Goal: Information Seeking & Learning: Learn about a topic

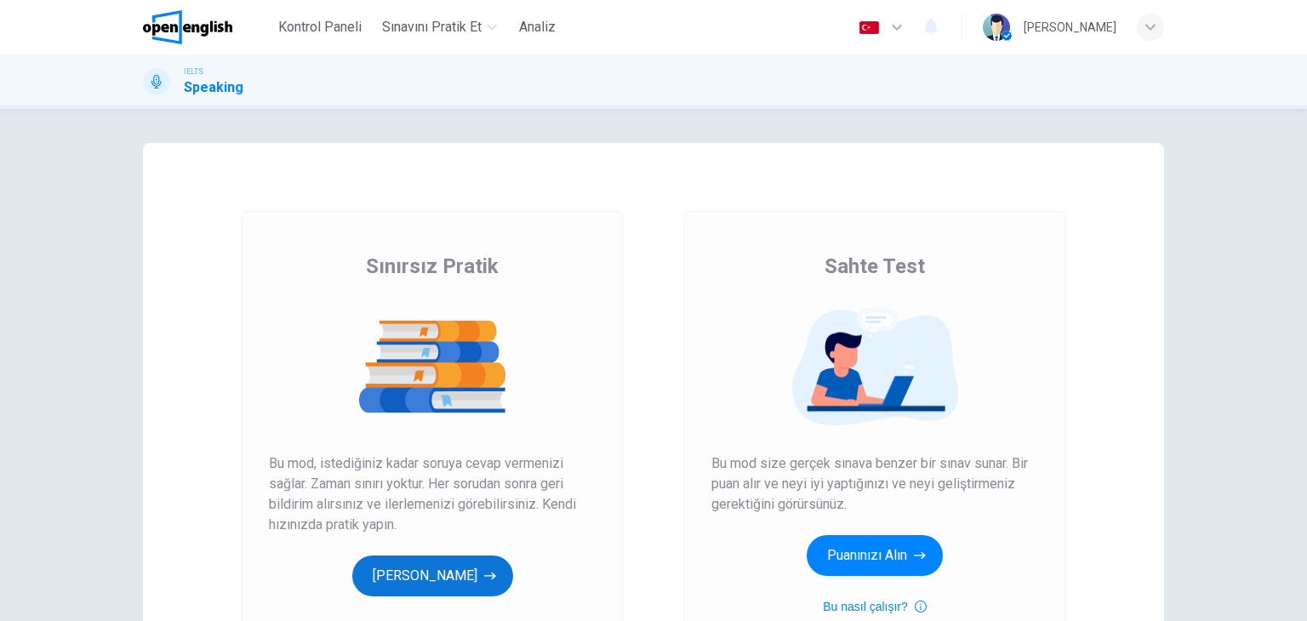
scroll to position [85, 0]
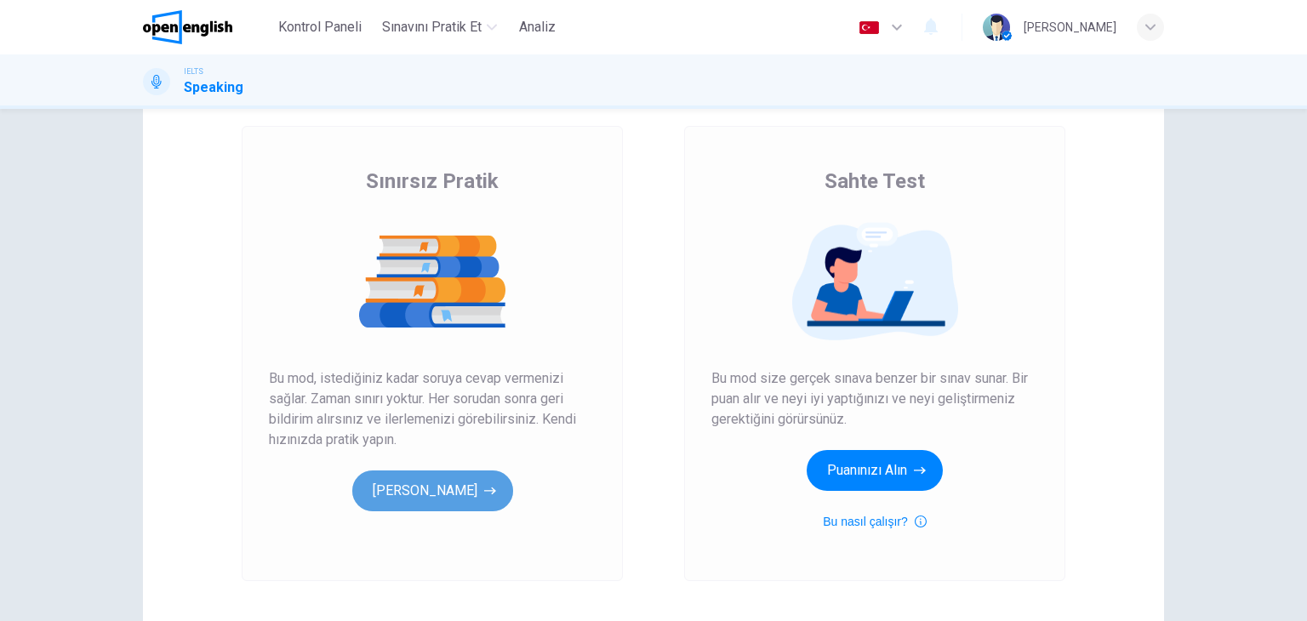
click at [420, 506] on button "[PERSON_NAME]" at bounding box center [432, 491] width 161 height 41
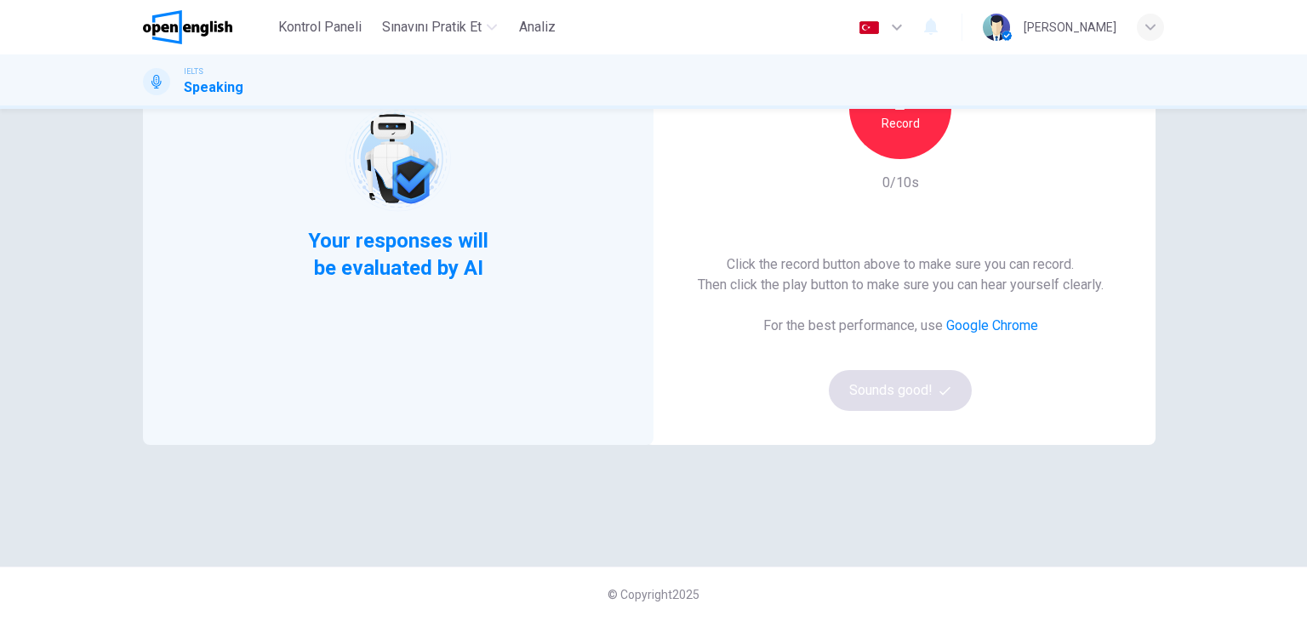
scroll to position [117, 0]
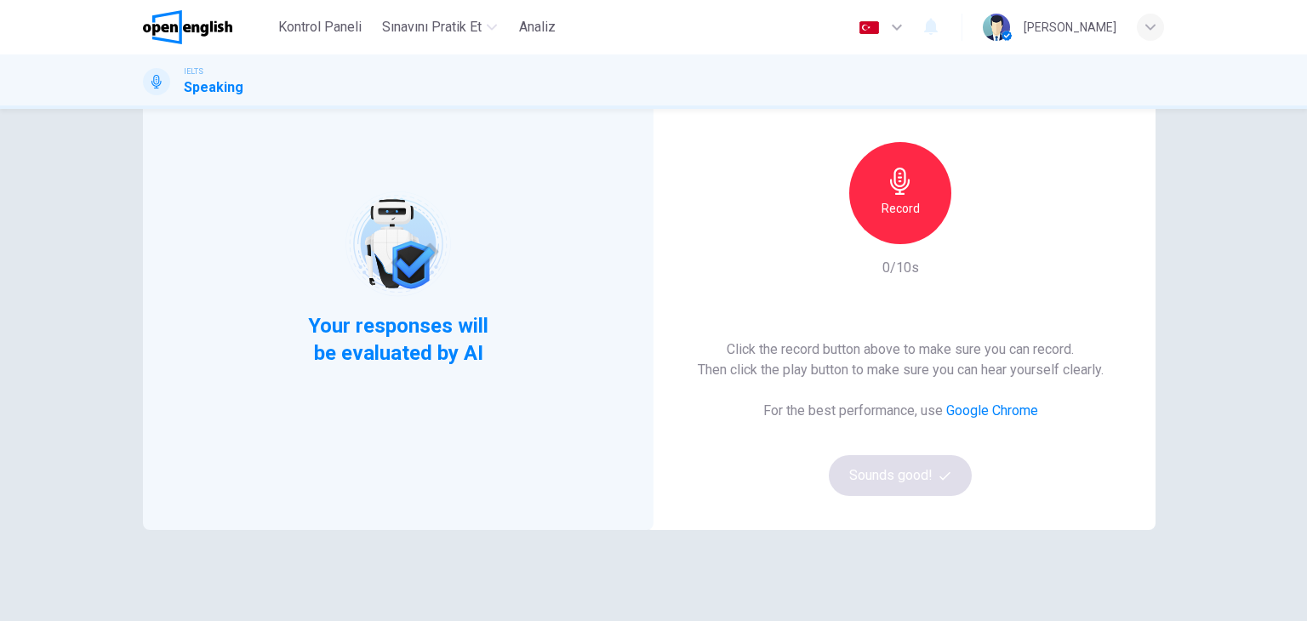
click at [894, 199] on h6 "Record" at bounding box center [901, 208] width 38 height 20
click at [894, 199] on h6 "Stop" at bounding box center [901, 208] width 26 height 20
click at [982, 232] on icon "button" at bounding box center [978, 230] width 17 height 17
click at [917, 467] on button "Sounds good!" at bounding box center [900, 475] width 143 height 41
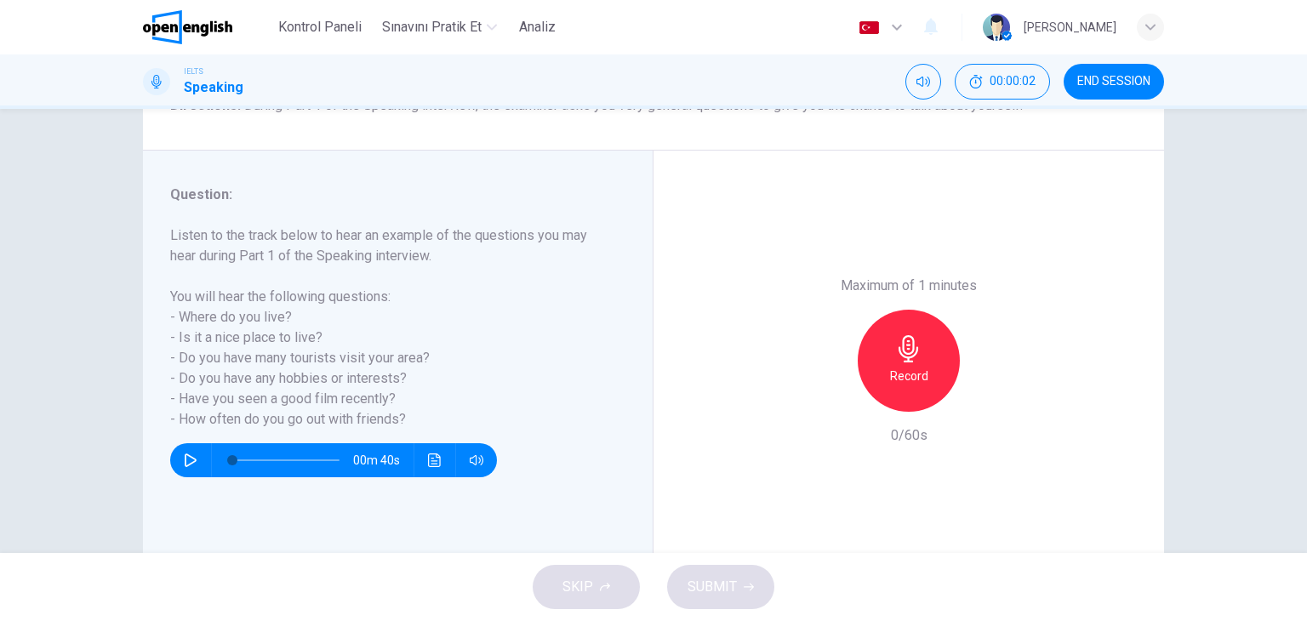
scroll to position [202, 0]
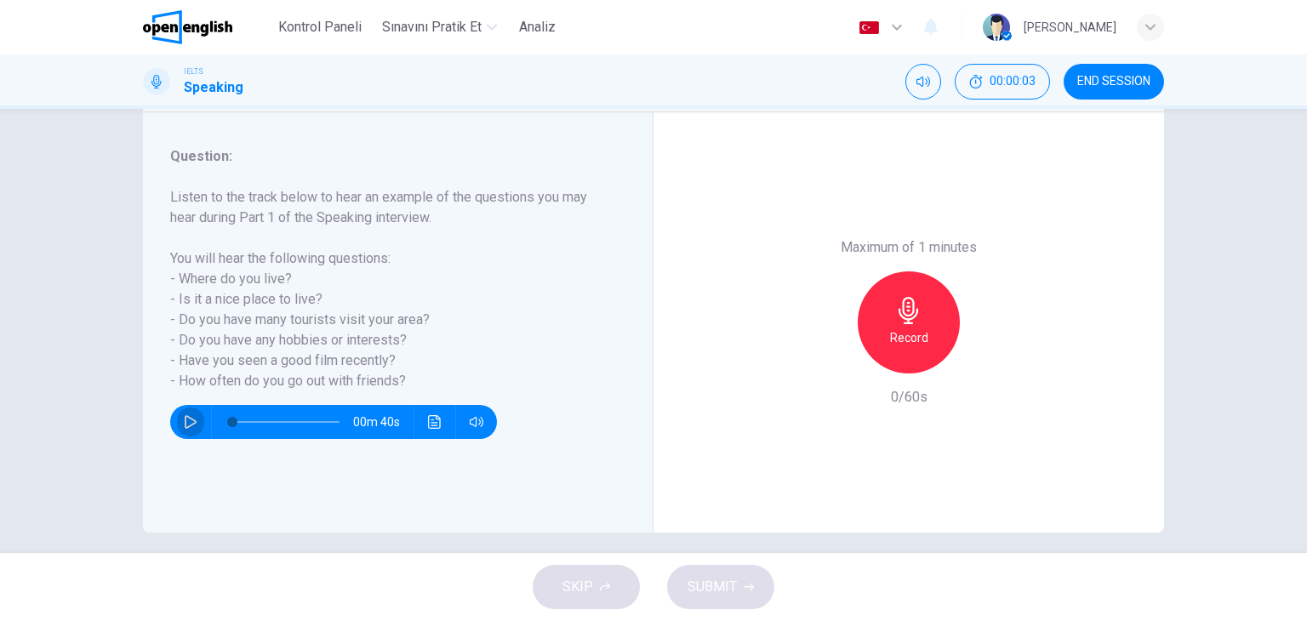
click at [185, 424] on icon "button" at bounding box center [191, 422] width 12 height 14
type input "*"
click at [926, 338] on div "Record" at bounding box center [909, 322] width 102 height 102
click at [926, 338] on div "Stop" at bounding box center [909, 322] width 102 height 102
click at [817, 362] on div "button" at bounding box center [830, 359] width 27 height 27
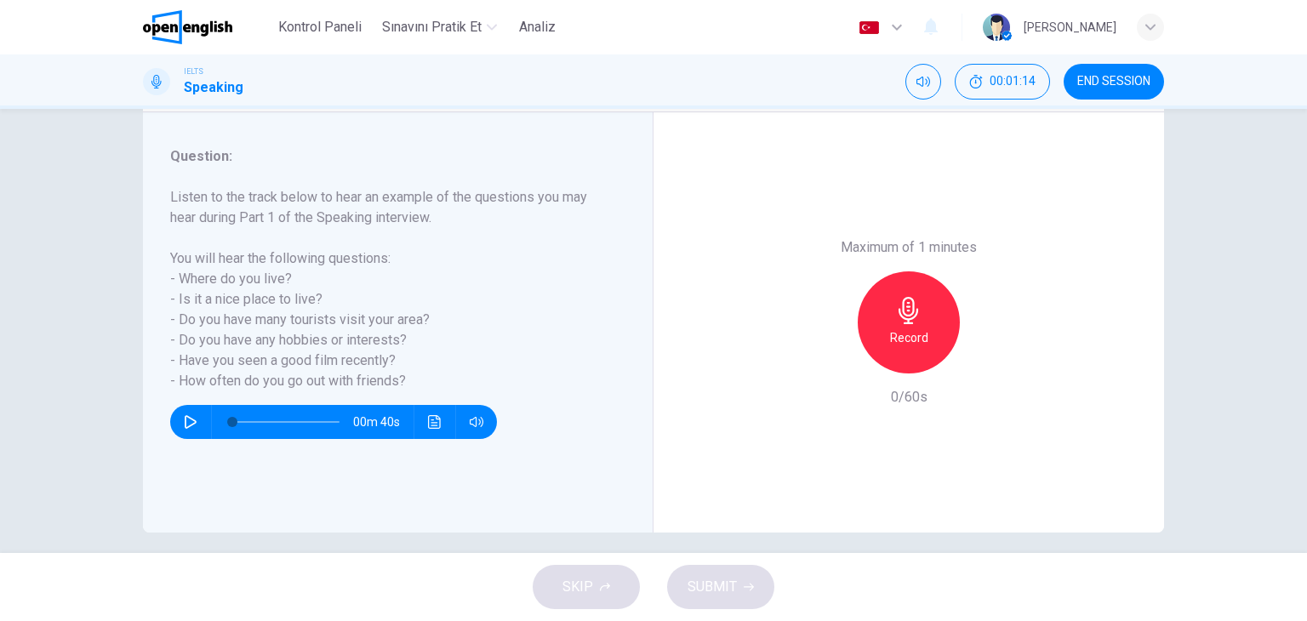
click at [927, 308] on div "Record" at bounding box center [909, 322] width 102 height 102
click at [927, 308] on div "Stop" at bounding box center [909, 322] width 102 height 102
click at [824, 362] on icon "button" at bounding box center [830, 359] width 15 height 15
click at [912, 321] on icon "button" at bounding box center [908, 310] width 27 height 27
click at [823, 366] on icon "button" at bounding box center [830, 359] width 15 height 15
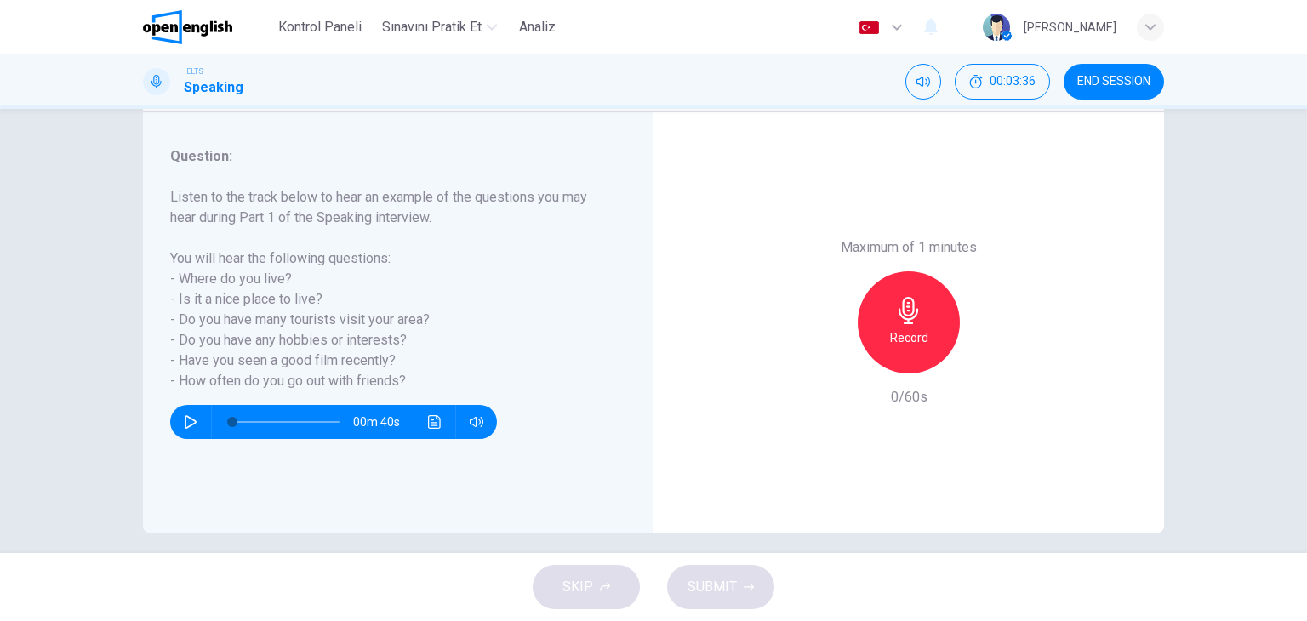
click at [890, 331] on h6 "Record" at bounding box center [909, 338] width 38 height 20
click at [888, 328] on div "Stop" at bounding box center [909, 322] width 102 height 102
click at [823, 364] on icon "button" at bounding box center [830, 359] width 15 height 15
click at [913, 294] on div "Record" at bounding box center [909, 322] width 102 height 102
click at [913, 294] on div "Stop" at bounding box center [909, 322] width 102 height 102
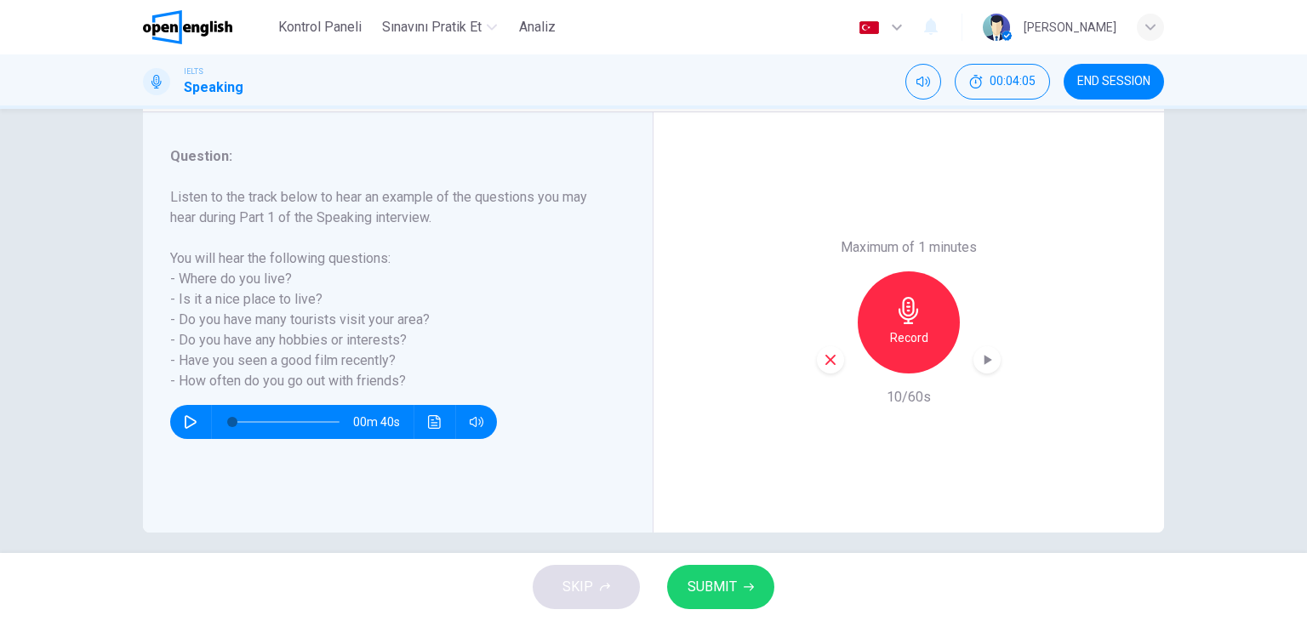
click at [831, 357] on icon "button" at bounding box center [830, 359] width 15 height 15
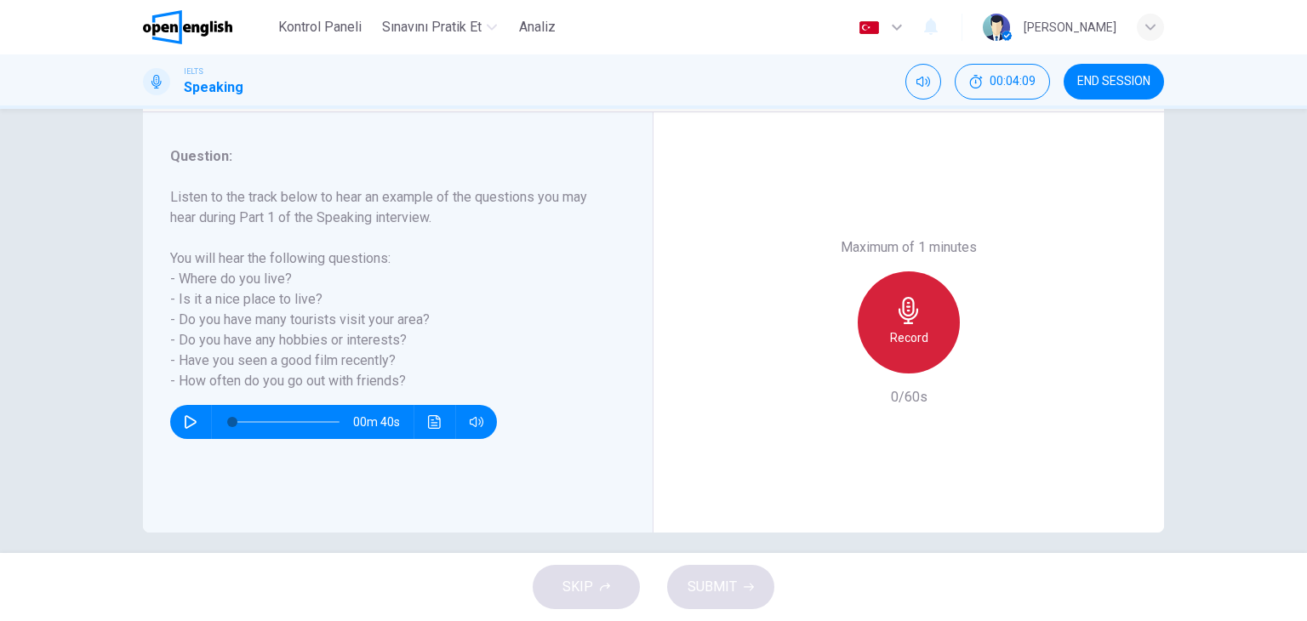
click at [898, 311] on icon "button" at bounding box center [908, 310] width 27 height 27
click at [899, 312] on icon "button" at bounding box center [909, 310] width 20 height 27
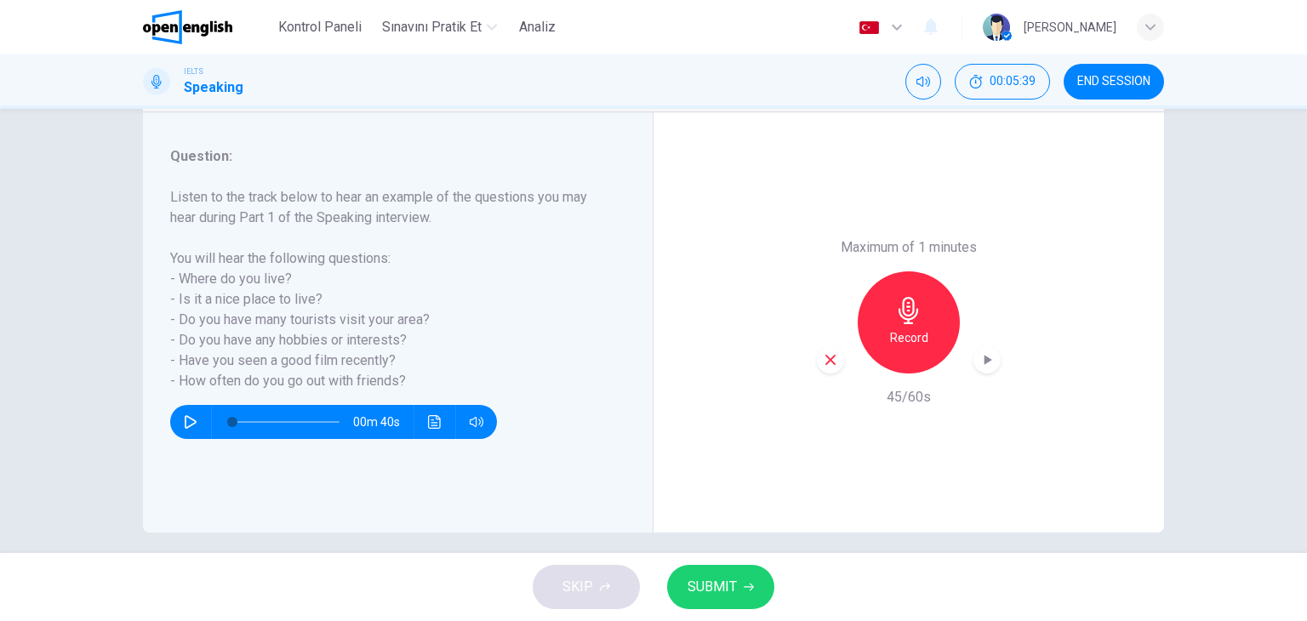
click at [823, 358] on icon "button" at bounding box center [830, 359] width 15 height 15
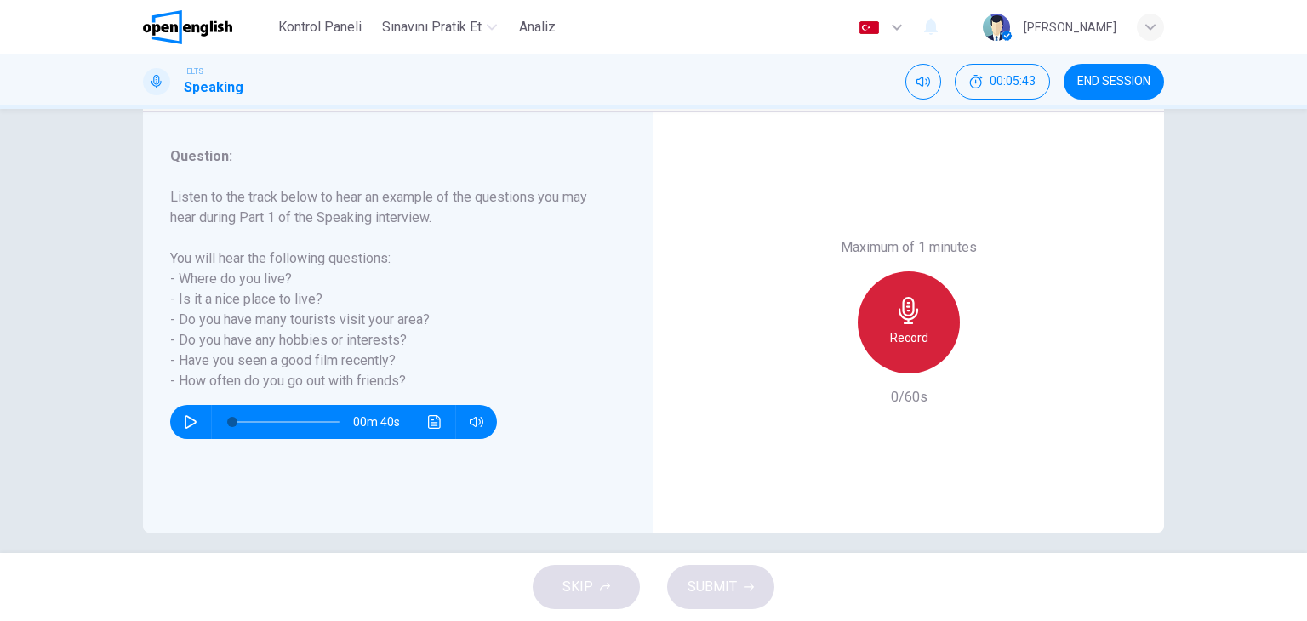
click at [917, 322] on icon "button" at bounding box center [908, 310] width 27 height 27
click at [926, 328] on div "Stop" at bounding box center [909, 322] width 102 height 102
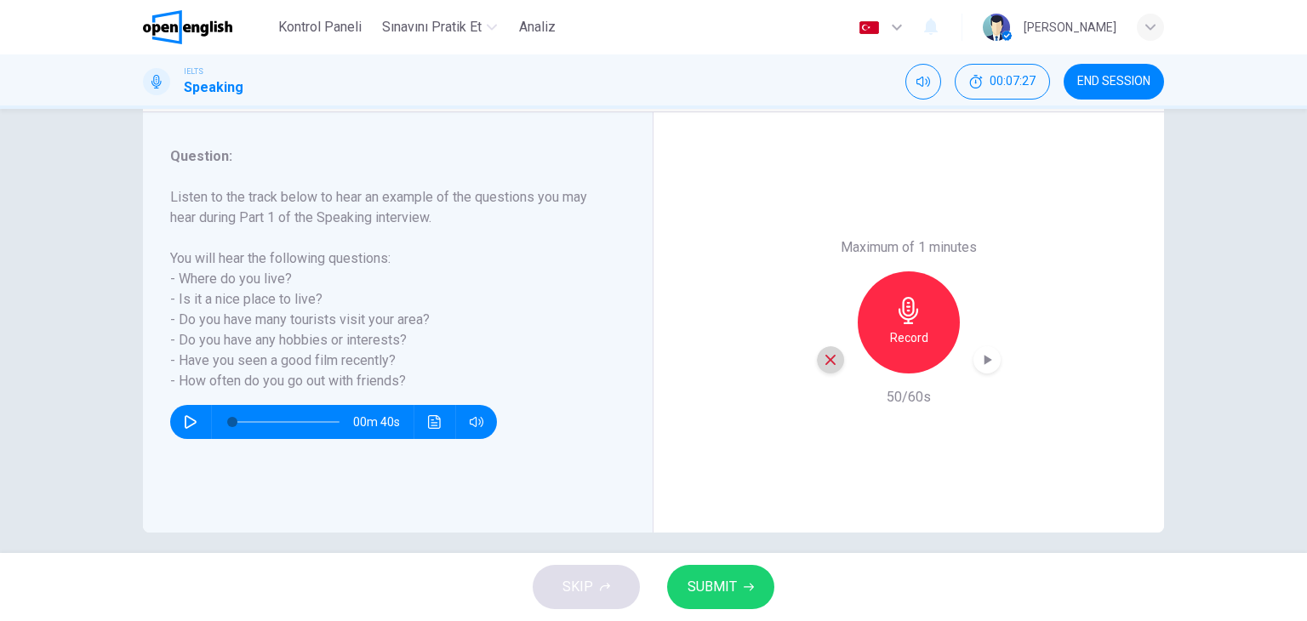
click at [826, 362] on icon "button" at bounding box center [830, 359] width 15 height 15
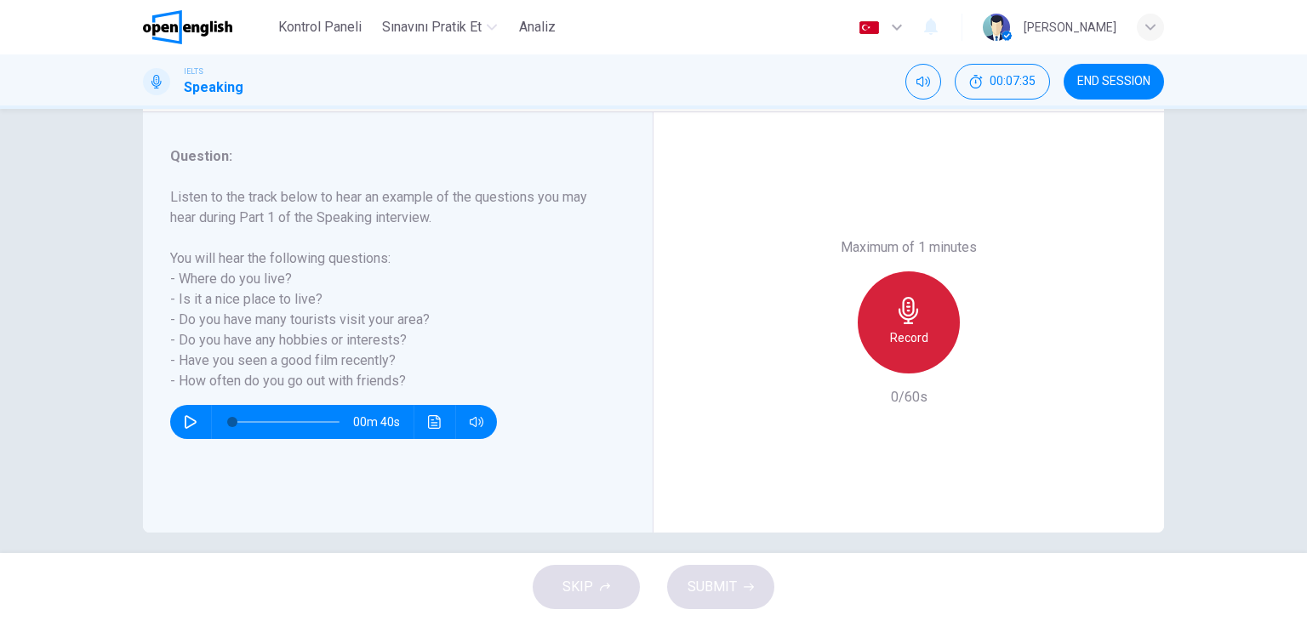
click at [905, 317] on icon "button" at bounding box center [909, 310] width 20 height 27
click at [905, 318] on icon "button" at bounding box center [909, 310] width 20 height 27
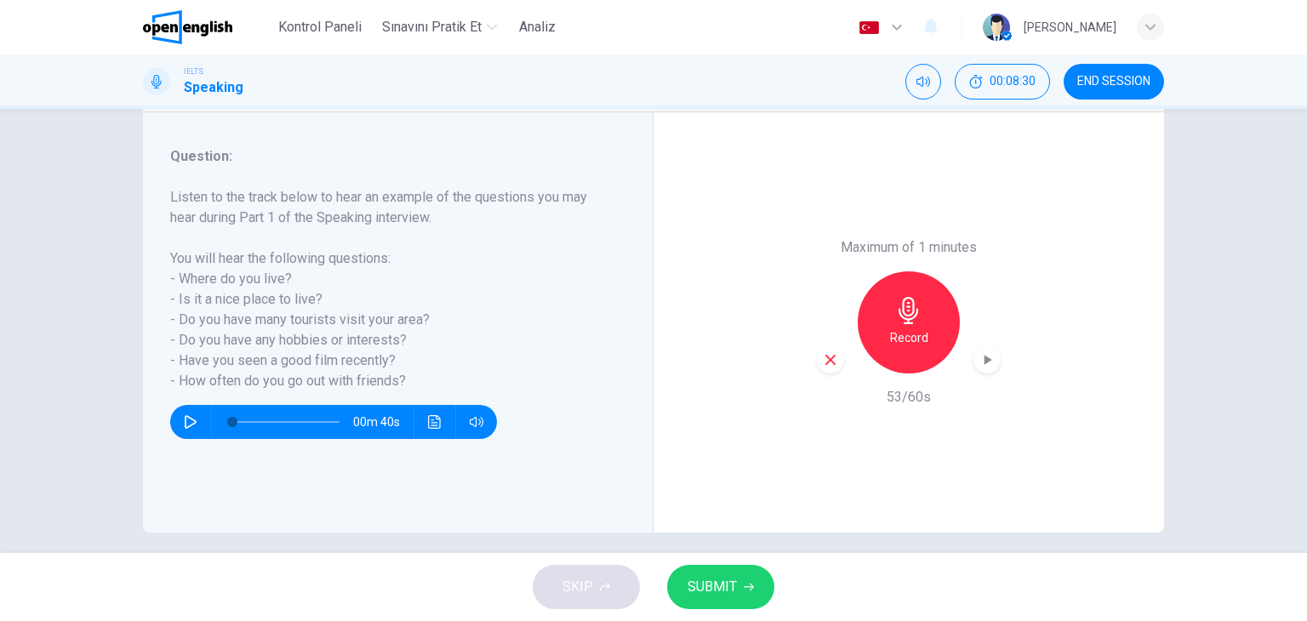
click at [817, 364] on div "Record" at bounding box center [909, 322] width 184 height 102
click at [825, 362] on icon "button" at bounding box center [830, 360] width 10 height 10
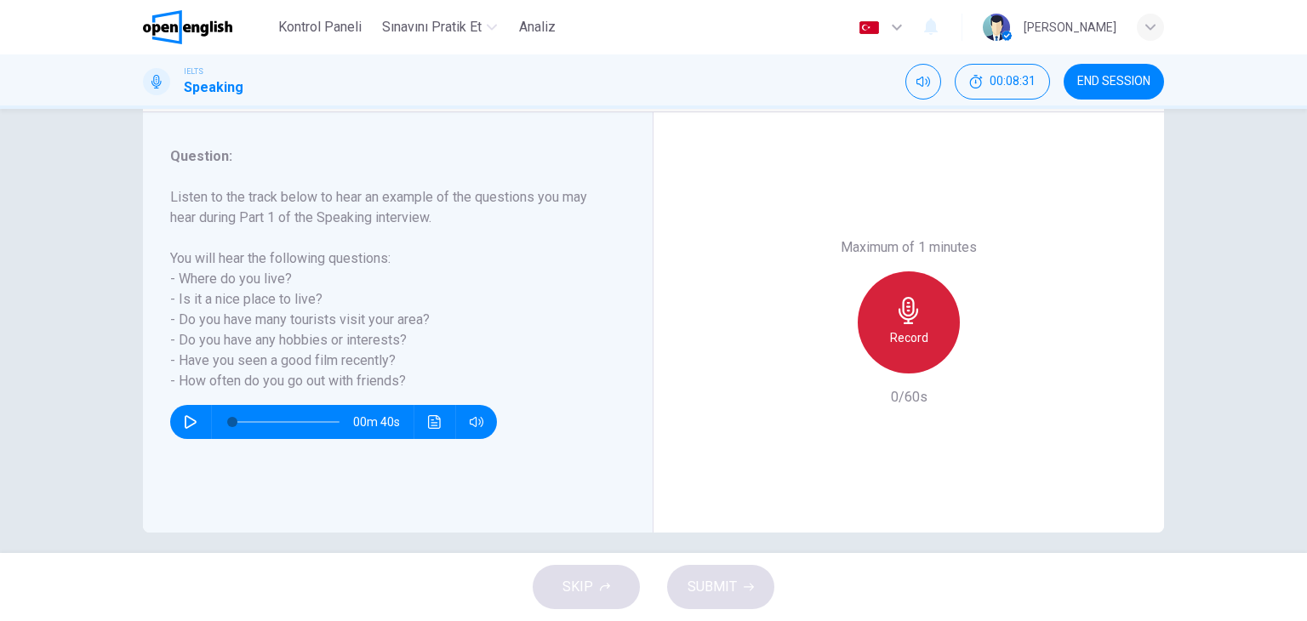
click at [926, 306] on div "Record" at bounding box center [909, 322] width 102 height 102
click at [926, 306] on div "Stop" at bounding box center [909, 322] width 102 height 102
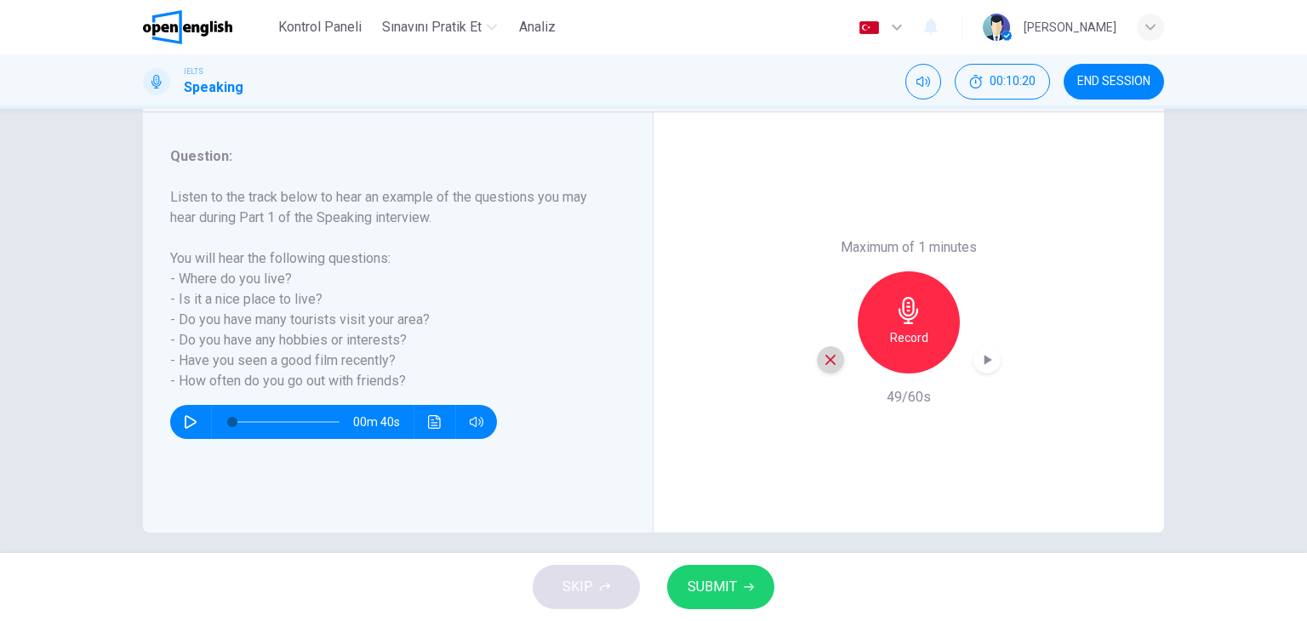
click at [824, 352] on icon "button" at bounding box center [830, 359] width 15 height 15
click at [898, 323] on icon "button" at bounding box center [908, 310] width 27 height 27
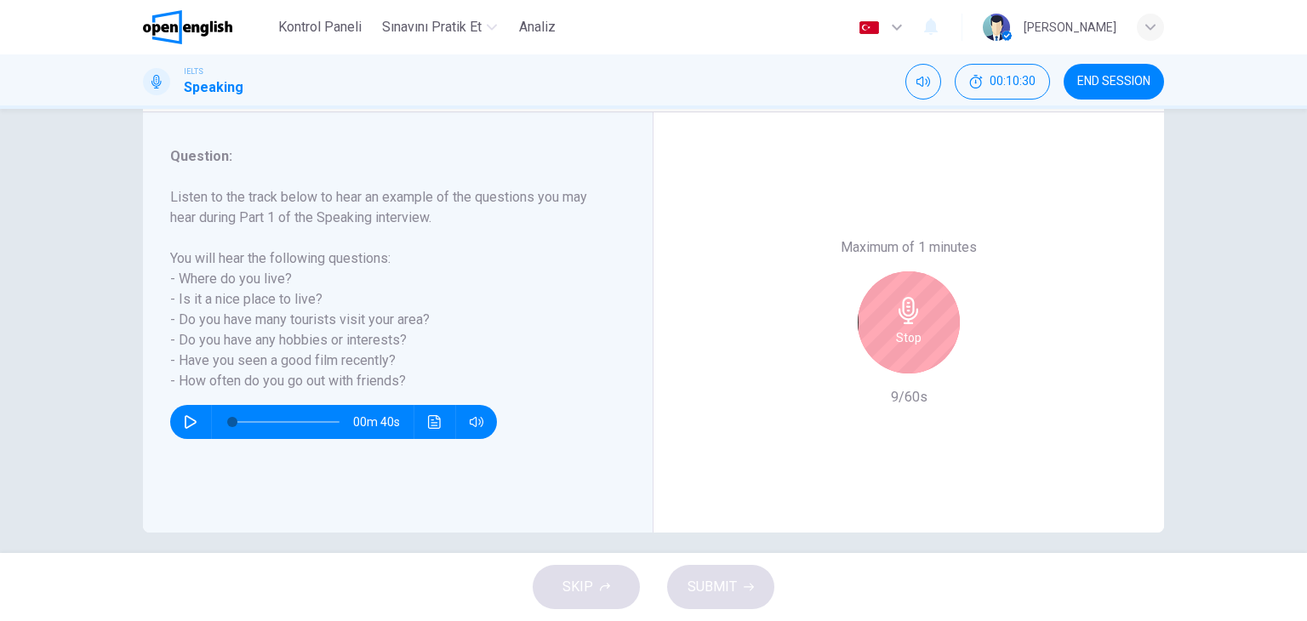
click at [898, 323] on icon "button" at bounding box center [908, 310] width 27 height 27
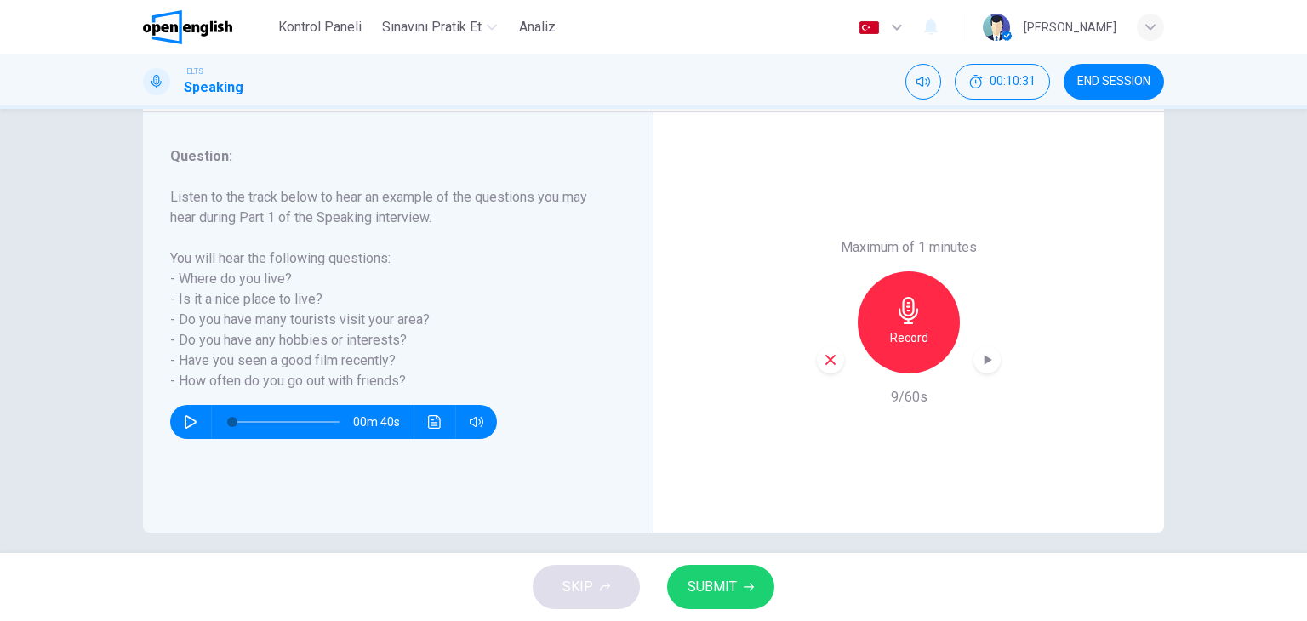
click at [825, 357] on icon "button" at bounding box center [830, 359] width 15 height 15
click at [956, 310] on div "Record" at bounding box center [909, 322] width 184 height 102
click at [929, 315] on div "Record" at bounding box center [909, 322] width 102 height 102
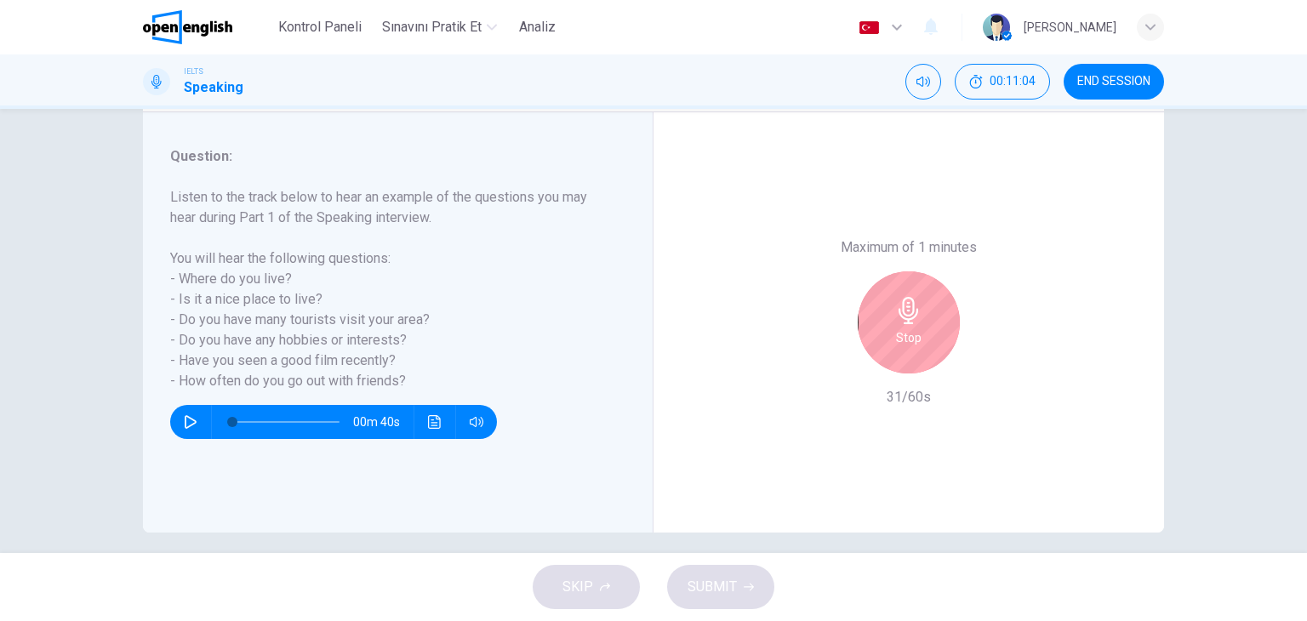
click at [929, 315] on div "Stop" at bounding box center [909, 322] width 102 height 102
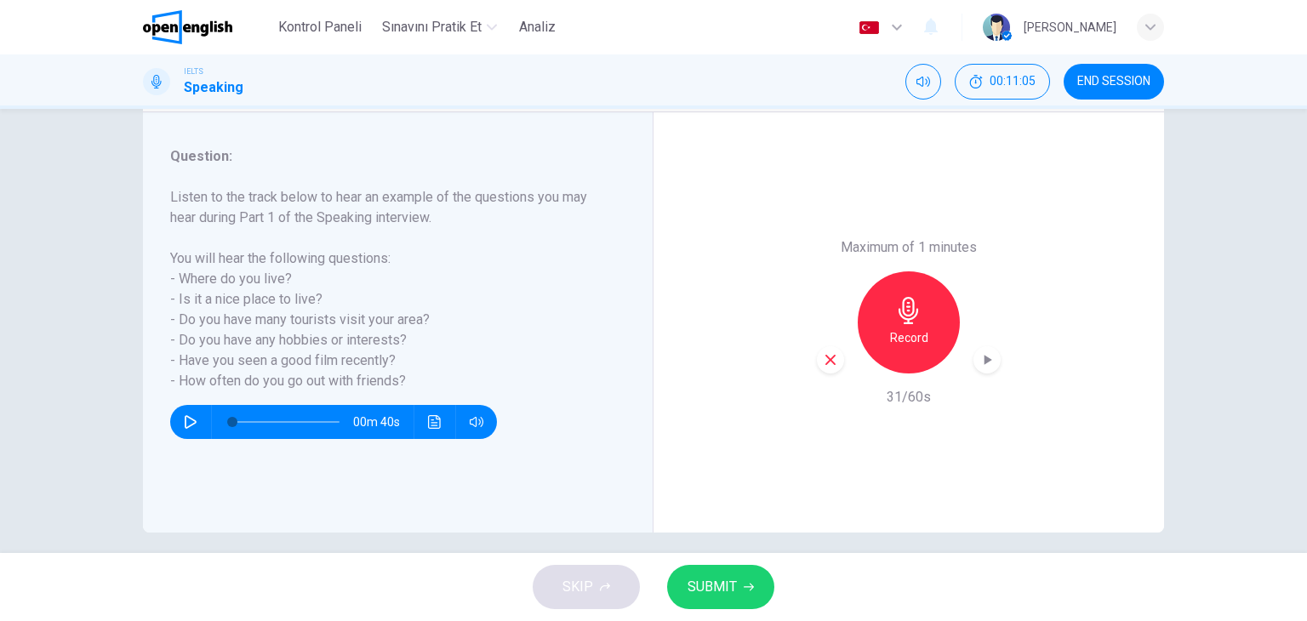
click at [831, 368] on div "button" at bounding box center [830, 359] width 27 height 27
click at [854, 341] on div "Record" at bounding box center [909, 322] width 184 height 102
click at [875, 334] on div "Record" at bounding box center [909, 322] width 102 height 102
click at [823, 359] on icon "button" at bounding box center [830, 359] width 15 height 15
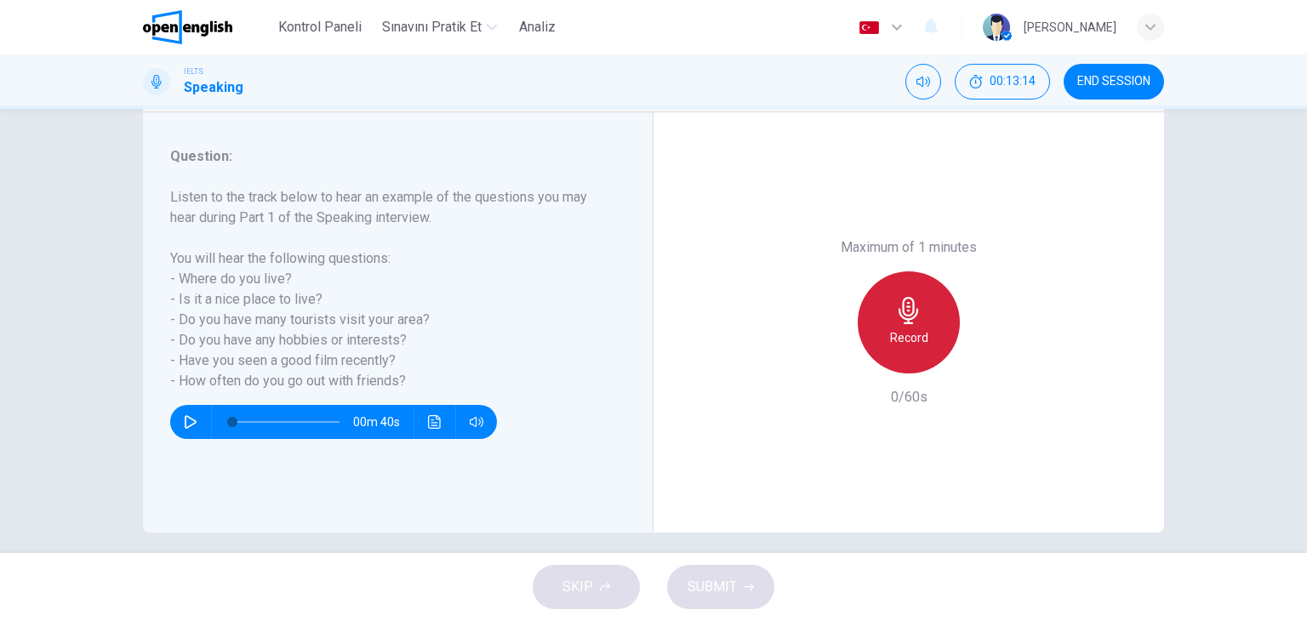
click at [876, 341] on div "Record" at bounding box center [909, 322] width 102 height 102
click at [876, 341] on div "Stop" at bounding box center [909, 322] width 102 height 102
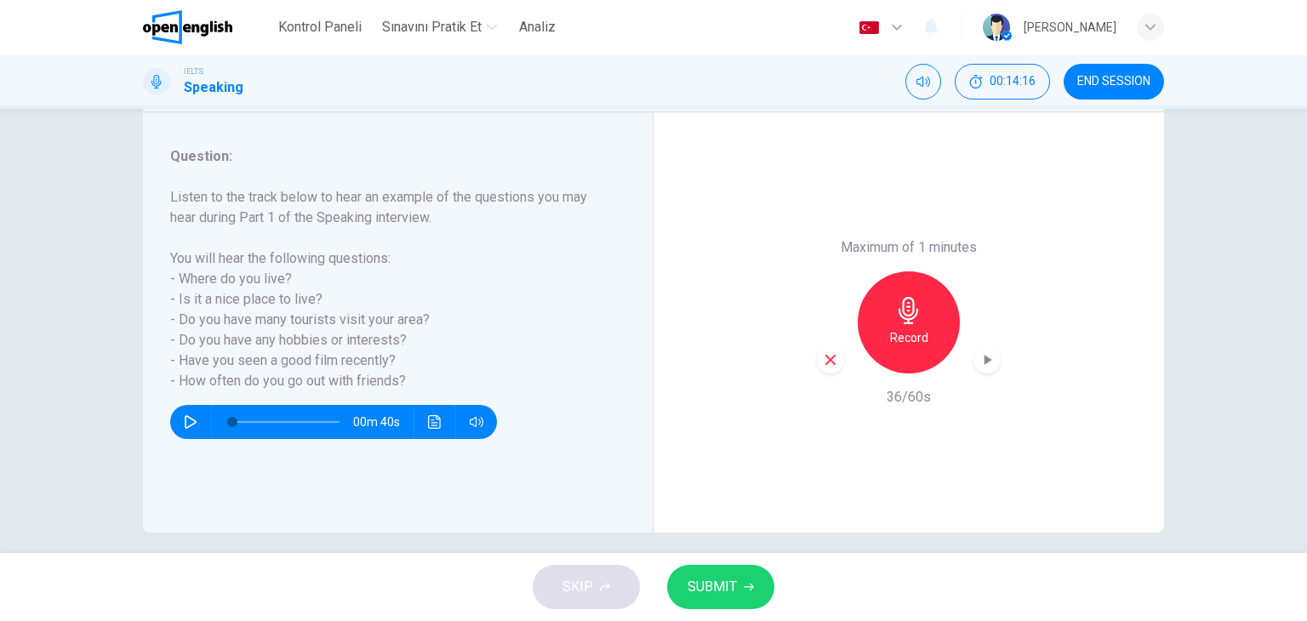
click at [817, 375] on div "Maximum of 1 minutes Record 36/60s" at bounding box center [909, 322] width 184 height 170
click at [823, 357] on icon "button" at bounding box center [830, 359] width 15 height 15
click at [880, 328] on div "Record" at bounding box center [909, 322] width 102 height 102
click at [831, 354] on icon "button" at bounding box center [830, 359] width 15 height 15
click at [888, 324] on div "Record" at bounding box center [909, 322] width 102 height 102
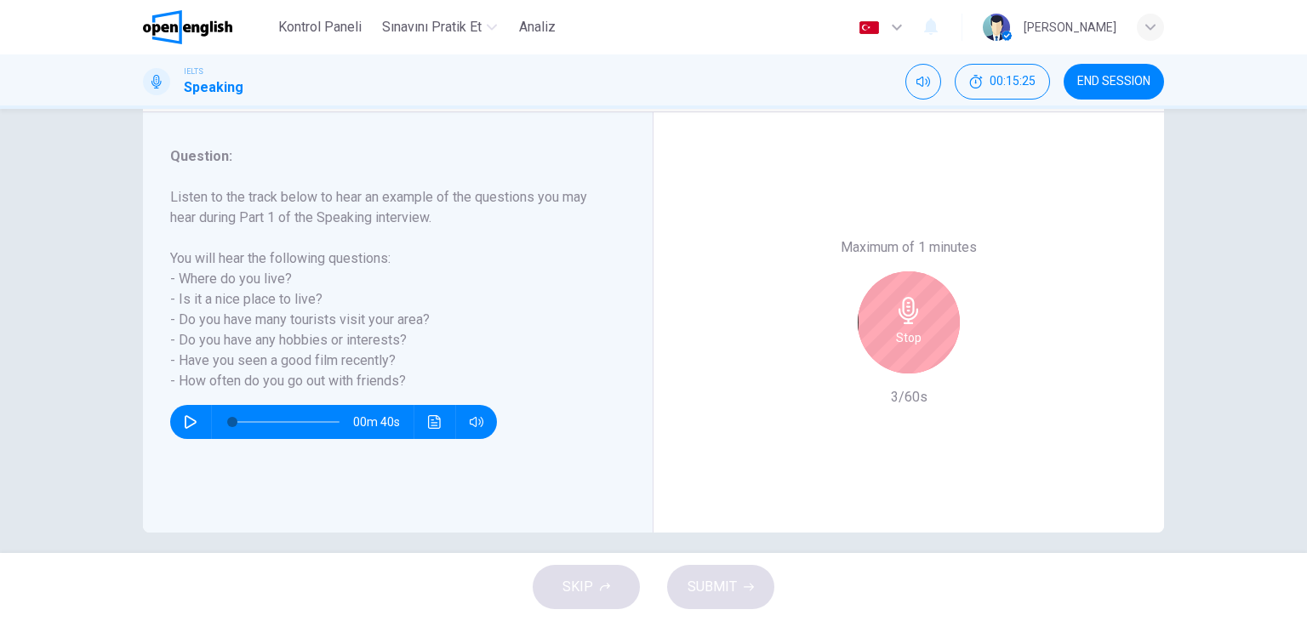
click at [888, 324] on div "Stop" at bounding box center [909, 322] width 102 height 102
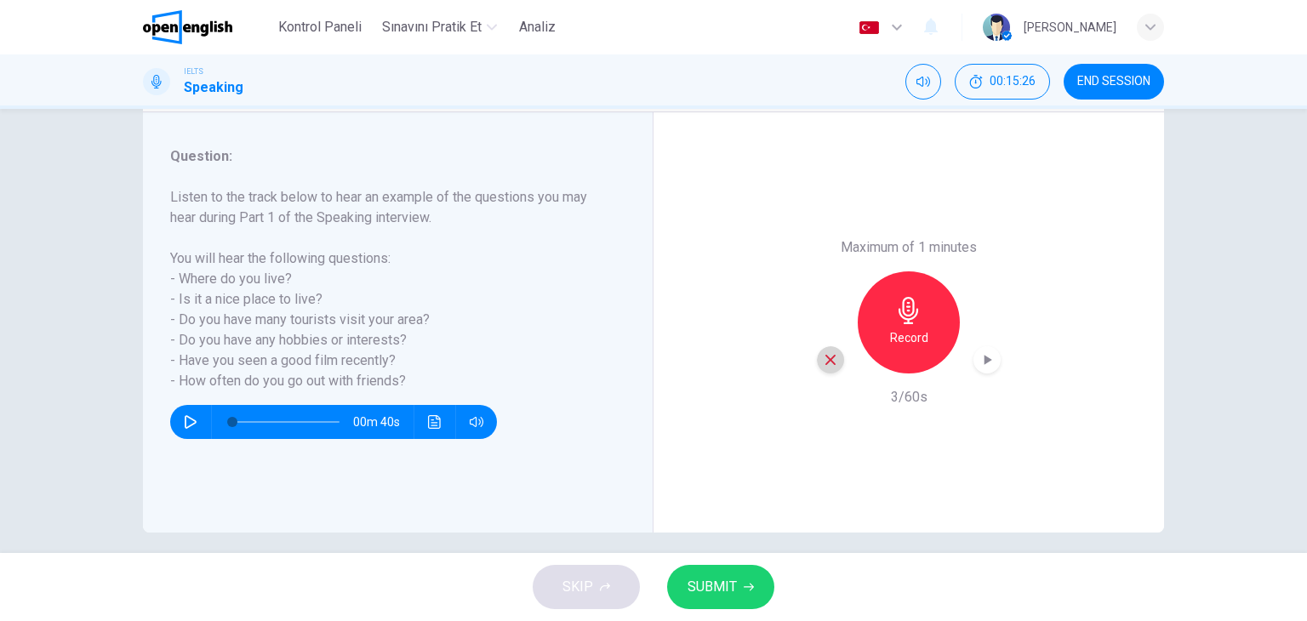
click at [823, 366] on icon "button" at bounding box center [830, 359] width 15 height 15
click at [927, 338] on div "Record" at bounding box center [909, 322] width 102 height 102
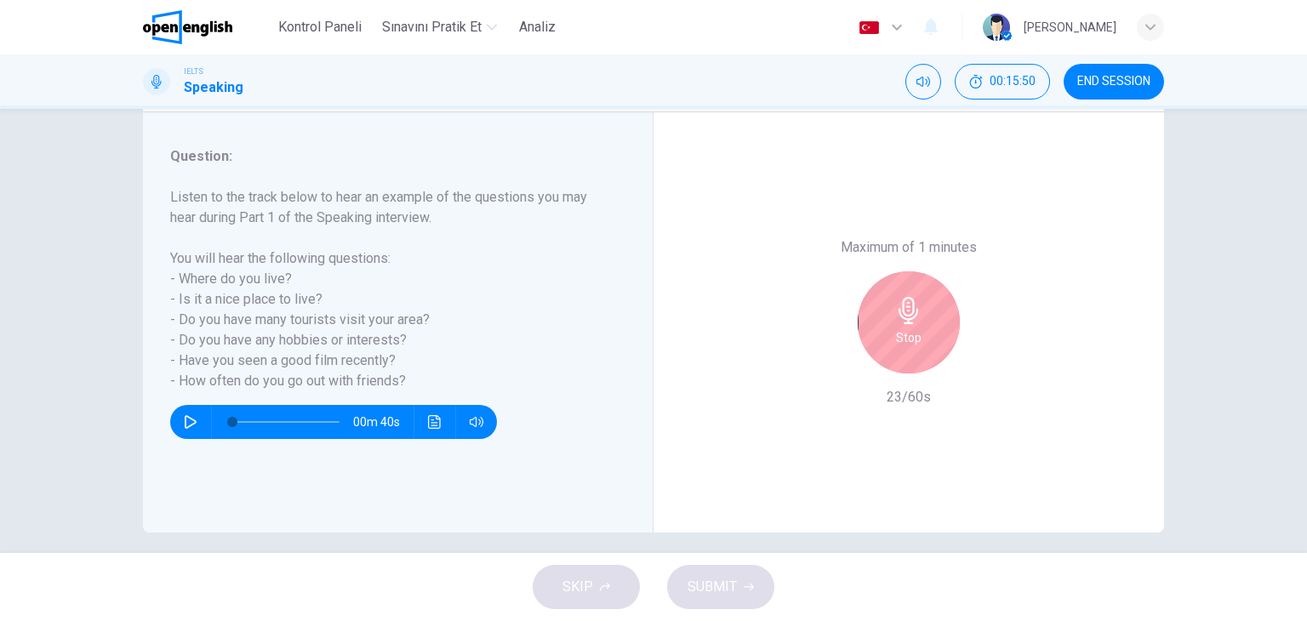
click at [927, 338] on div "Stop" at bounding box center [909, 322] width 102 height 102
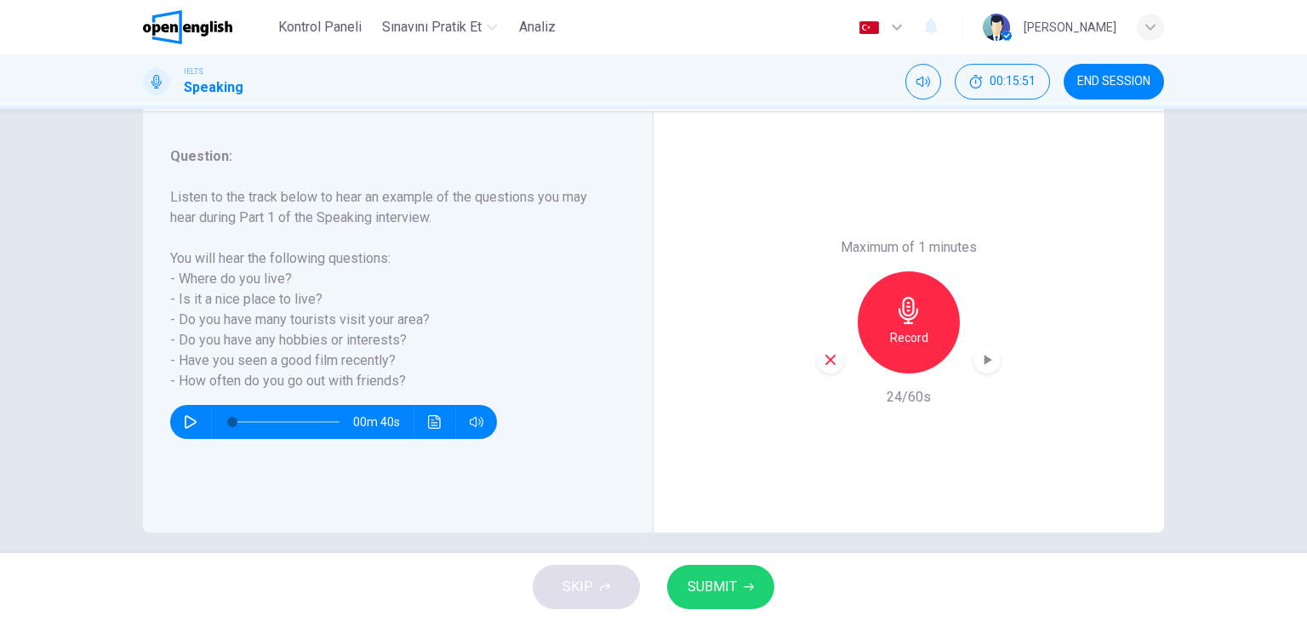
click at [829, 361] on icon "button" at bounding box center [830, 359] width 15 height 15
click at [888, 326] on div "Record" at bounding box center [909, 322] width 102 height 102
click at [729, 580] on span "SUBMIT" at bounding box center [712, 587] width 49 height 24
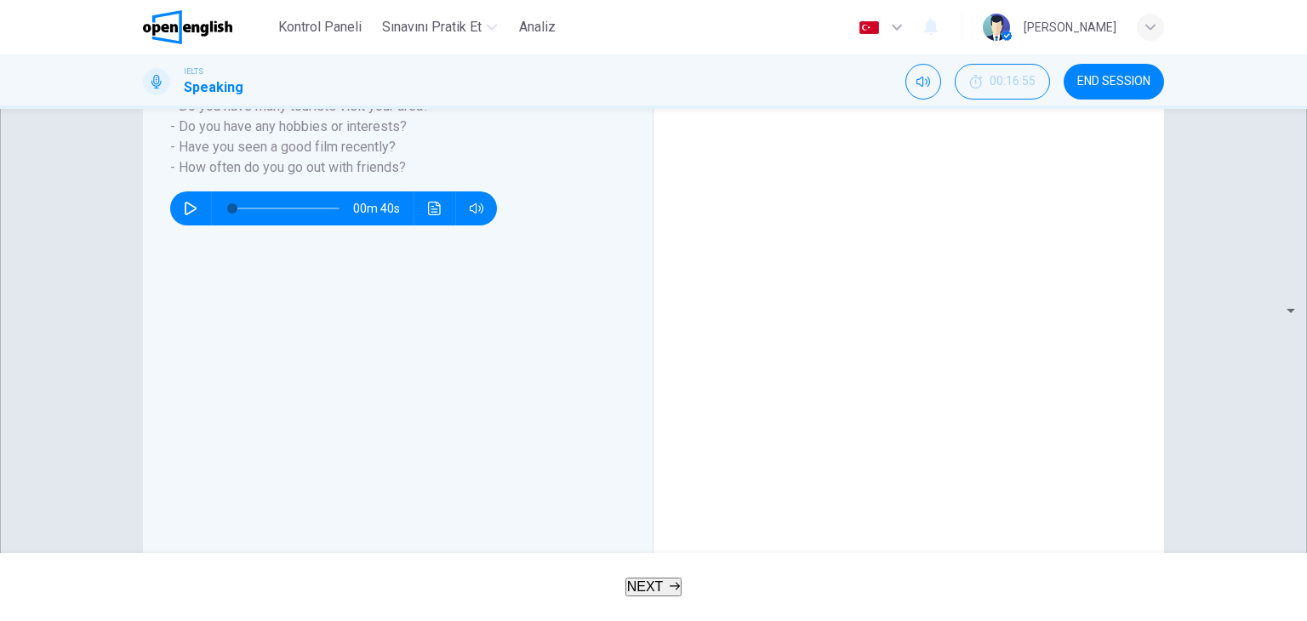
scroll to position [372, 0]
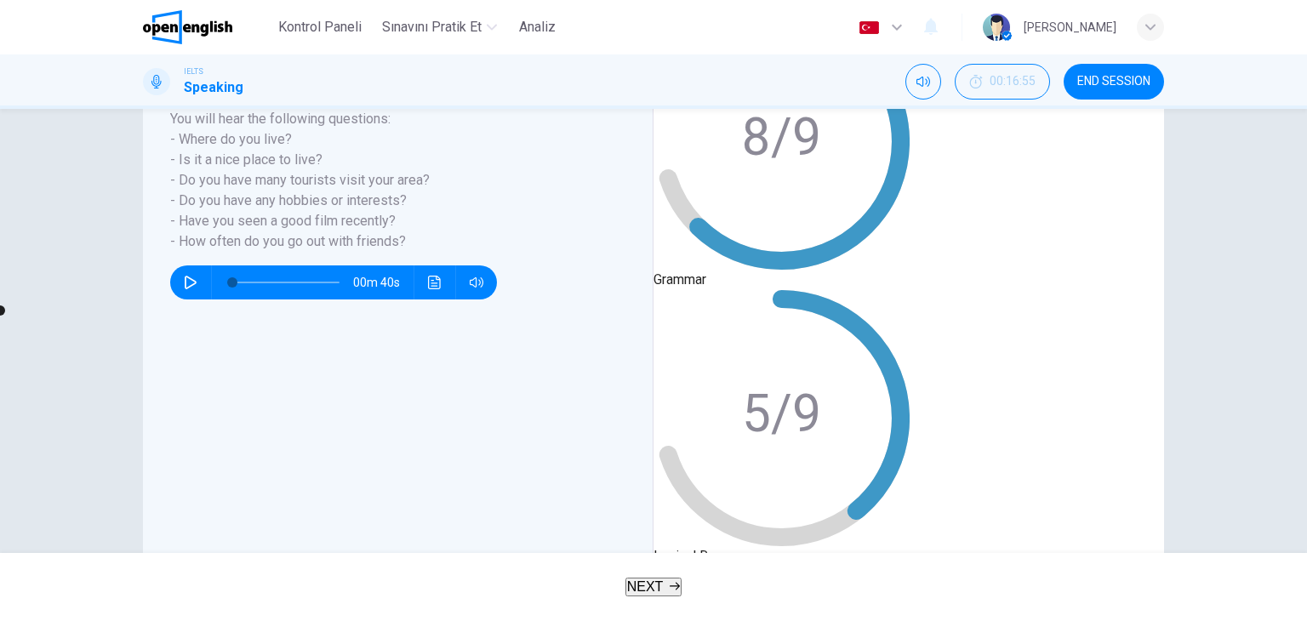
scroll to position [215, 0]
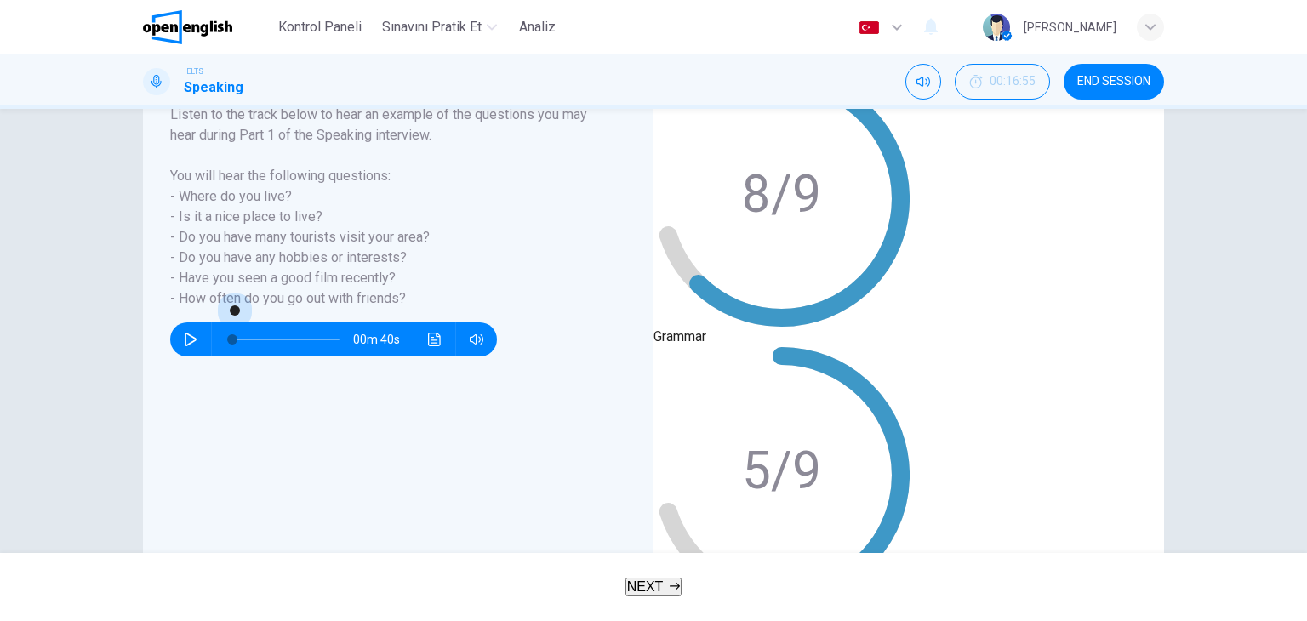
drag, startPoint x: 783, startPoint y: 388, endPoint x: 731, endPoint y: 388, distance: 51.9
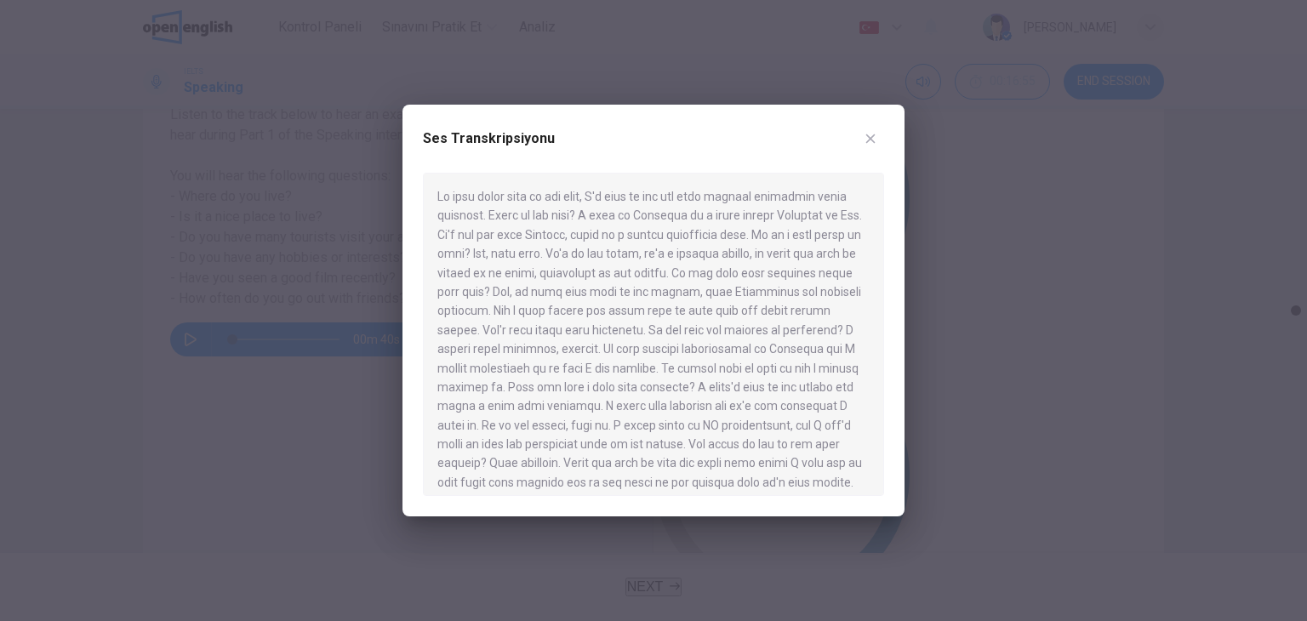
type input "*"
drag, startPoint x: 643, startPoint y: 383, endPoint x: 821, endPoint y: 481, distance: 203.0
click at [821, 481] on div at bounding box center [653, 334] width 461 height 323
click at [876, 139] on icon "button" at bounding box center [871, 139] width 14 height 14
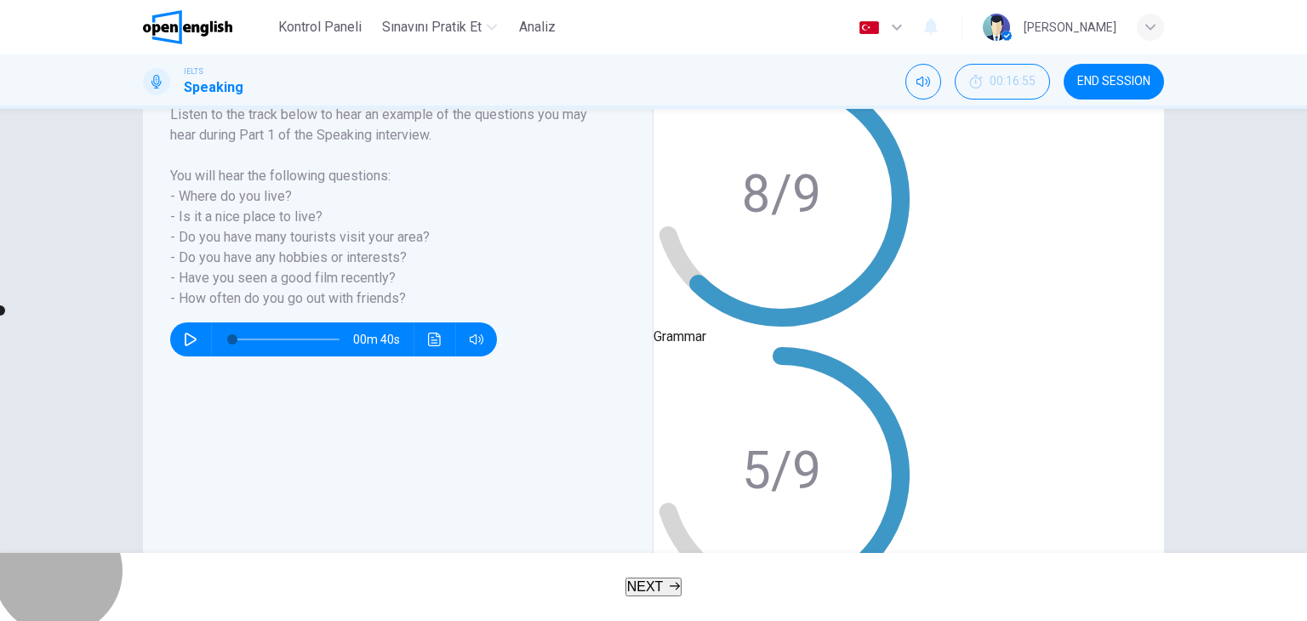
click at [654, 583] on span "NEXT" at bounding box center [645, 587] width 37 height 14
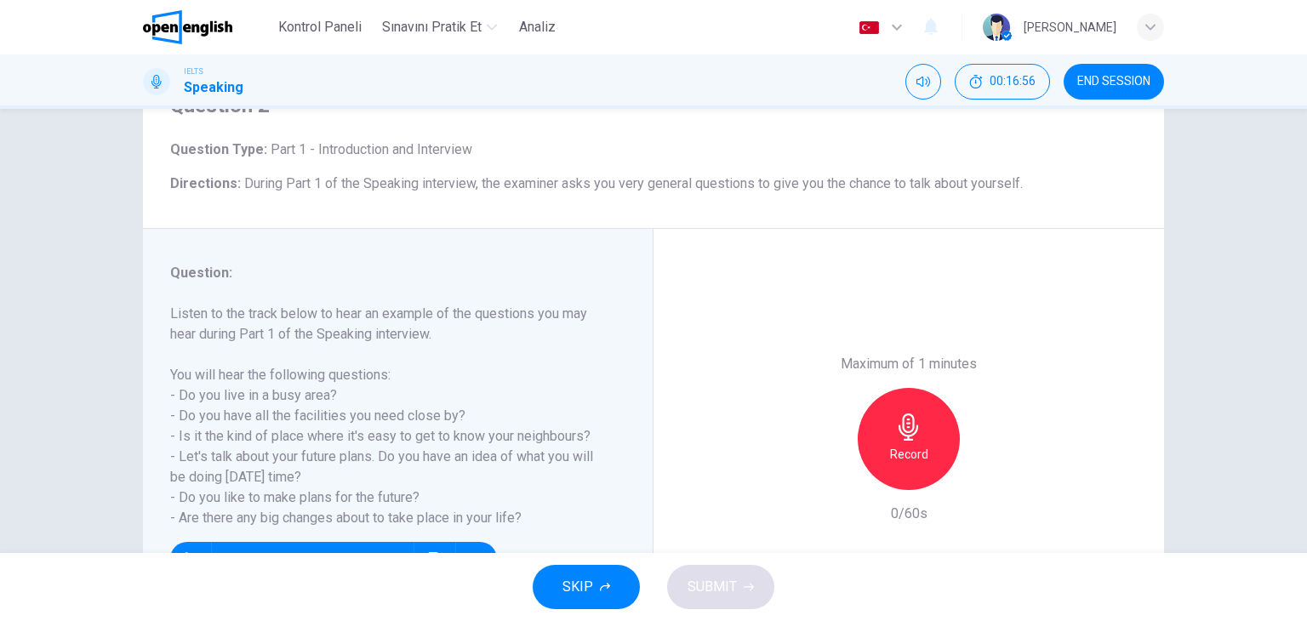
scroll to position [85, 0]
drag, startPoint x: 234, startPoint y: 144, endPoint x: 451, endPoint y: 187, distance: 221.3
click at [451, 187] on div "Question Type : Part 1 - Introduction and Interview Directions : During Part 1 …" at bounding box center [653, 167] width 967 height 54
click at [402, 186] on span "During Part 1 of the Speaking interview, the examiner asks you very general que…" at bounding box center [633, 183] width 779 height 16
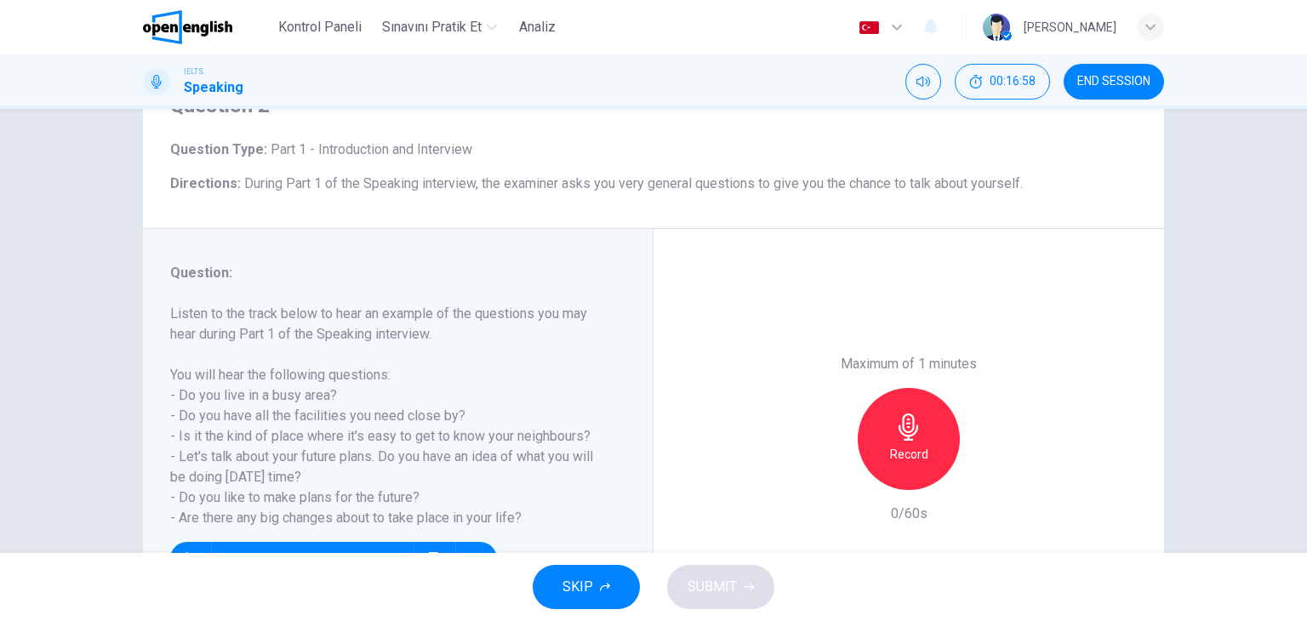
click at [402, 186] on span "During Part 1 of the Speaking interview, the examiner asks you very general que…" at bounding box center [633, 183] width 779 height 16
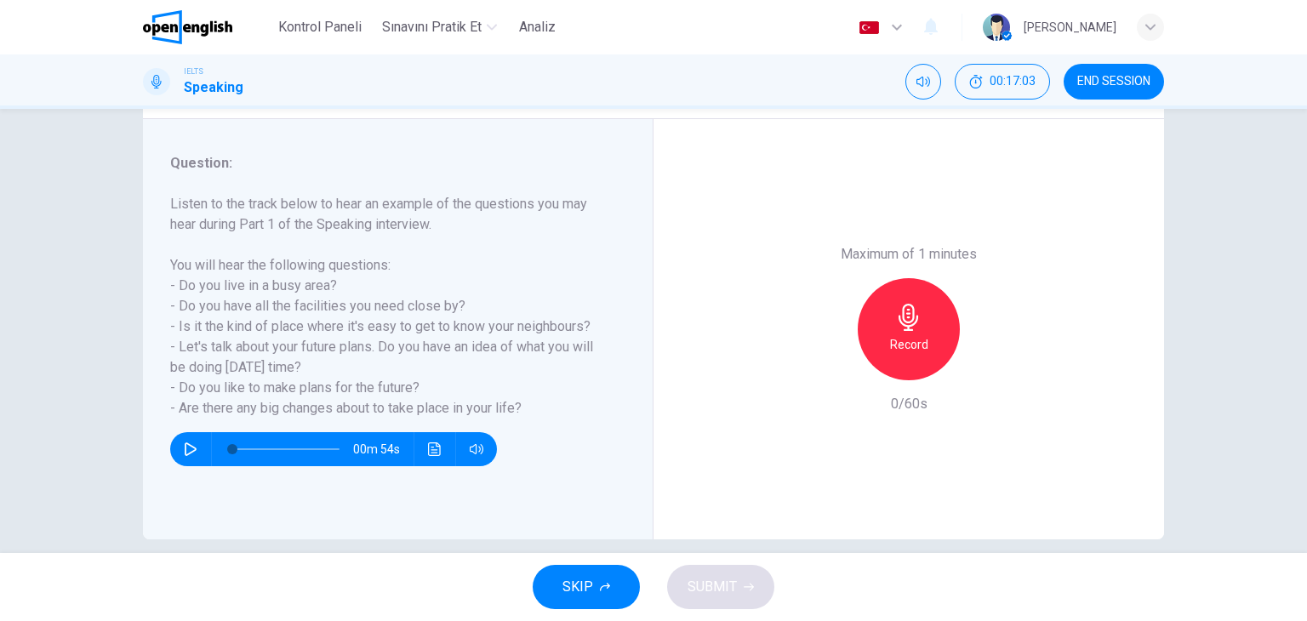
scroll to position [215, 0]
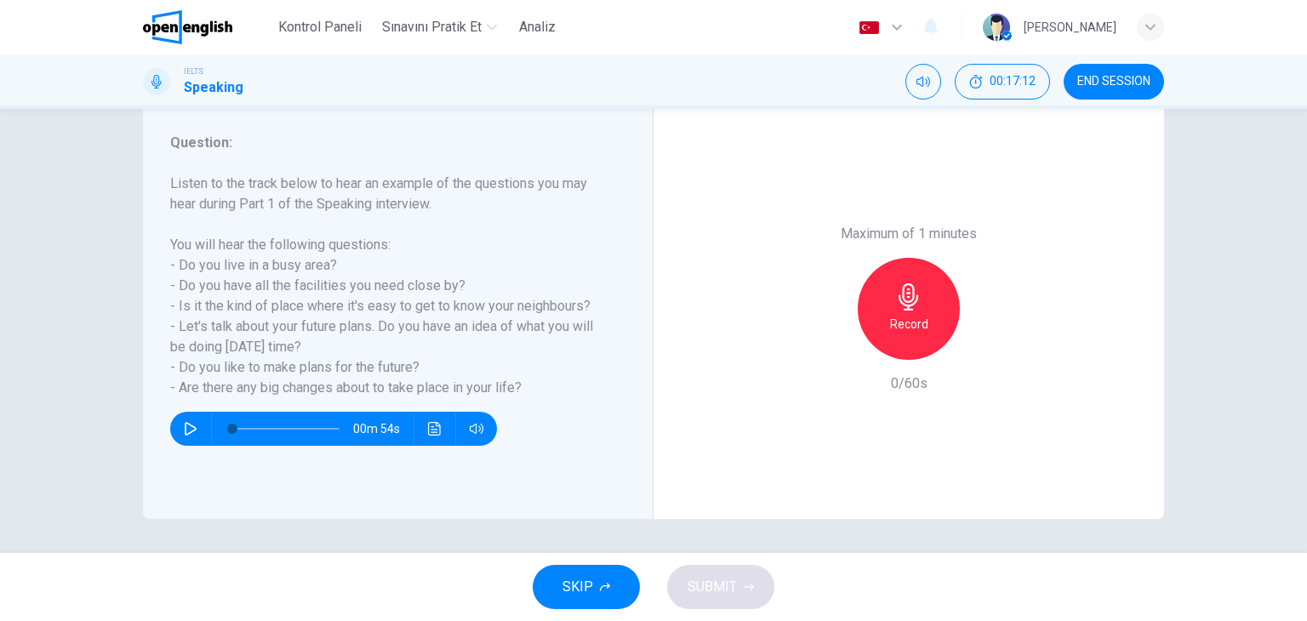
drag, startPoint x: 171, startPoint y: 282, endPoint x: 423, endPoint y: 286, distance: 251.9
click at [417, 287] on h6 "Listen to the track below to hear an example of the questions you may hear duri…" at bounding box center [387, 286] width 435 height 225
drag, startPoint x: 170, startPoint y: 281, endPoint x: 223, endPoint y: 288, distance: 53.2
click at [223, 288] on h6 "Listen to the track below to hear an example of the questions you may hear duri…" at bounding box center [387, 286] width 435 height 225
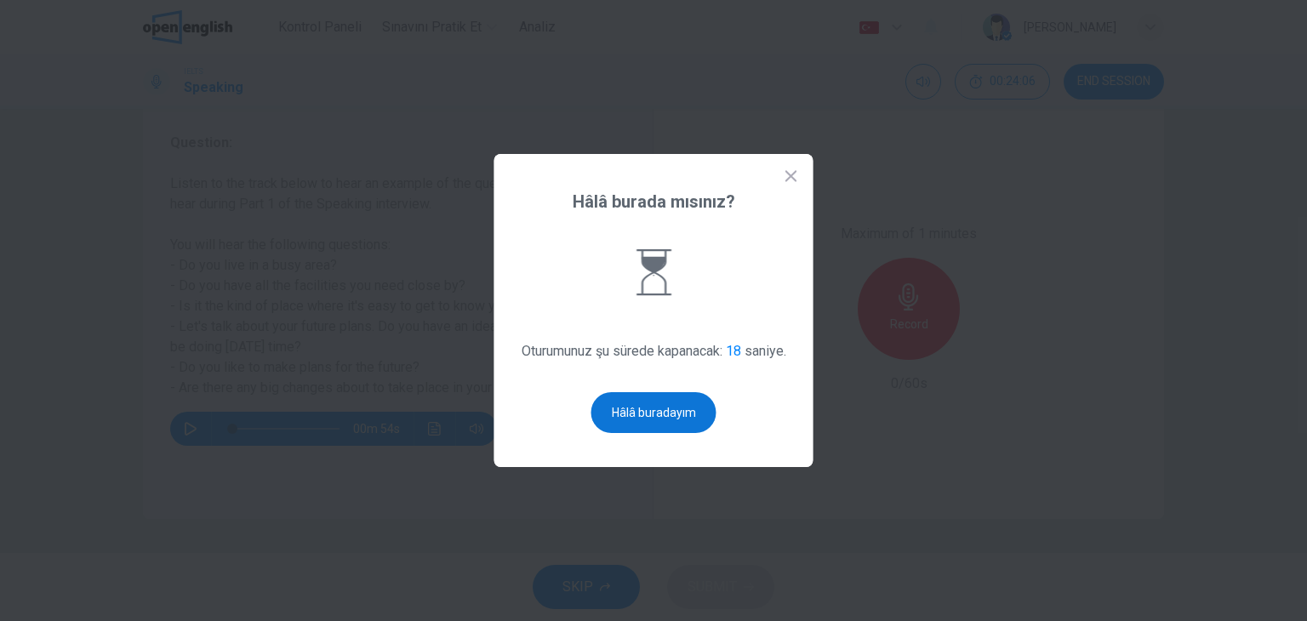
click at [667, 420] on button "Hâlâ buradayım" at bounding box center [653, 412] width 125 height 41
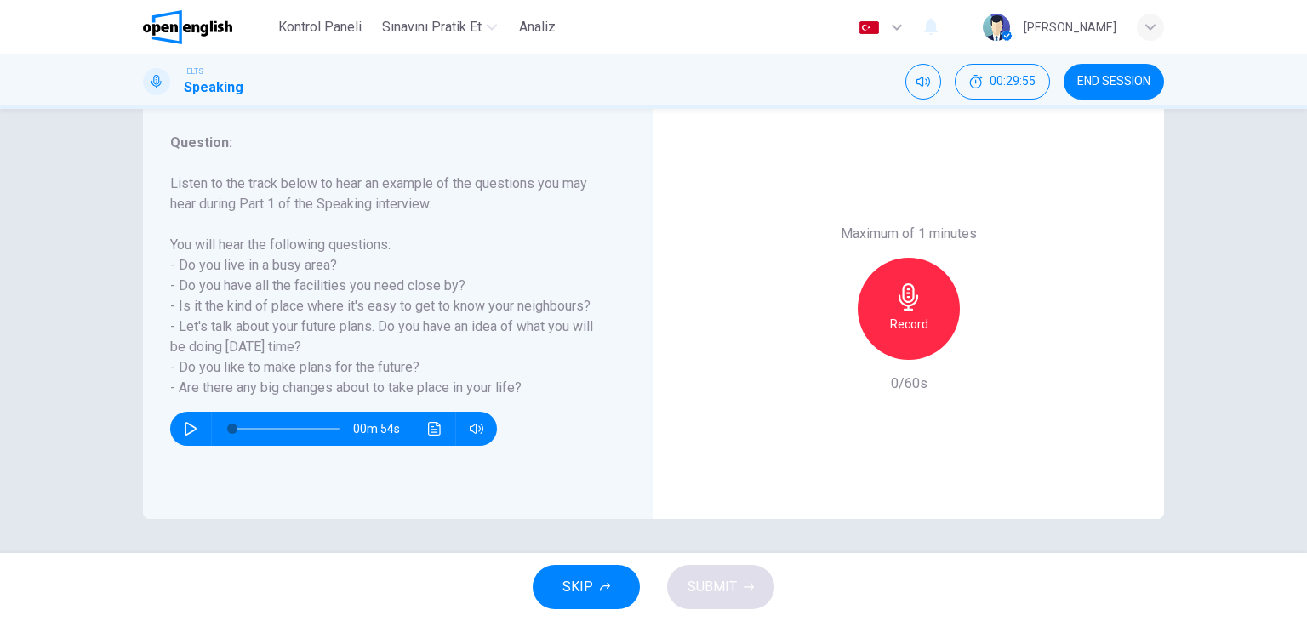
click at [922, 330] on h6 "Record" at bounding box center [909, 324] width 38 height 20
click at [922, 329] on div "Stop" at bounding box center [909, 309] width 102 height 102
click at [823, 352] on icon "button" at bounding box center [830, 346] width 15 height 15
click at [905, 316] on h6 "Record" at bounding box center [909, 324] width 38 height 20
click at [905, 316] on h6 "Stop" at bounding box center [909, 324] width 26 height 20
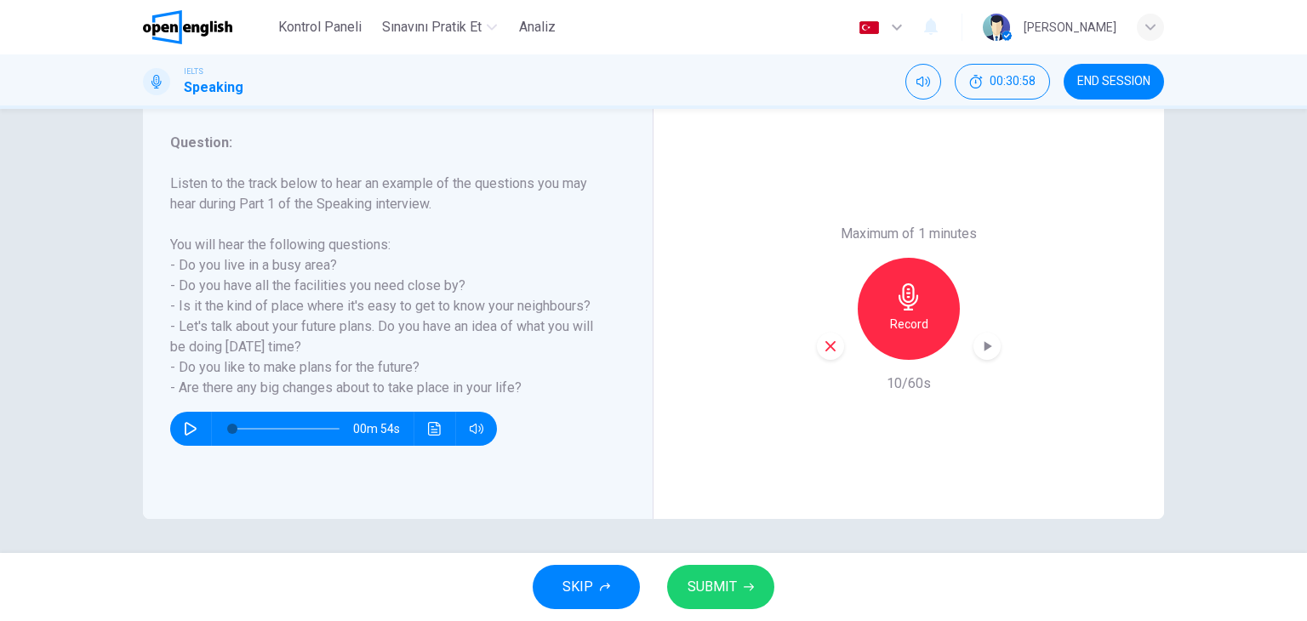
click at [824, 350] on icon "button" at bounding box center [830, 346] width 15 height 15
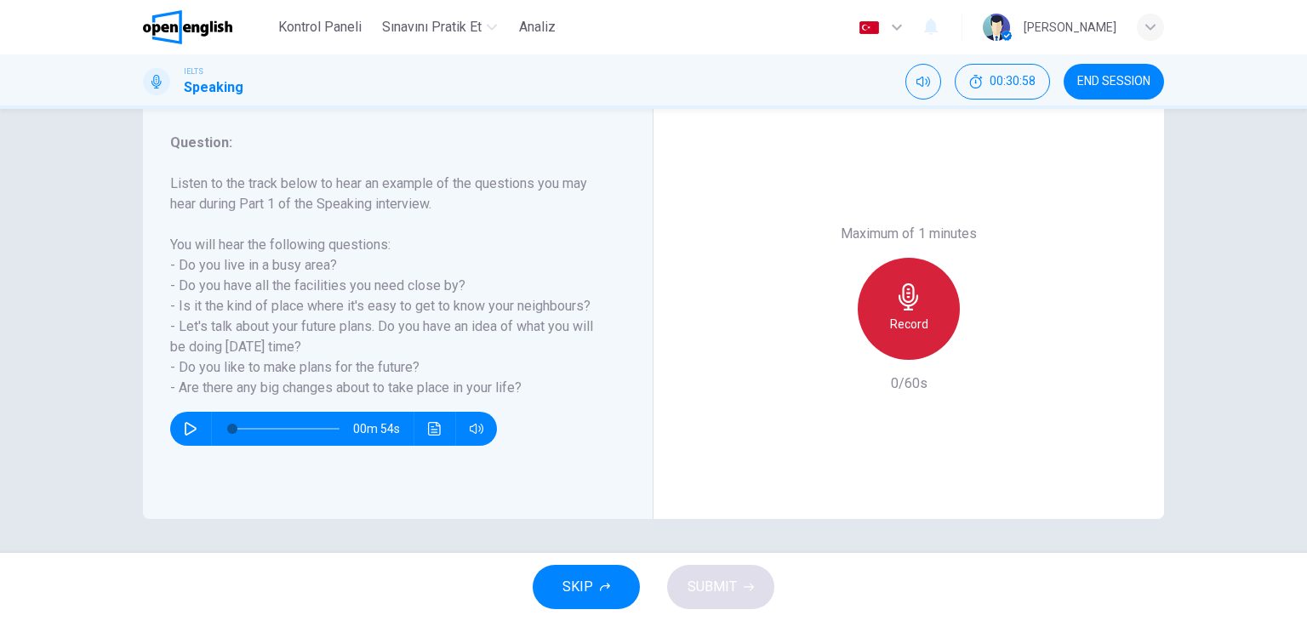
click at [918, 332] on h6 "Record" at bounding box center [909, 324] width 38 height 20
click at [918, 332] on div "Stop" at bounding box center [909, 309] width 102 height 102
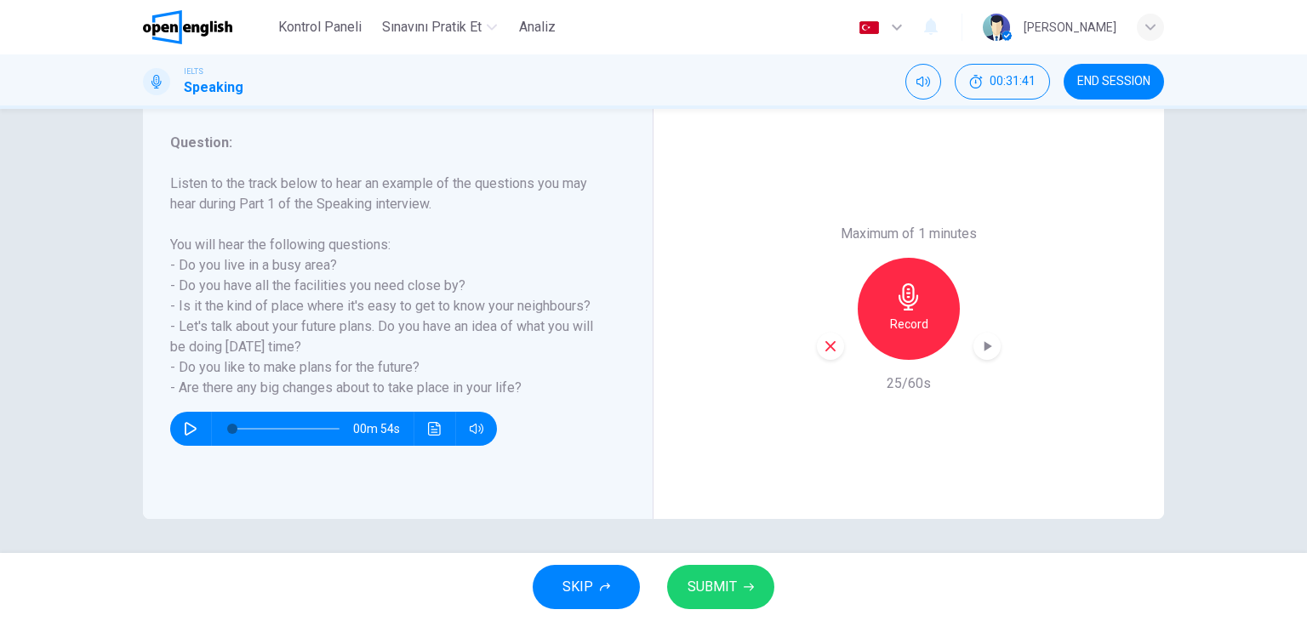
click at [817, 358] on div "Record" at bounding box center [909, 309] width 184 height 102
click at [821, 354] on div "button" at bounding box center [830, 346] width 27 height 27
click at [954, 311] on div "Record" at bounding box center [909, 309] width 102 height 102
click at [927, 311] on div "Record" at bounding box center [909, 309] width 102 height 102
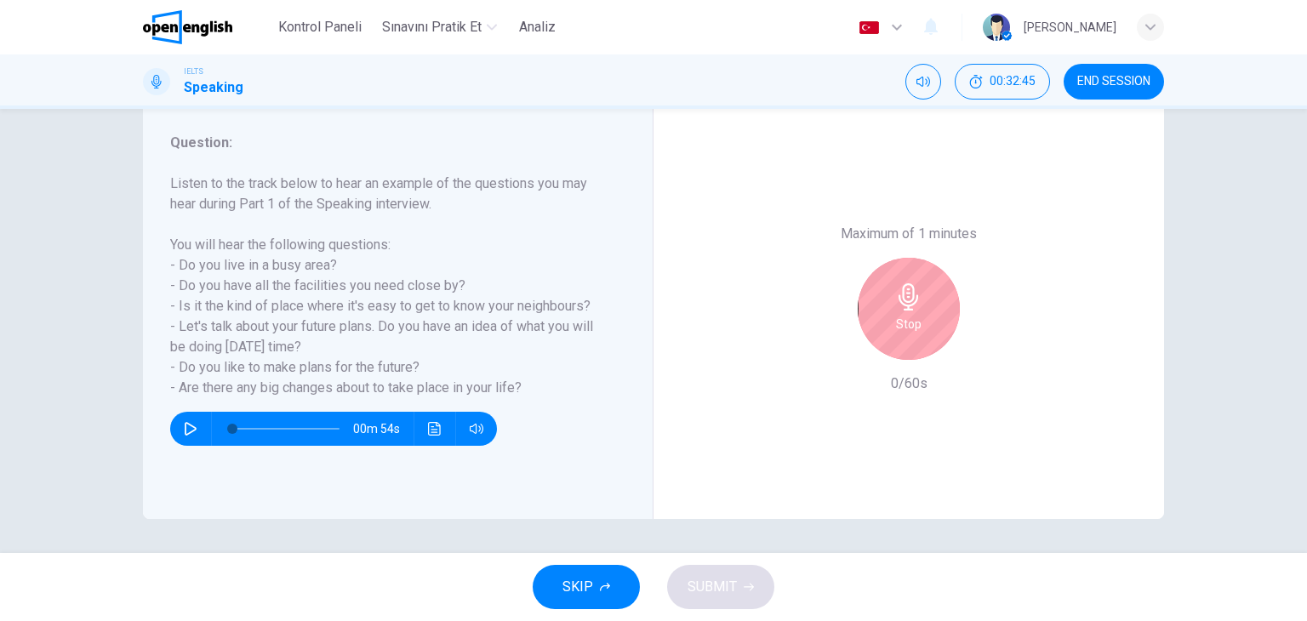
click at [896, 328] on h6 "Stop" at bounding box center [909, 324] width 26 height 20
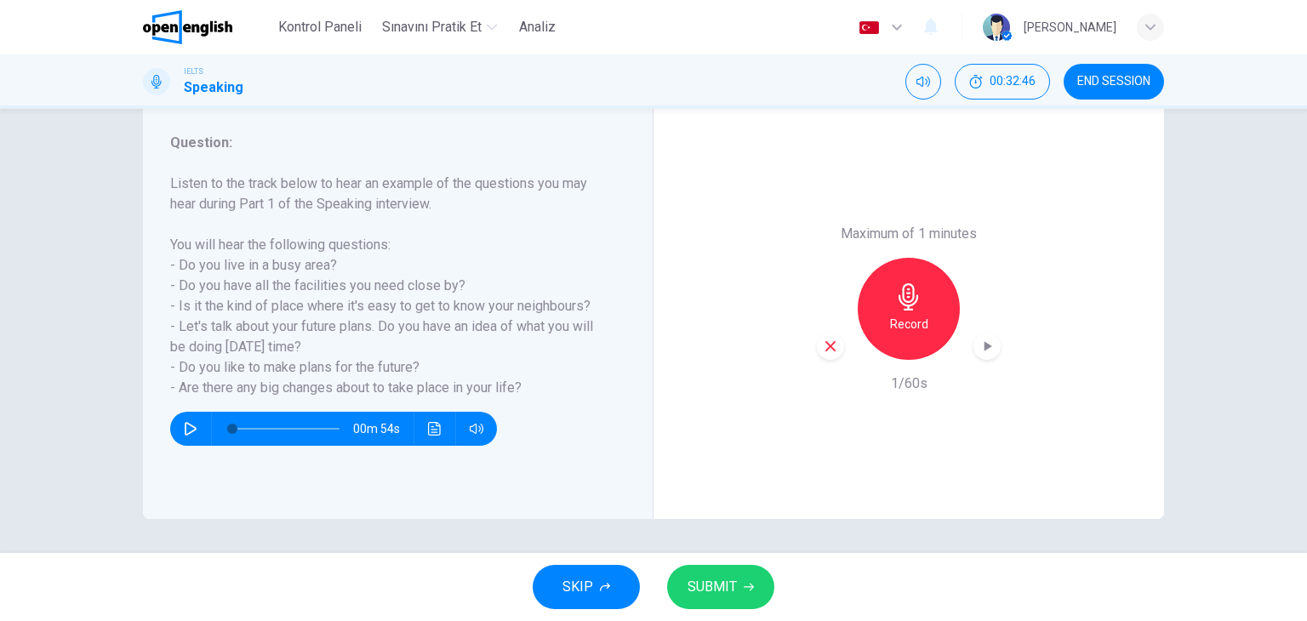
click at [824, 345] on icon "button" at bounding box center [830, 346] width 15 height 15
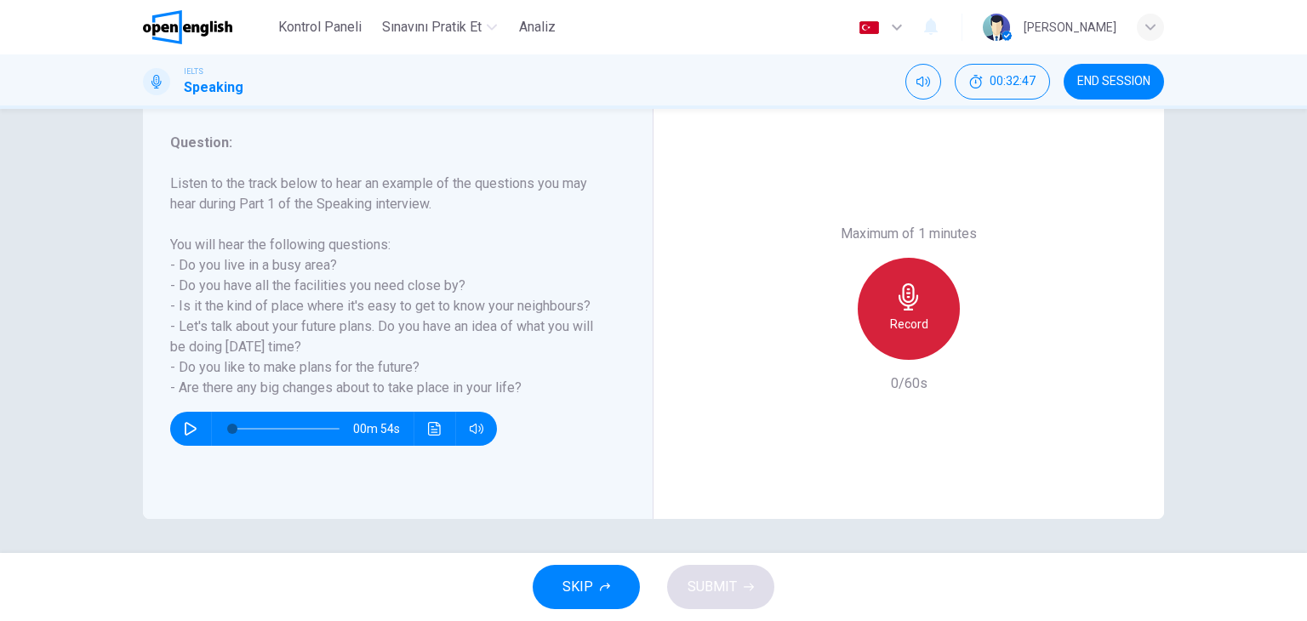
click at [922, 300] on div "Record" at bounding box center [909, 309] width 102 height 102
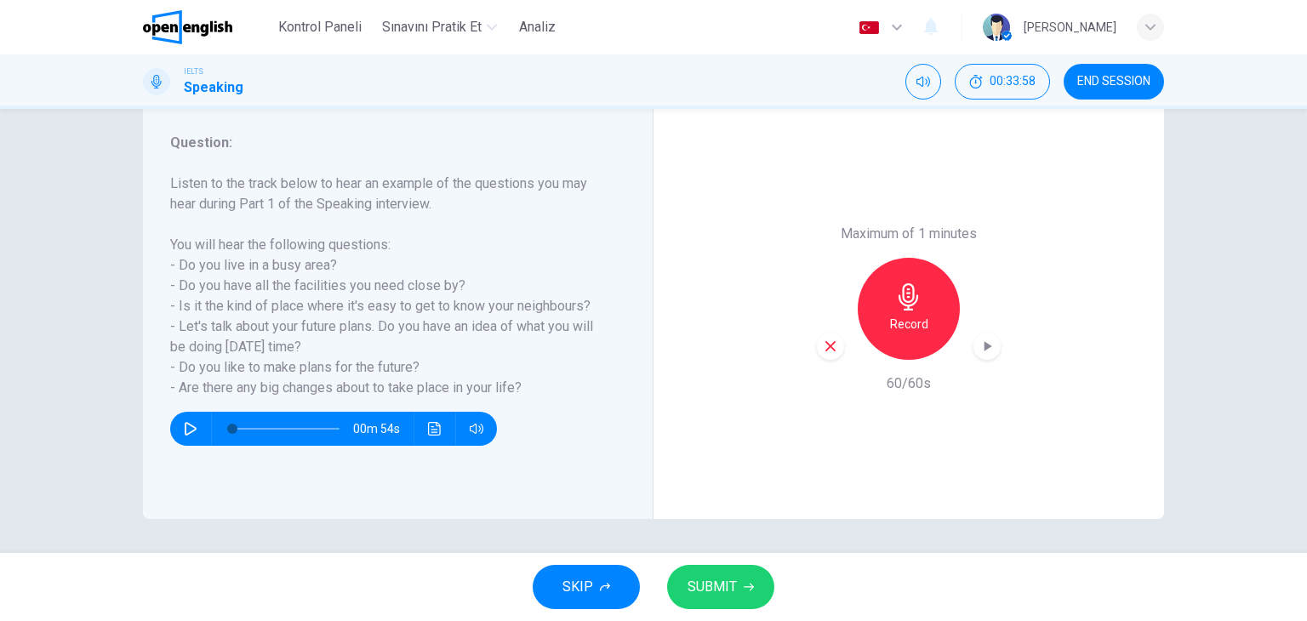
click at [841, 357] on div "Record" at bounding box center [909, 309] width 184 height 102
click at [828, 351] on icon "button" at bounding box center [830, 346] width 15 height 15
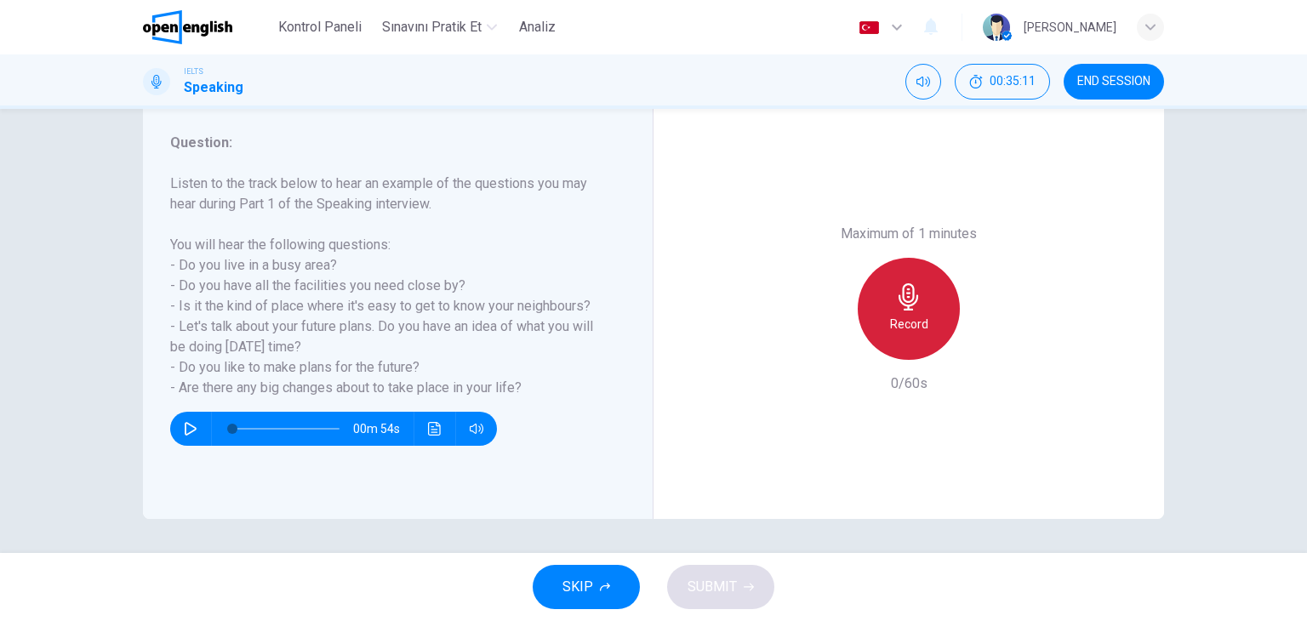
click at [899, 273] on div "Record" at bounding box center [909, 309] width 102 height 102
click at [899, 273] on div "Stop" at bounding box center [909, 309] width 102 height 102
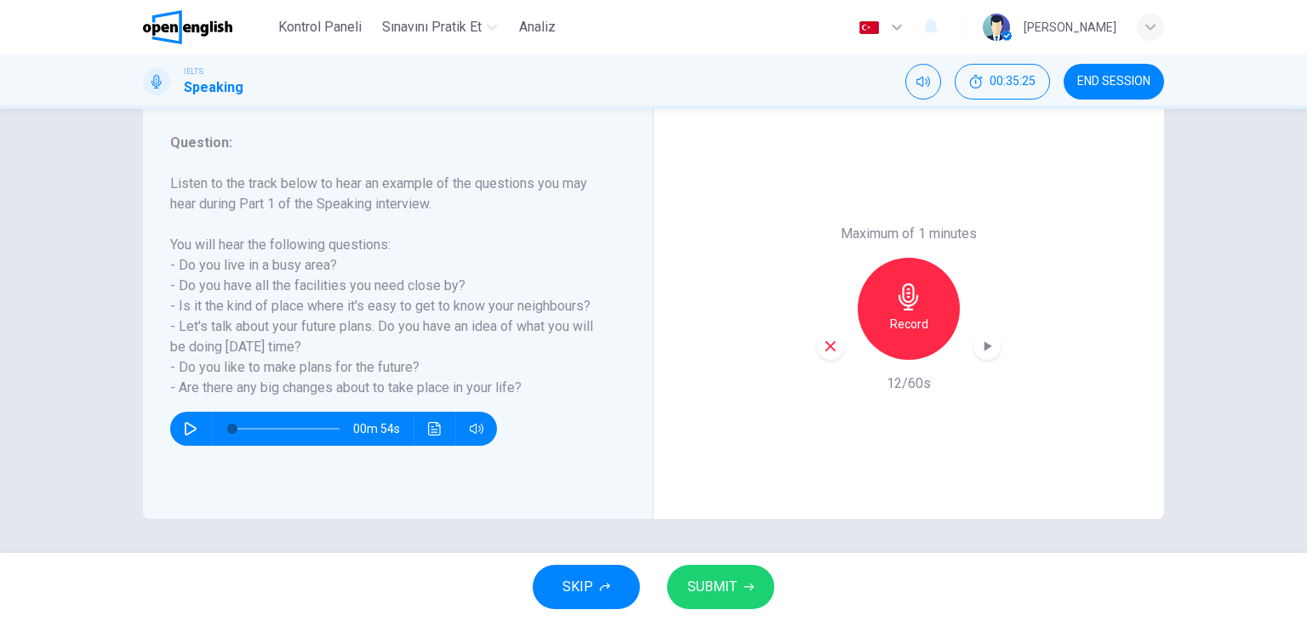
click at [829, 351] on icon "button" at bounding box center [830, 346] width 15 height 15
click at [928, 287] on div "Record" at bounding box center [909, 309] width 102 height 102
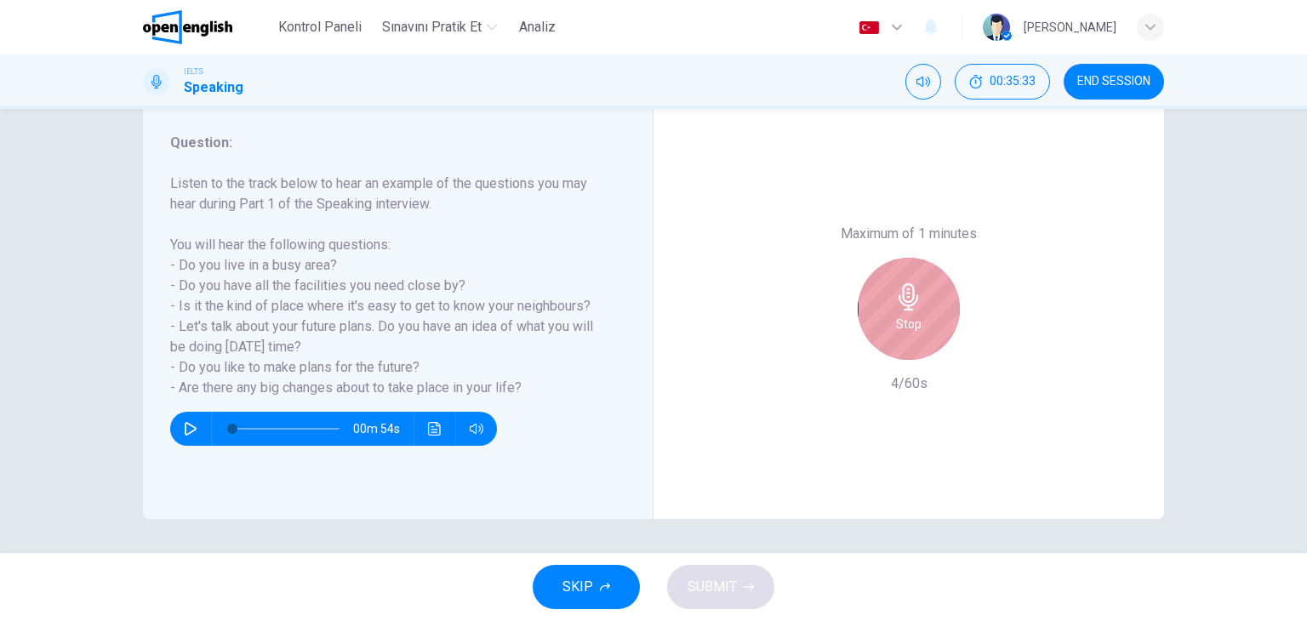
click at [936, 271] on div "Stop" at bounding box center [909, 309] width 102 height 102
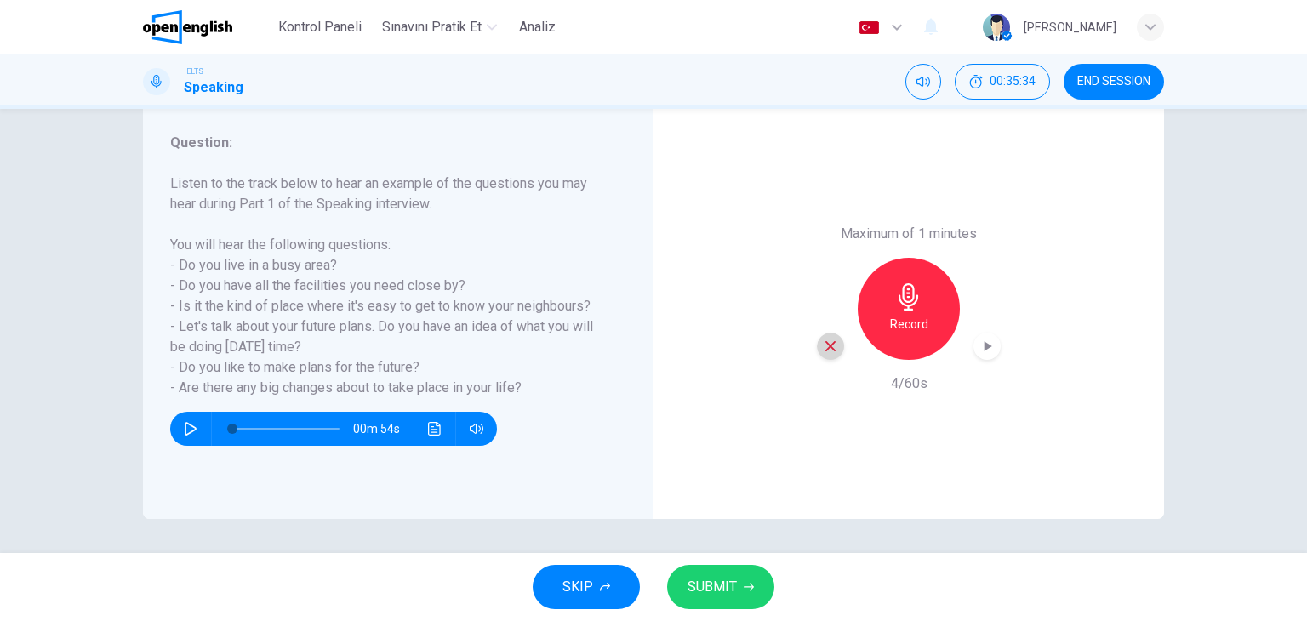
click at [817, 345] on div "button" at bounding box center [830, 346] width 27 height 27
click at [880, 315] on div "Record" at bounding box center [909, 309] width 102 height 102
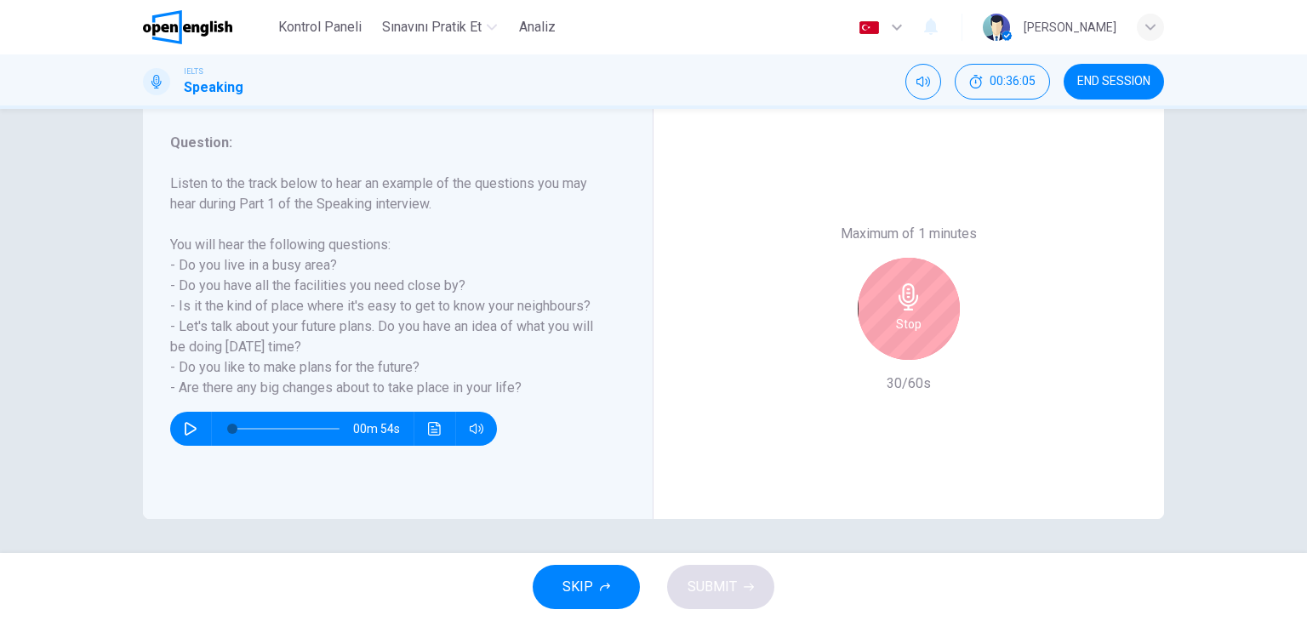
click at [890, 312] on div "Stop" at bounding box center [909, 309] width 102 height 102
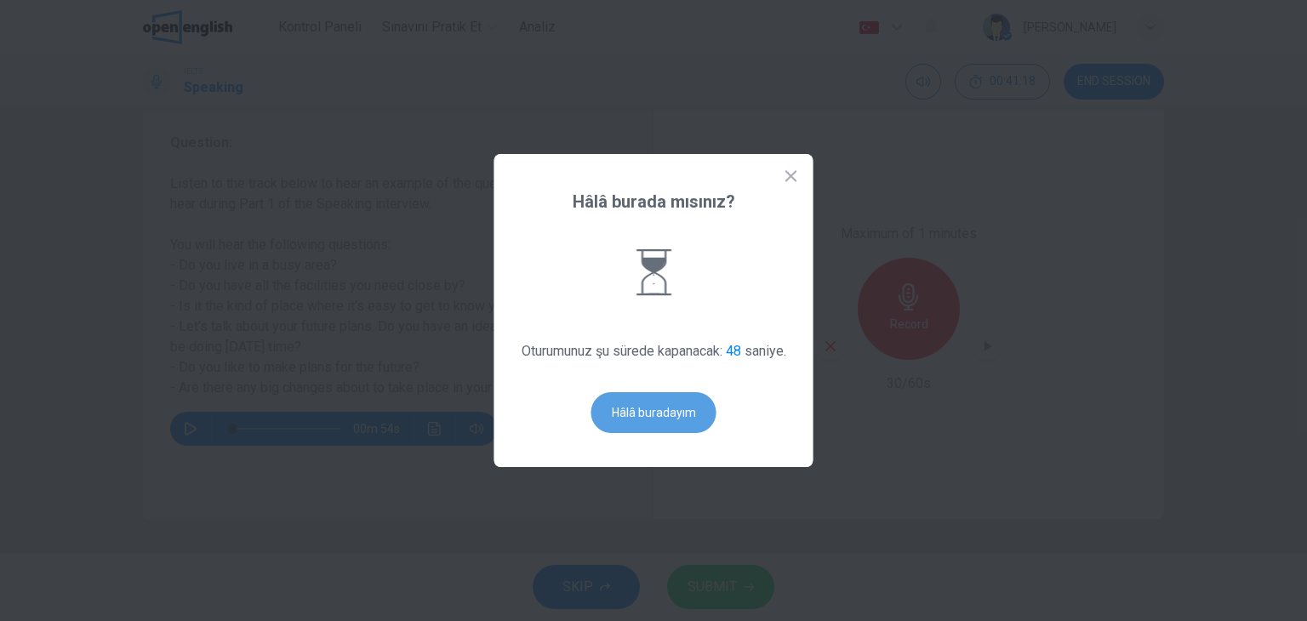
click at [677, 399] on button "Hâlâ buradayım" at bounding box center [653, 412] width 125 height 41
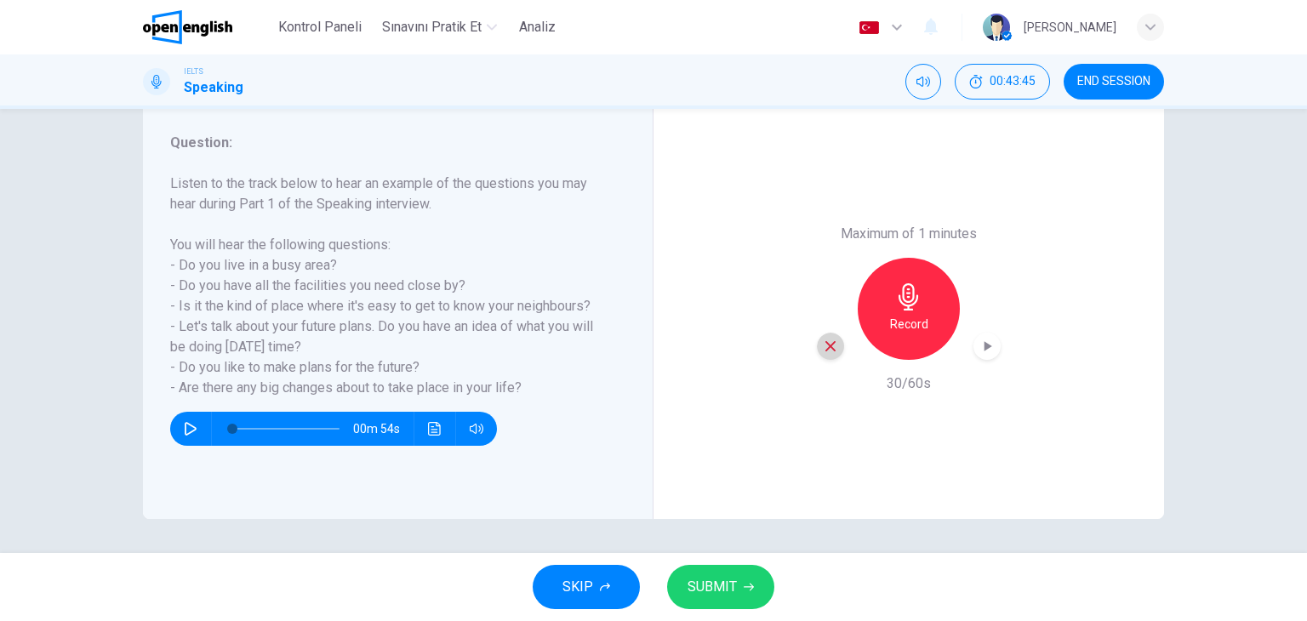
click at [831, 351] on icon "button" at bounding box center [830, 346] width 15 height 15
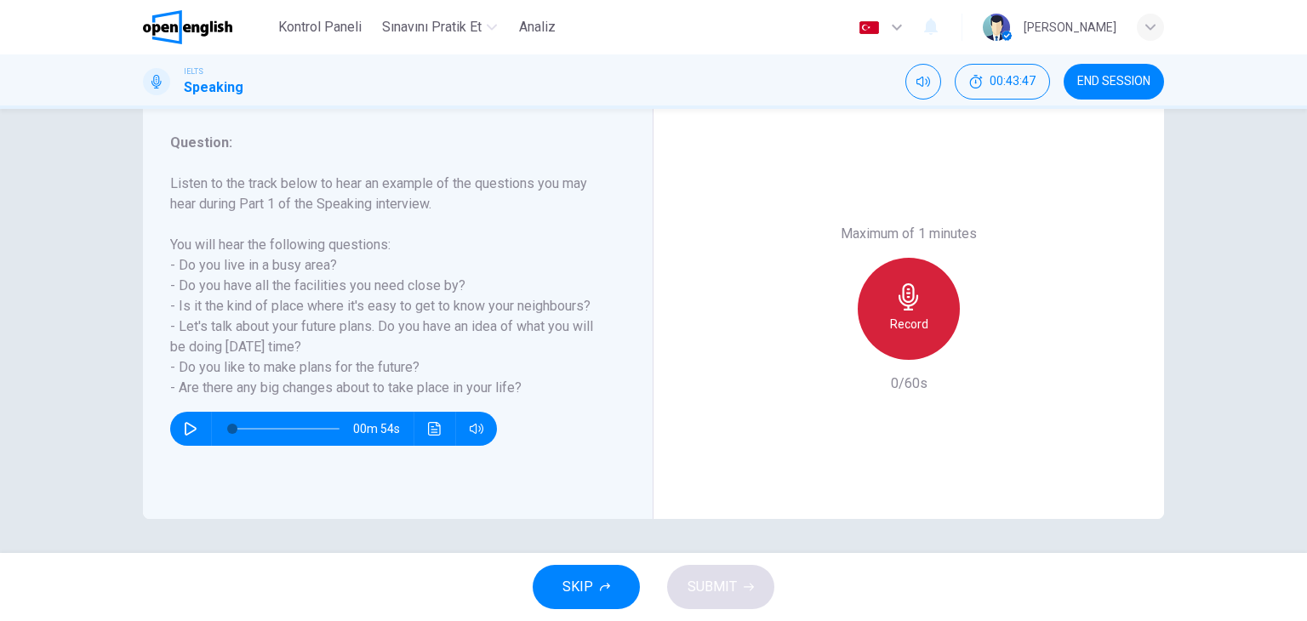
click at [912, 311] on div "Record" at bounding box center [909, 309] width 102 height 102
click at [912, 311] on div "Stop" at bounding box center [909, 309] width 102 height 102
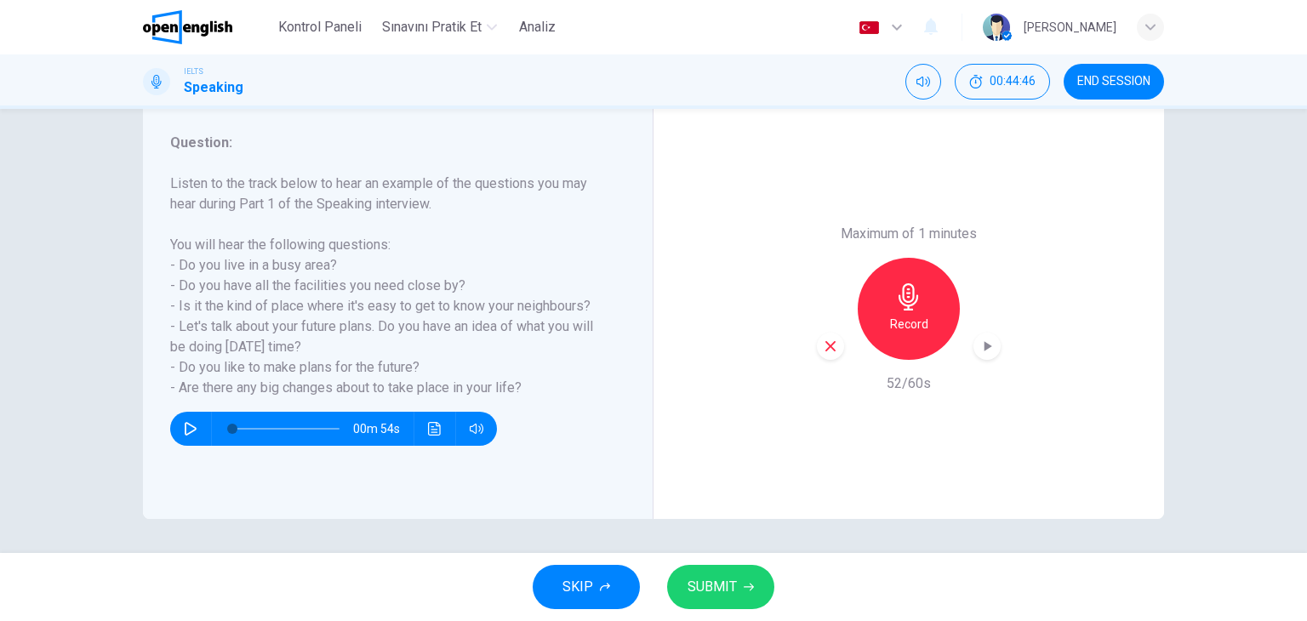
click at [831, 348] on icon "button" at bounding box center [830, 346] width 15 height 15
click at [885, 316] on div "Record" at bounding box center [909, 309] width 102 height 102
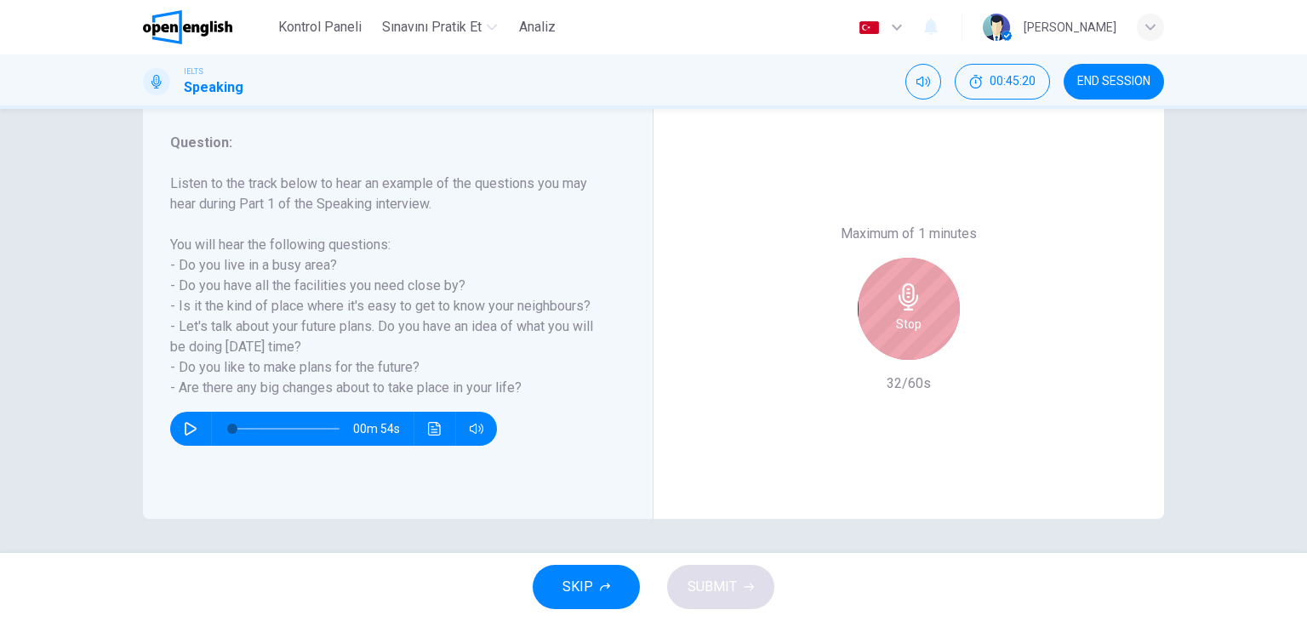
click at [885, 316] on div "Stop" at bounding box center [909, 309] width 102 height 102
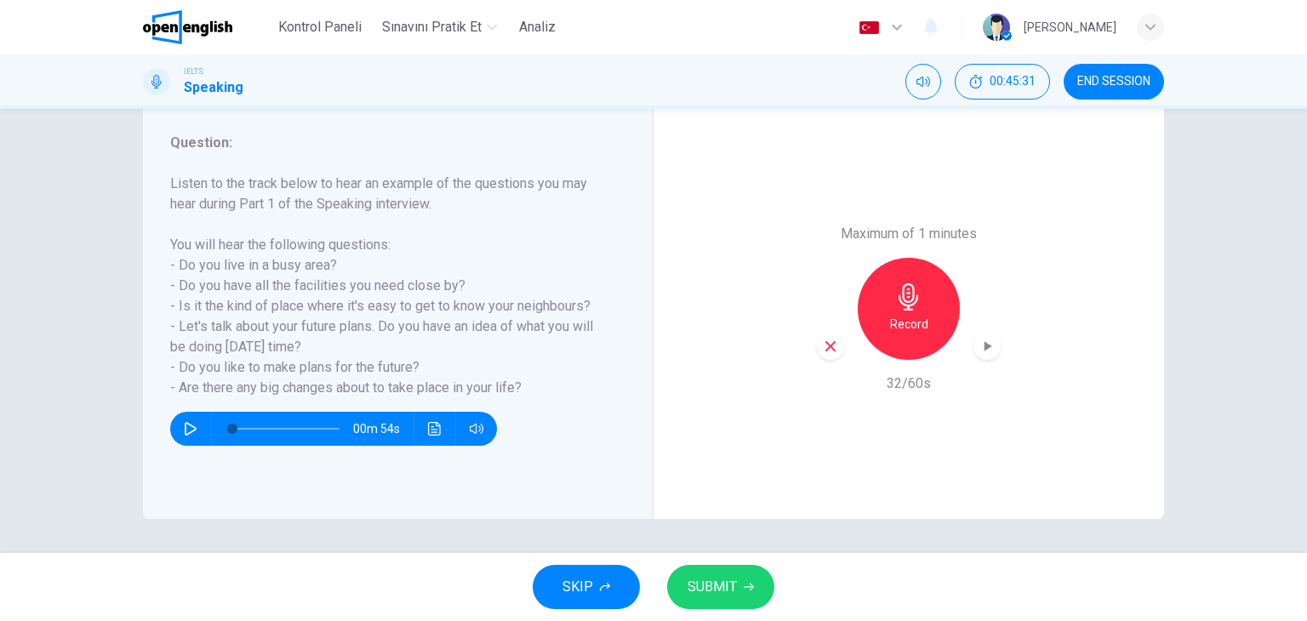
click at [837, 352] on div "button" at bounding box center [830, 346] width 27 height 27
click at [890, 317] on h6 "Record" at bounding box center [909, 324] width 38 height 20
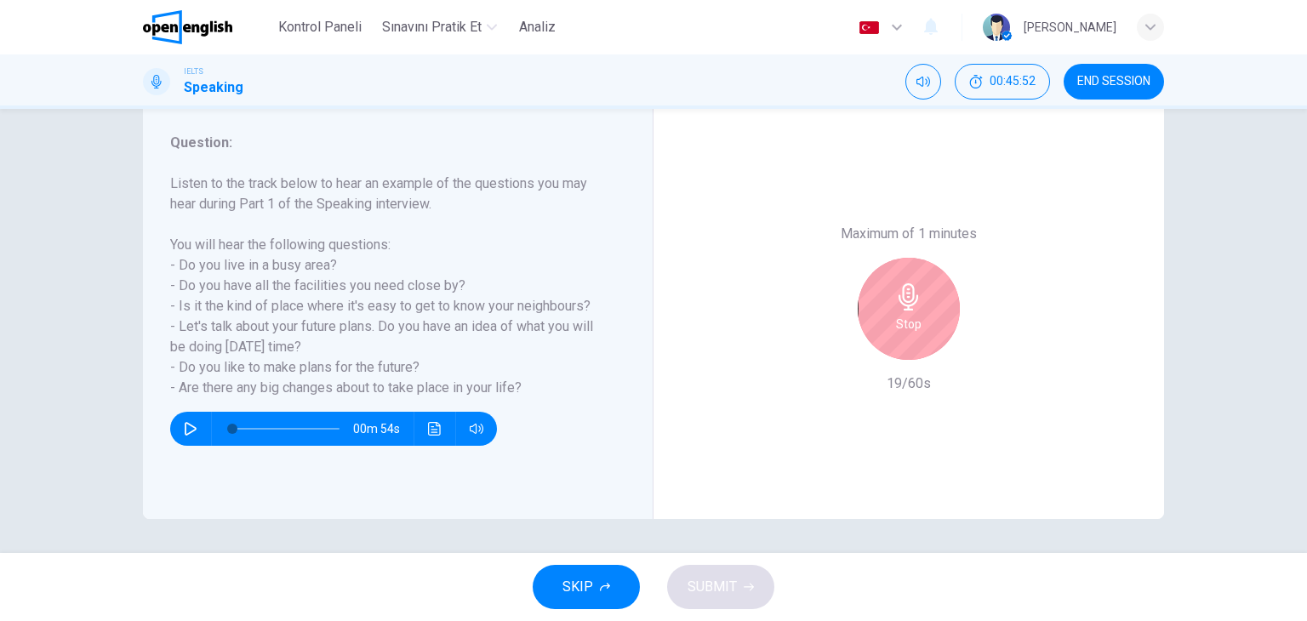
click at [887, 317] on div "Stop" at bounding box center [909, 309] width 102 height 102
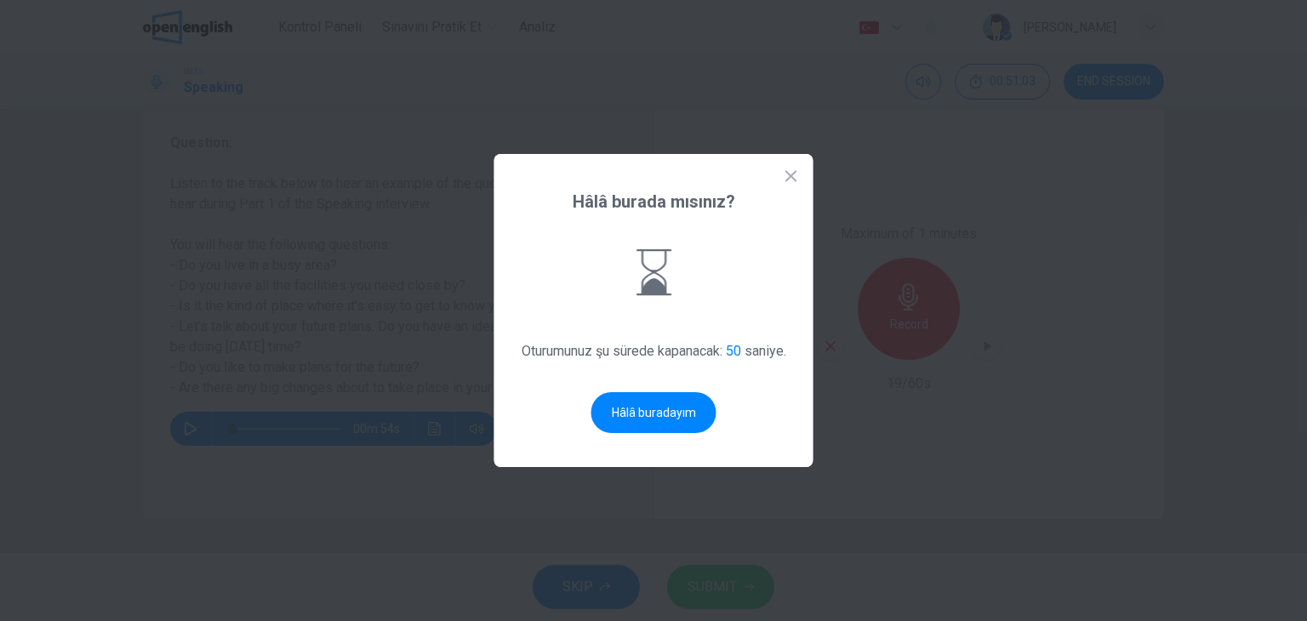
click at [637, 400] on button "Hâlâ buradayım" at bounding box center [653, 412] width 125 height 41
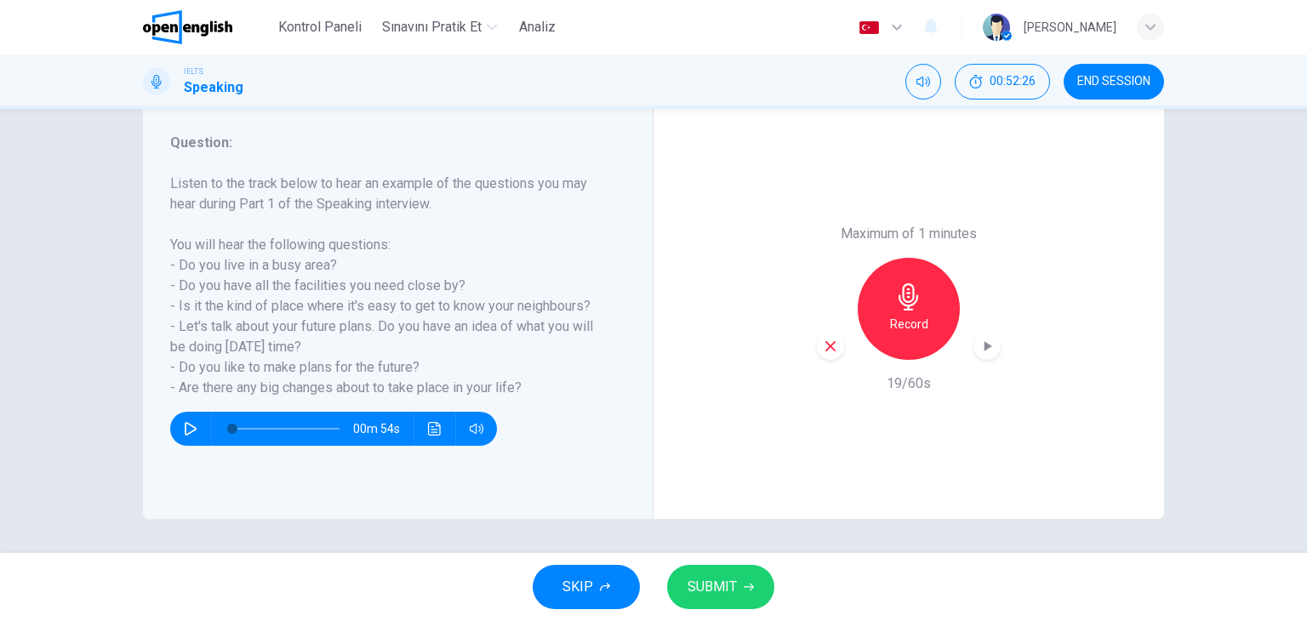
click at [836, 348] on div "button" at bounding box center [830, 346] width 27 height 27
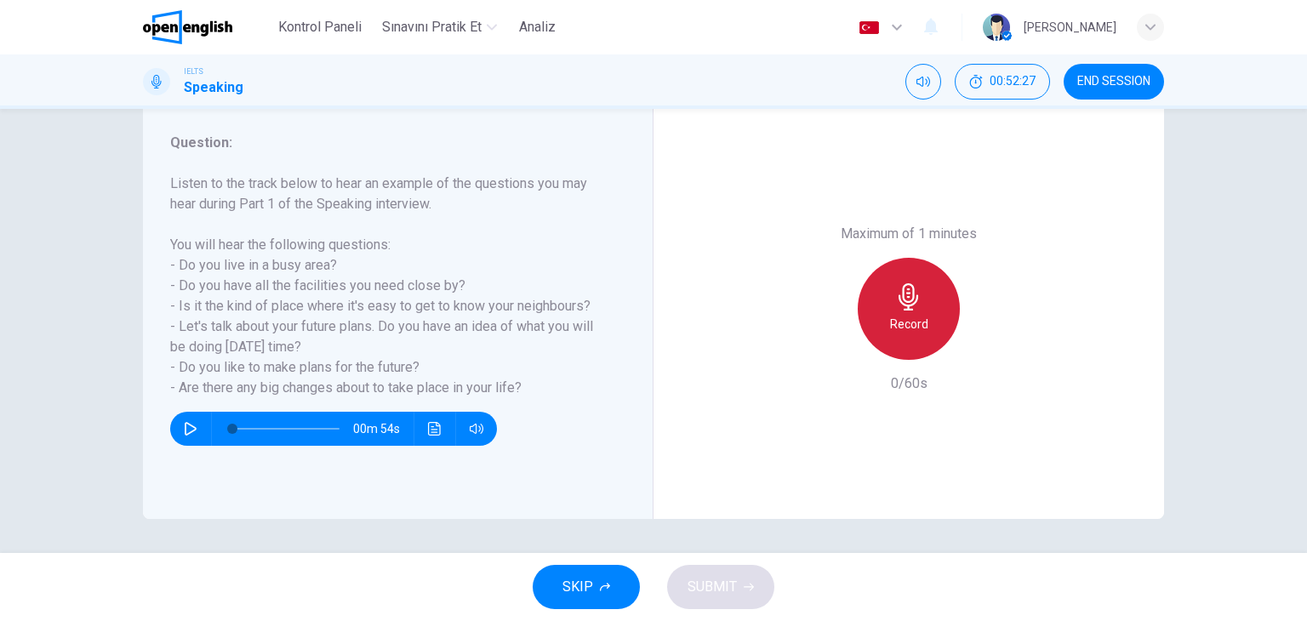
click at [886, 304] on div "Record" at bounding box center [909, 309] width 102 height 102
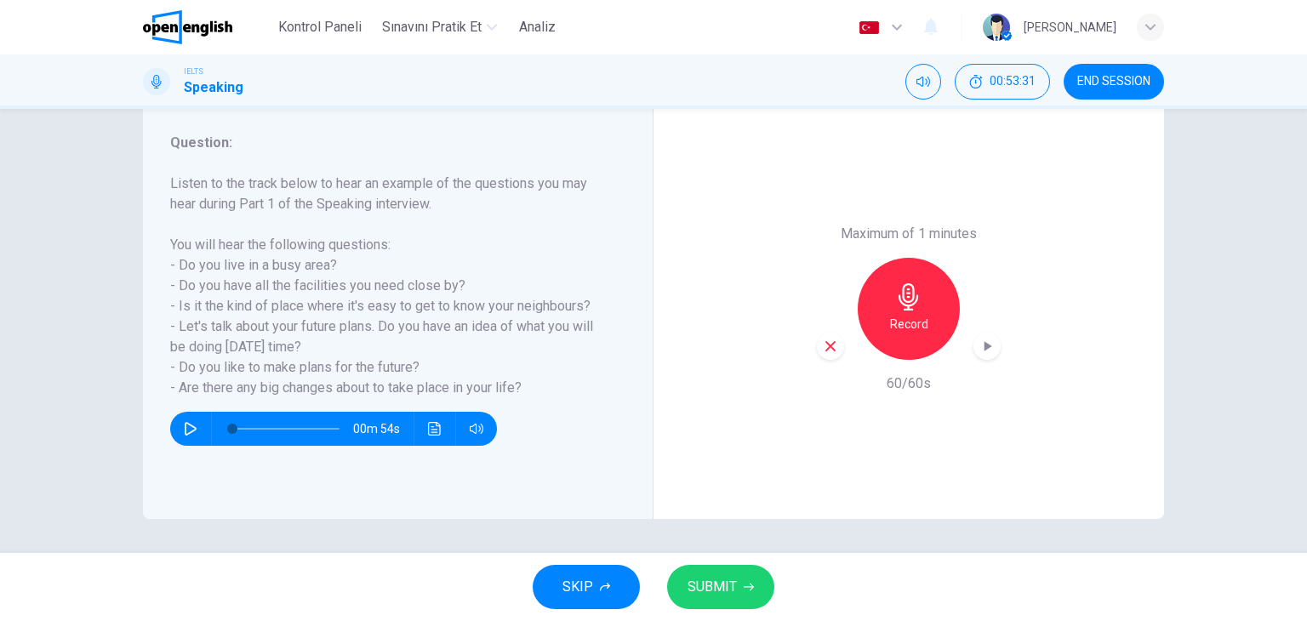
click at [737, 583] on button "SUBMIT" at bounding box center [720, 587] width 107 height 44
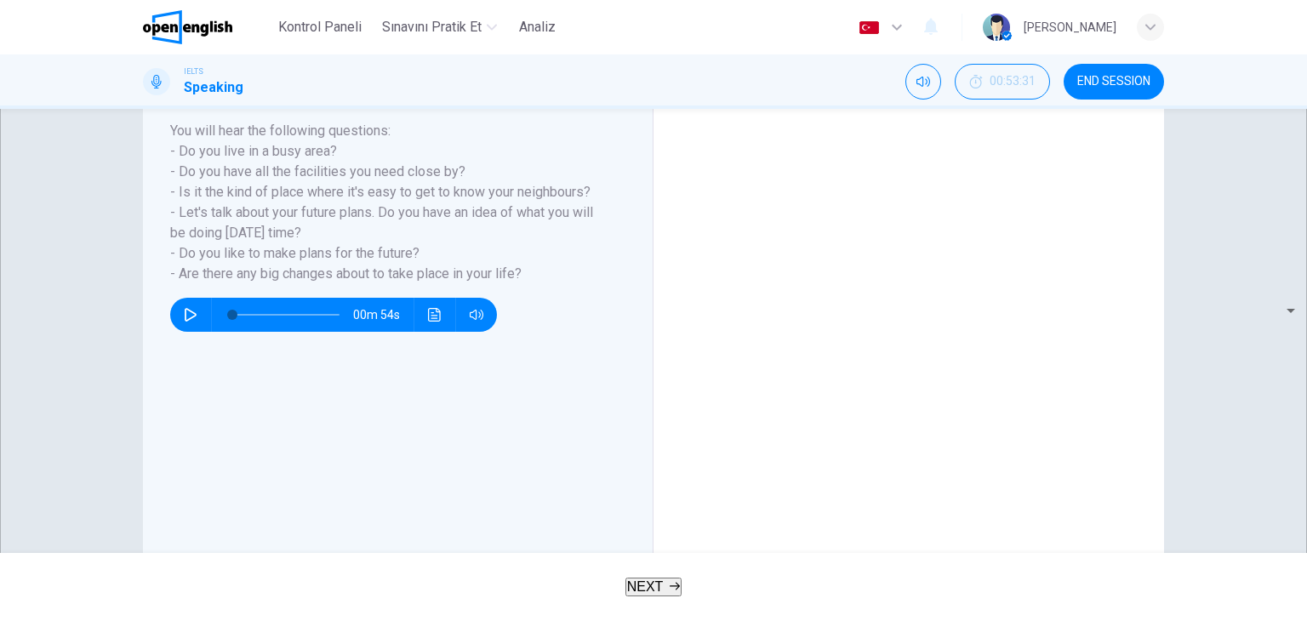
scroll to position [300, 0]
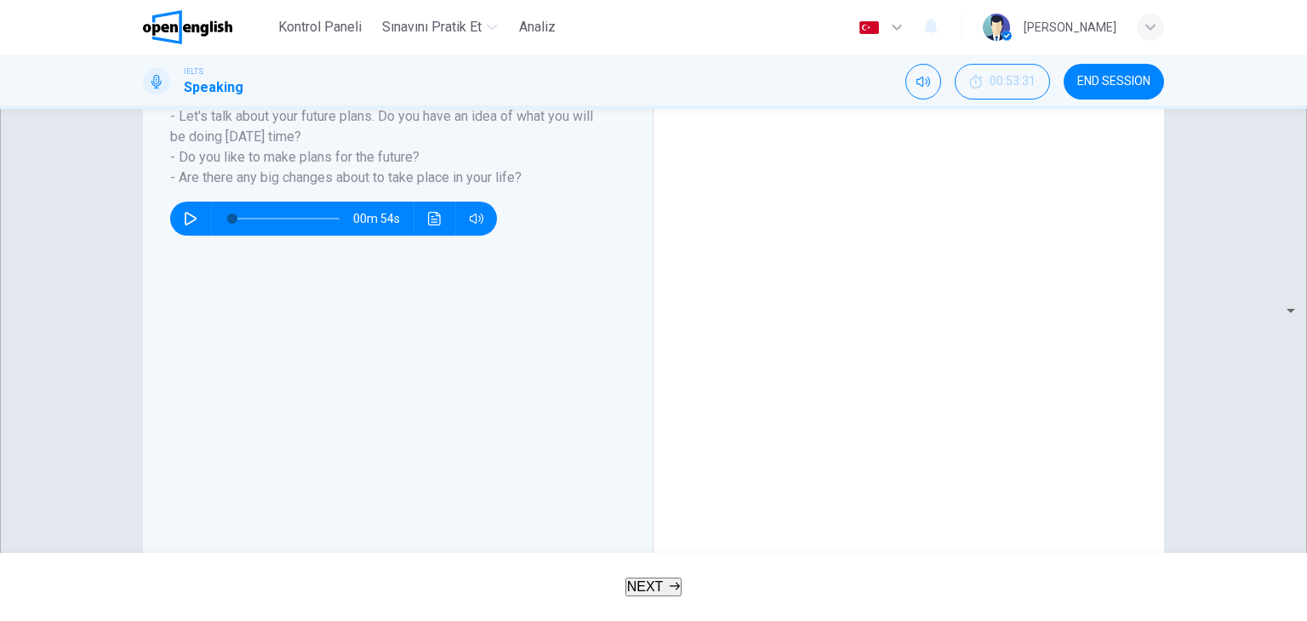
scroll to position [385, 0]
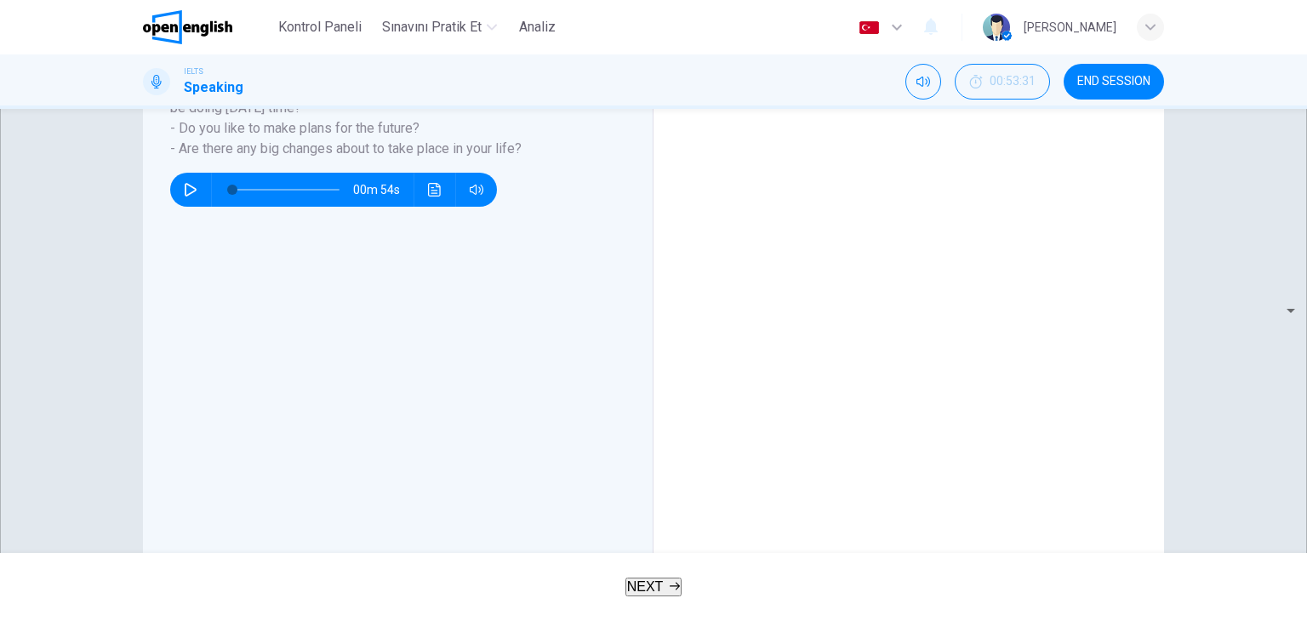
drag, startPoint x: 686, startPoint y: 388, endPoint x: 788, endPoint y: 429, distance: 110.0
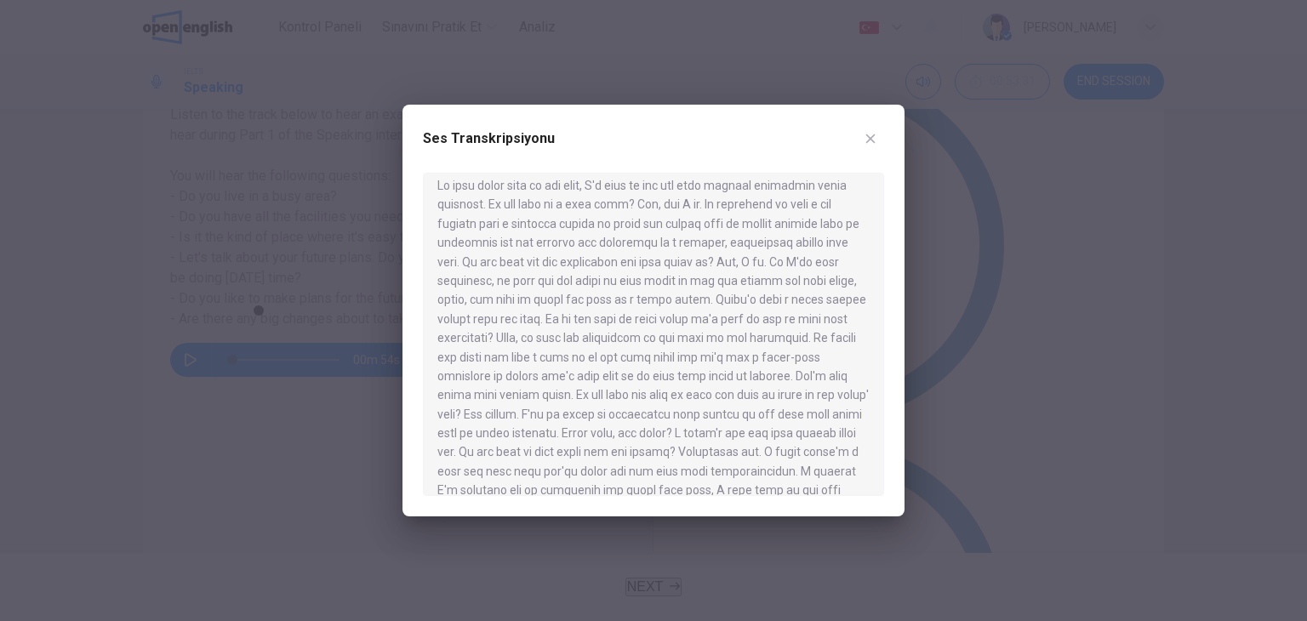
drag, startPoint x: 634, startPoint y: 290, endPoint x: 636, endPoint y: 311, distance: 21.3
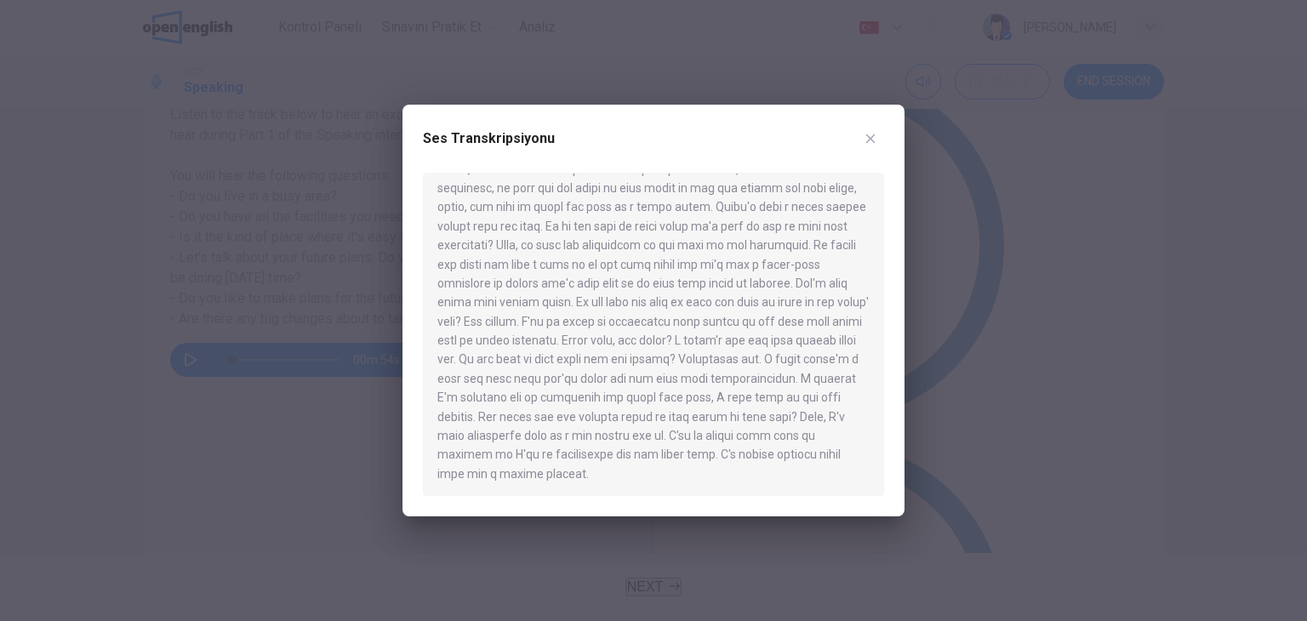
scroll to position [106, 0]
drag, startPoint x: 606, startPoint y: 304, endPoint x: 633, endPoint y: 440, distance: 138.9
click at [633, 439] on div at bounding box center [653, 334] width 461 height 323
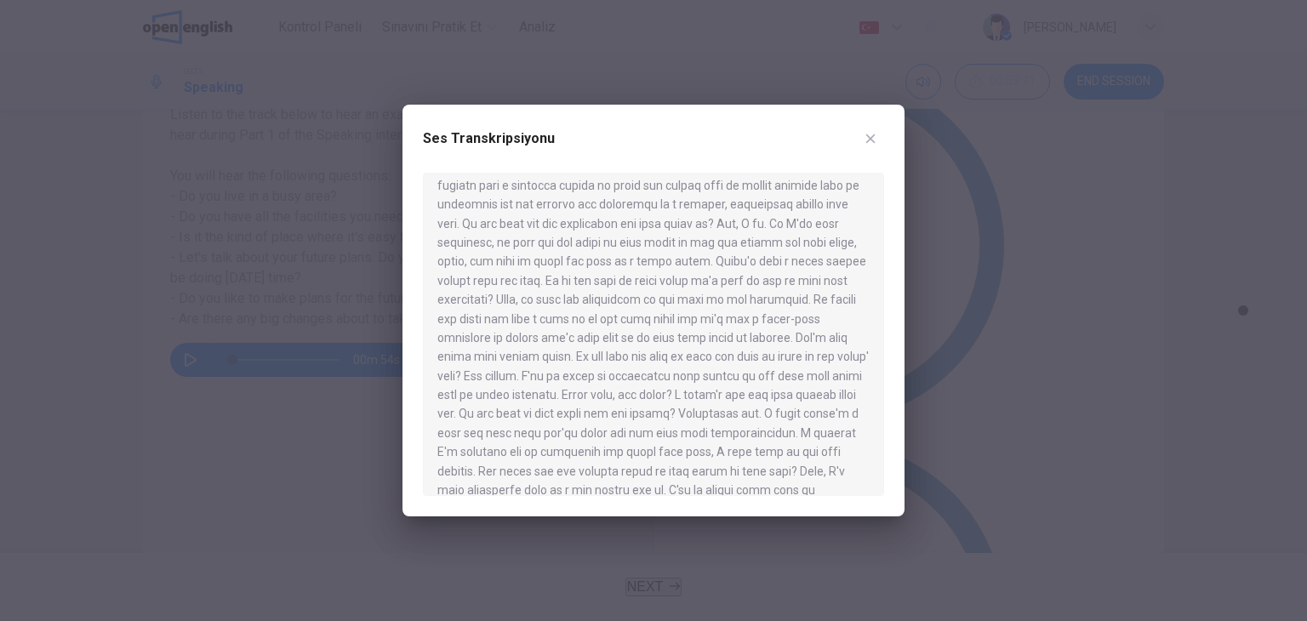
scroll to position [0, 0]
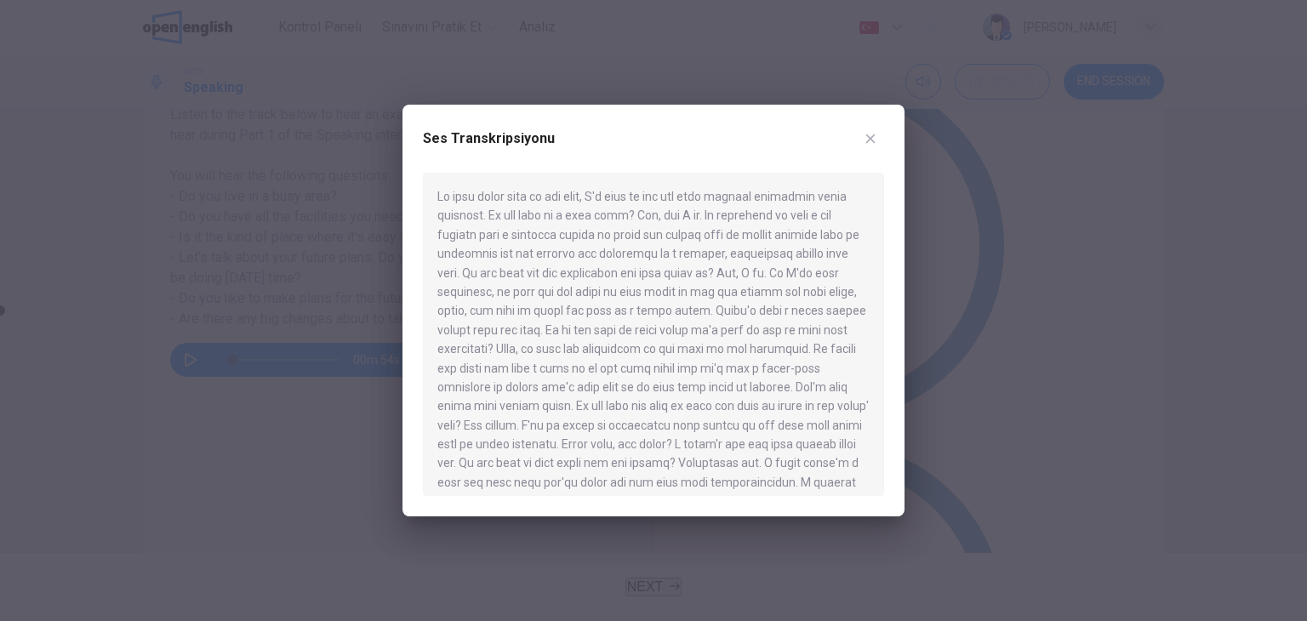
drag, startPoint x: 707, startPoint y: 230, endPoint x: 768, endPoint y: 241, distance: 62.3
click at [768, 241] on div at bounding box center [653, 334] width 461 height 323
click at [876, 141] on icon "button" at bounding box center [871, 139] width 14 height 14
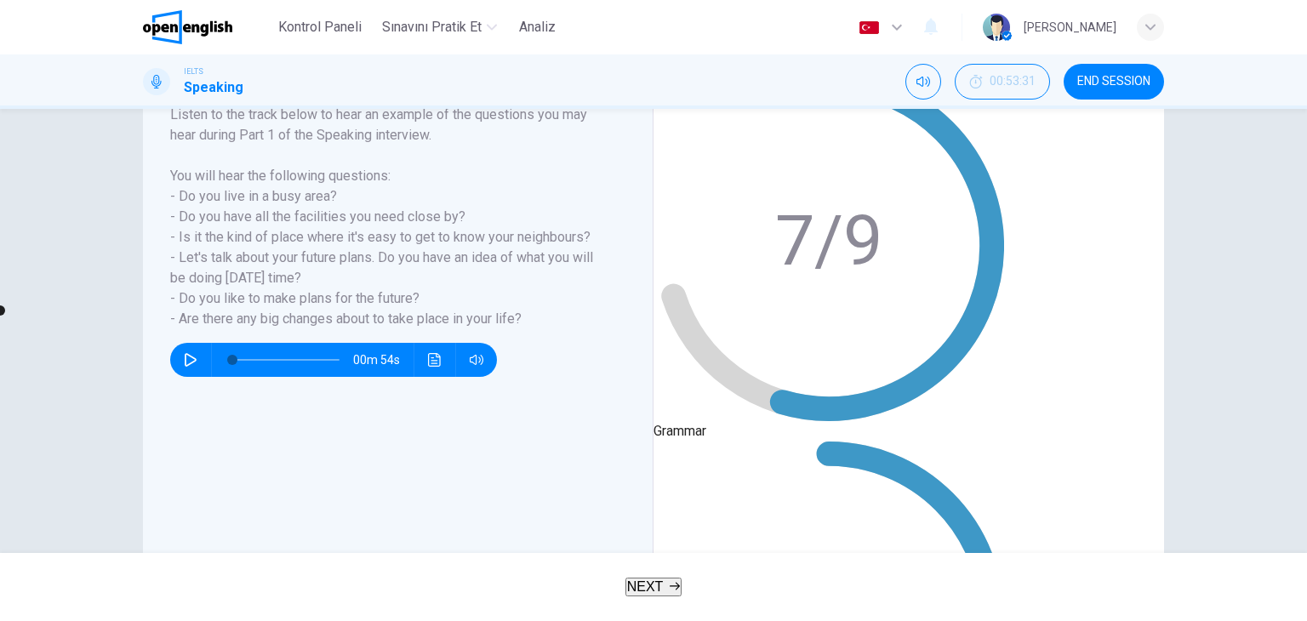
type input "**"
click at [190, 367] on icon "button" at bounding box center [191, 360] width 14 height 14
click at [180, 377] on button "button" at bounding box center [190, 360] width 27 height 34
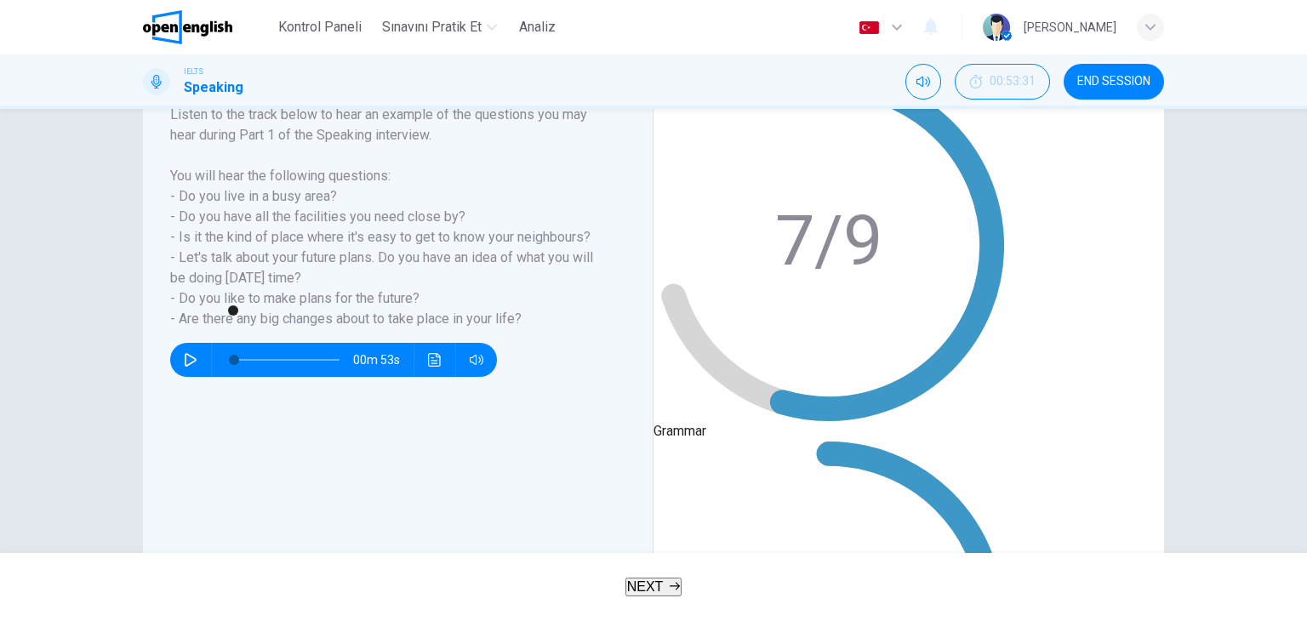
type input "*"
type input "**"
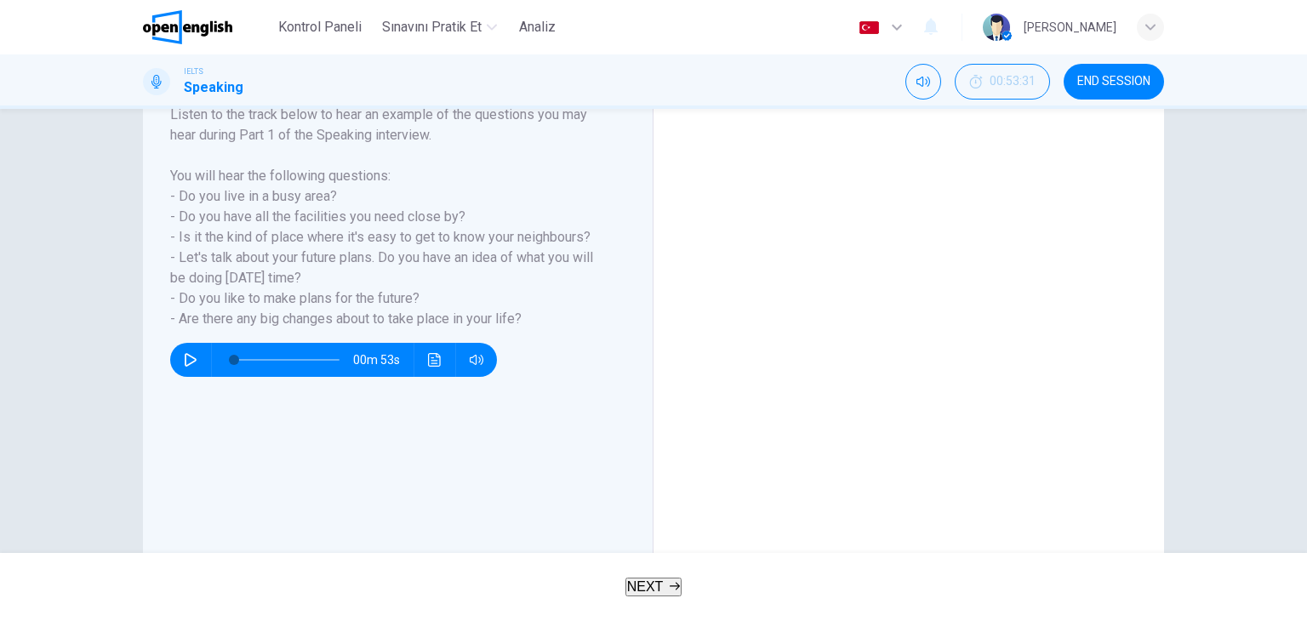
scroll to position [325, 0]
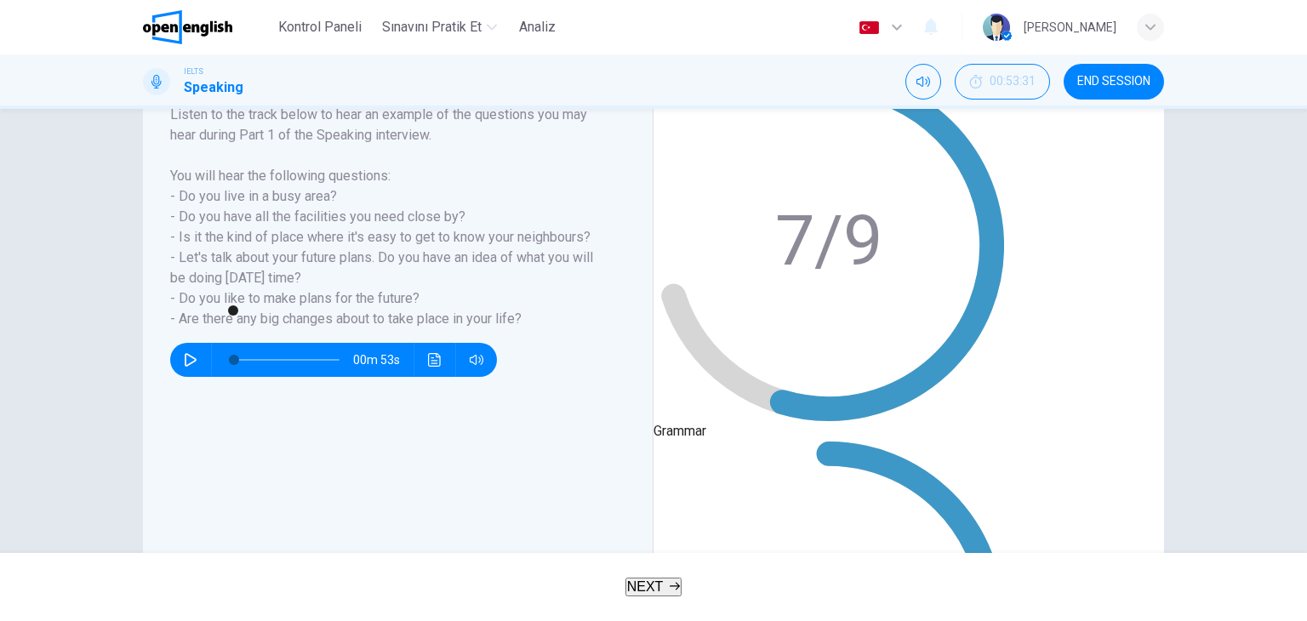
drag, startPoint x: 779, startPoint y: 389, endPoint x: 758, endPoint y: 392, distance: 21.5
click at [162, 316] on span at bounding box center [156, 311] width 10 height 10
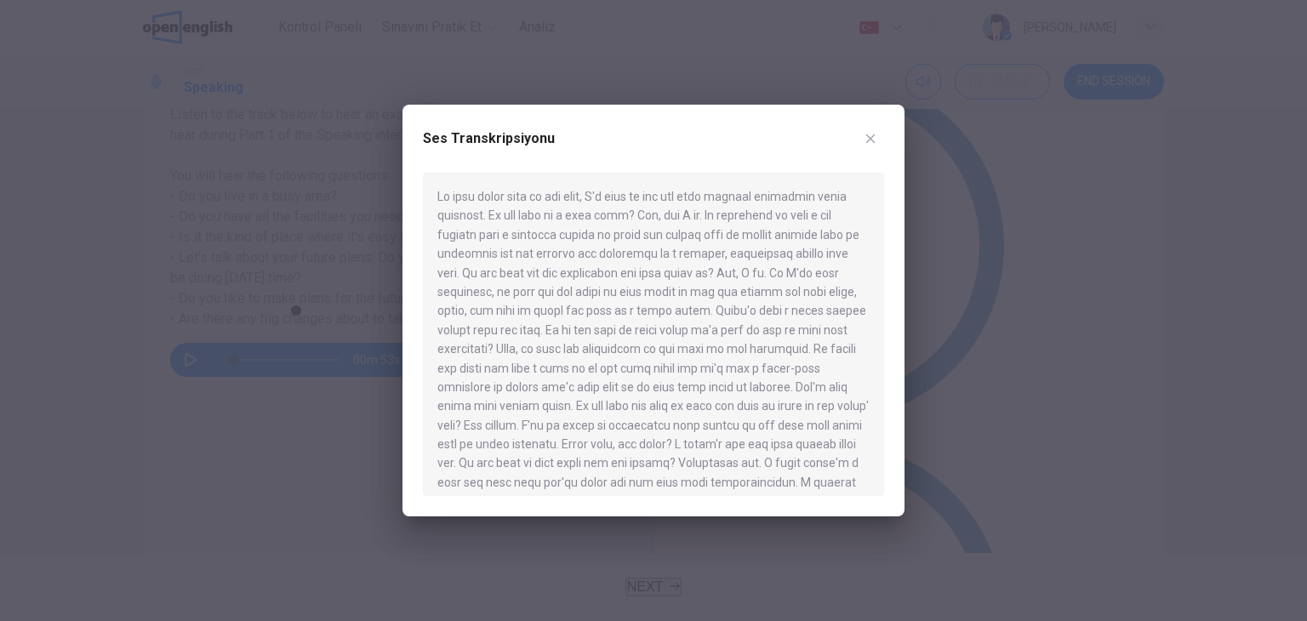
click at [878, 137] on button "button" at bounding box center [870, 138] width 27 height 27
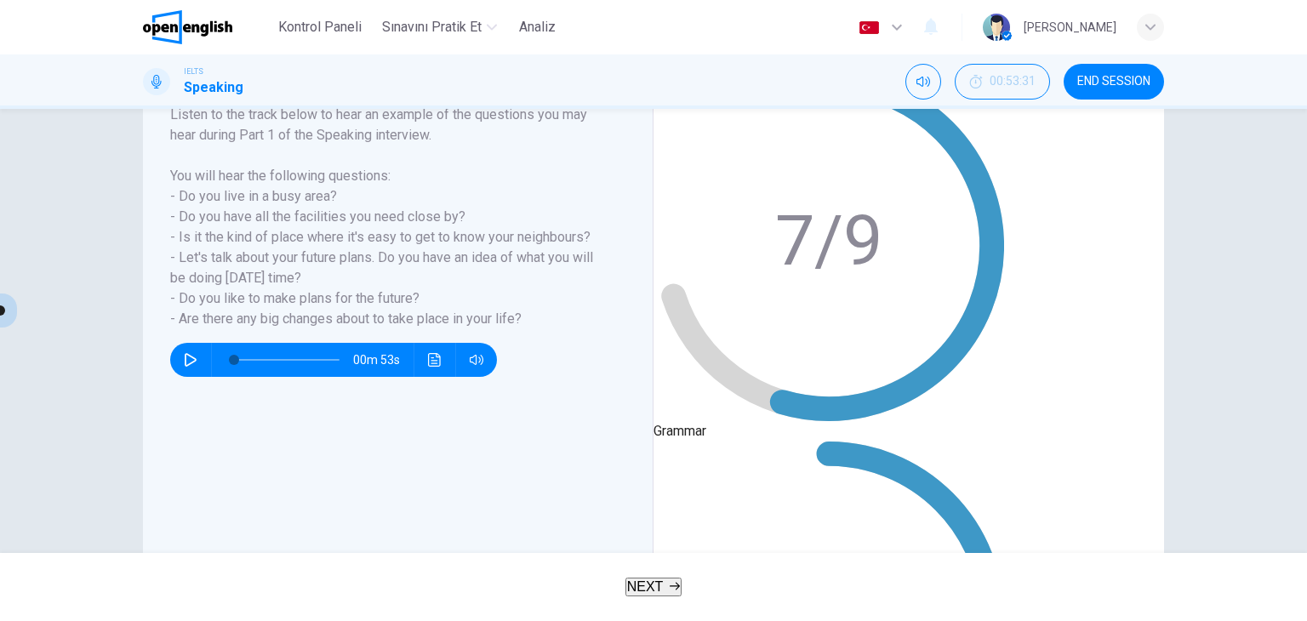
drag, startPoint x: 756, startPoint y: 389, endPoint x: 734, endPoint y: 392, distance: 21.5
drag, startPoint x: 757, startPoint y: 390, endPoint x: 742, endPoint y: 396, distance: 15.6
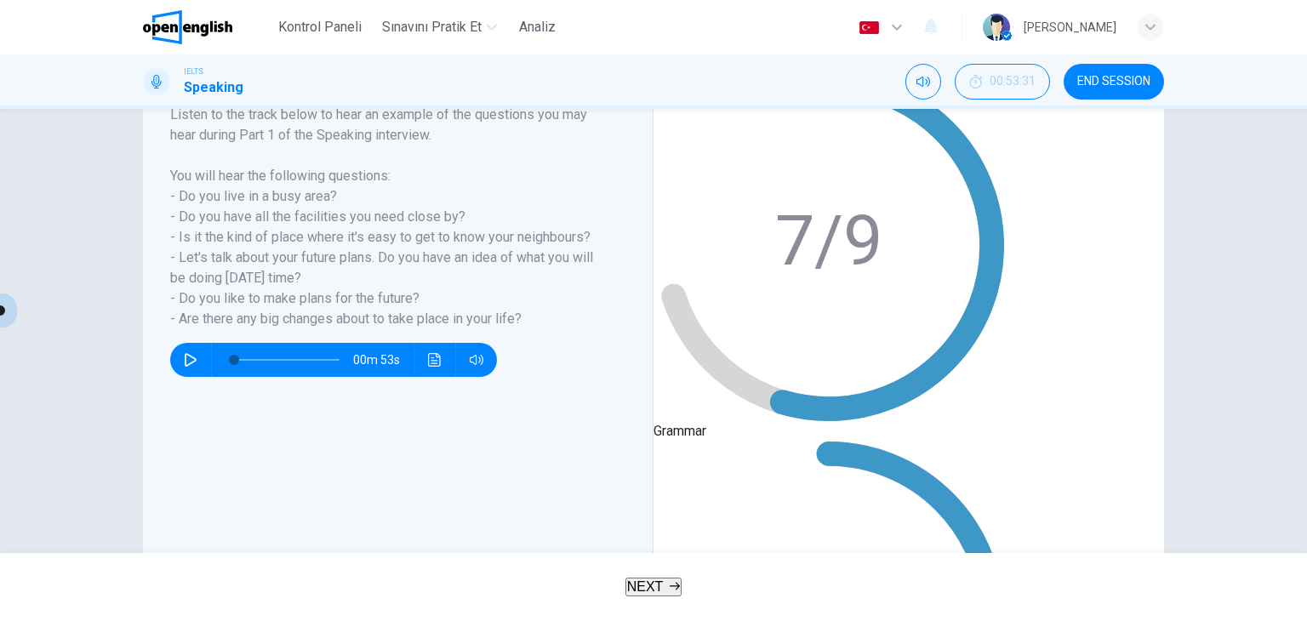
click at [5, 316] on span at bounding box center [0, 311] width 10 height 10
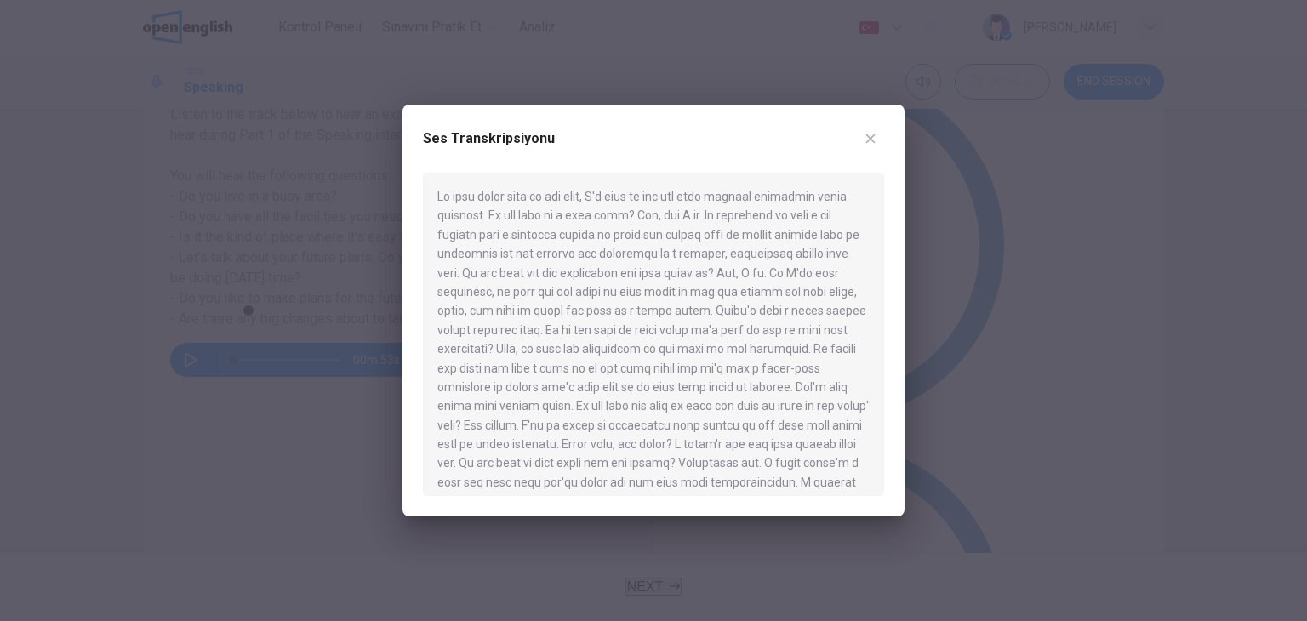
drag, startPoint x: 624, startPoint y: 234, endPoint x: 692, endPoint y: 234, distance: 68.1
click at [692, 234] on div at bounding box center [653, 334] width 461 height 323
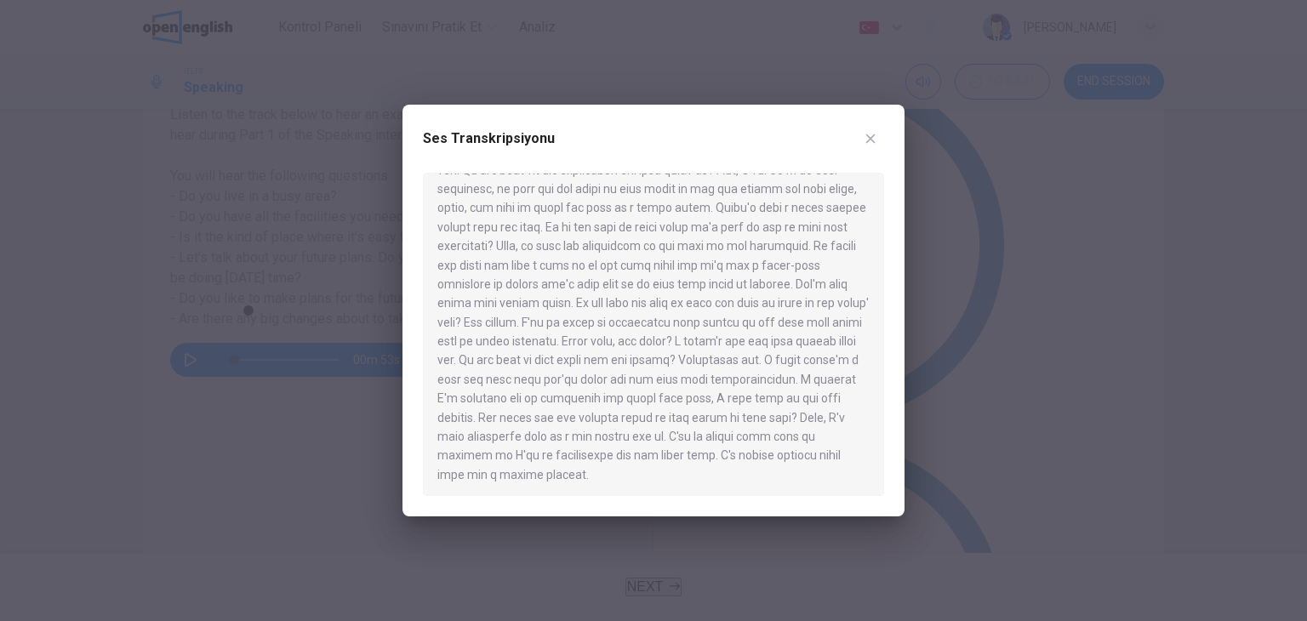
scroll to position [106, 0]
click at [877, 130] on button "button" at bounding box center [870, 138] width 27 height 27
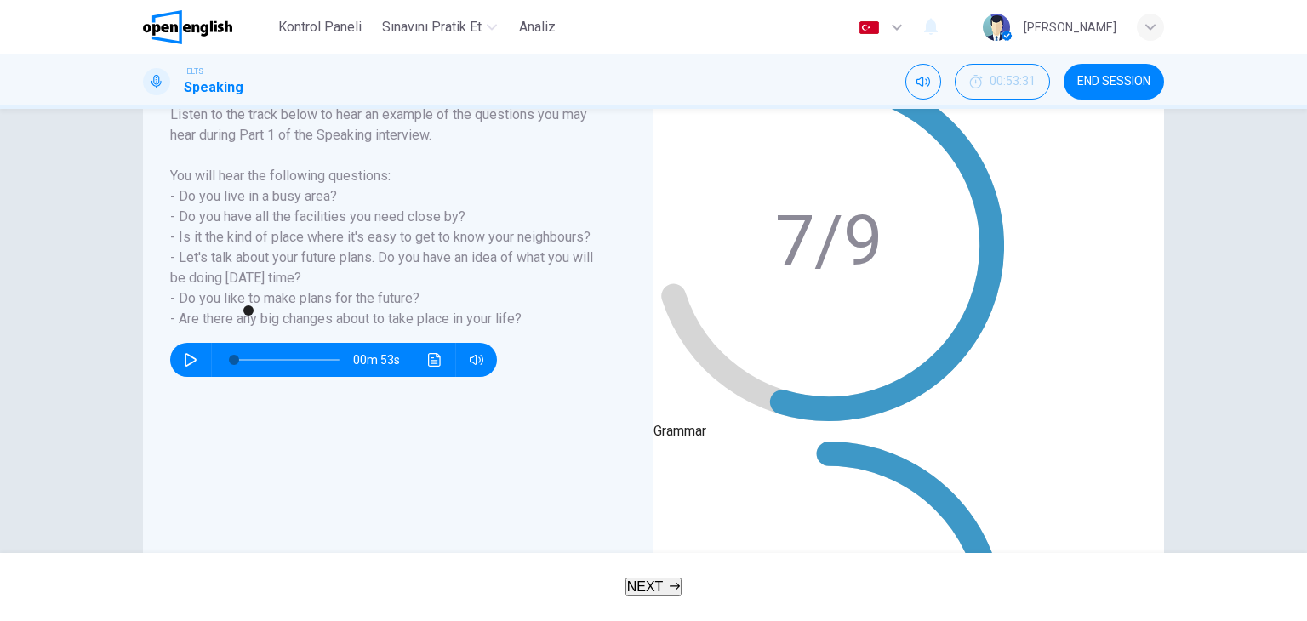
drag, startPoint x: 770, startPoint y: 391, endPoint x: 745, endPoint y: 399, distance: 25.8
click at [254, 316] on span at bounding box center [248, 311] width 10 height 10
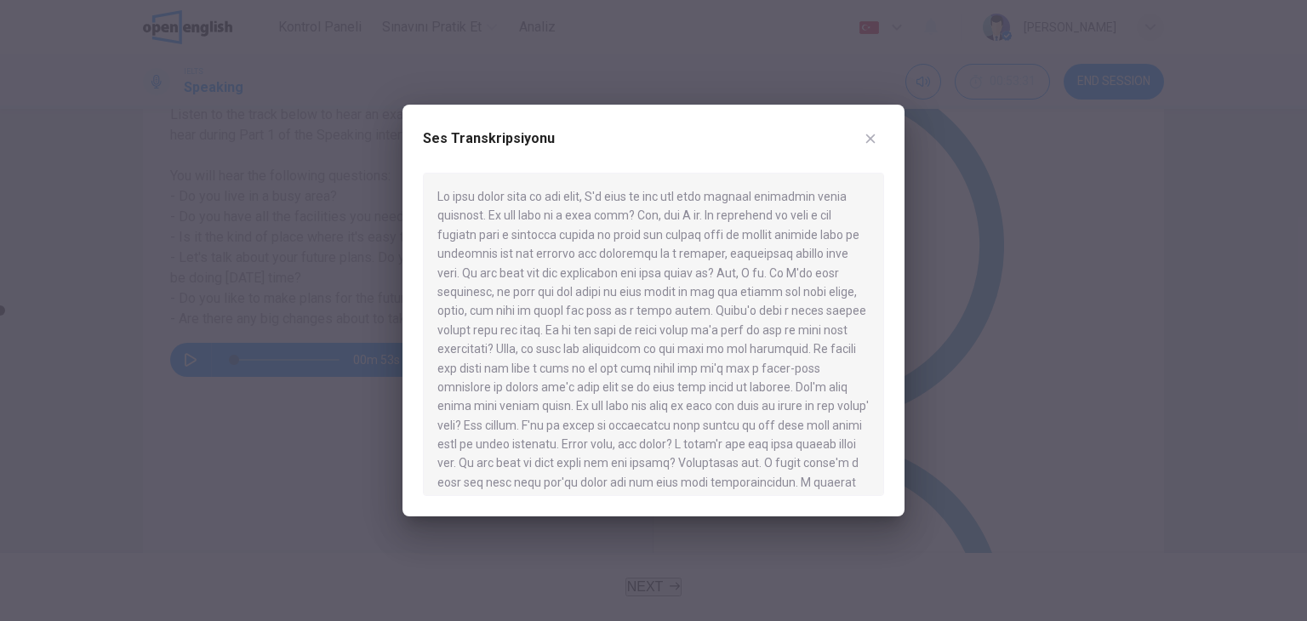
drag, startPoint x: 631, startPoint y: 145, endPoint x: 582, endPoint y: 142, distance: 49.4
click at [582, 142] on div "Ses Transkripsiyonu" at bounding box center [653, 149] width 461 height 48
click at [864, 135] on icon "button" at bounding box center [871, 139] width 14 height 14
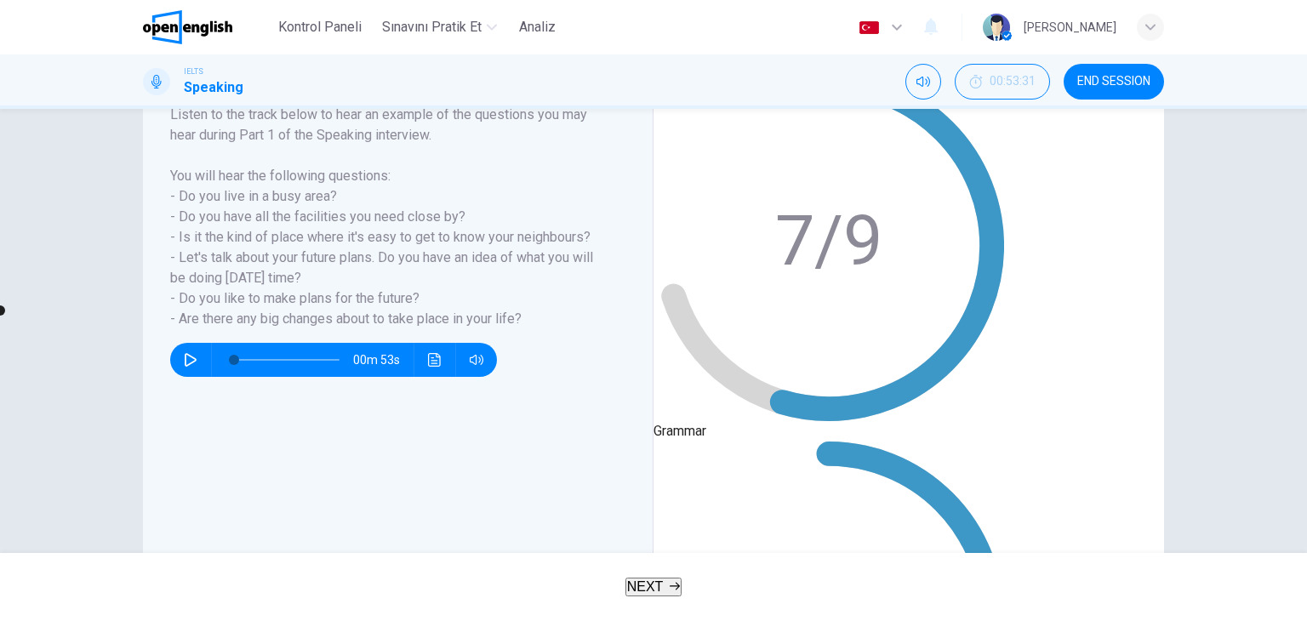
click at [175, 316] on span at bounding box center [170, 311] width 10 height 10
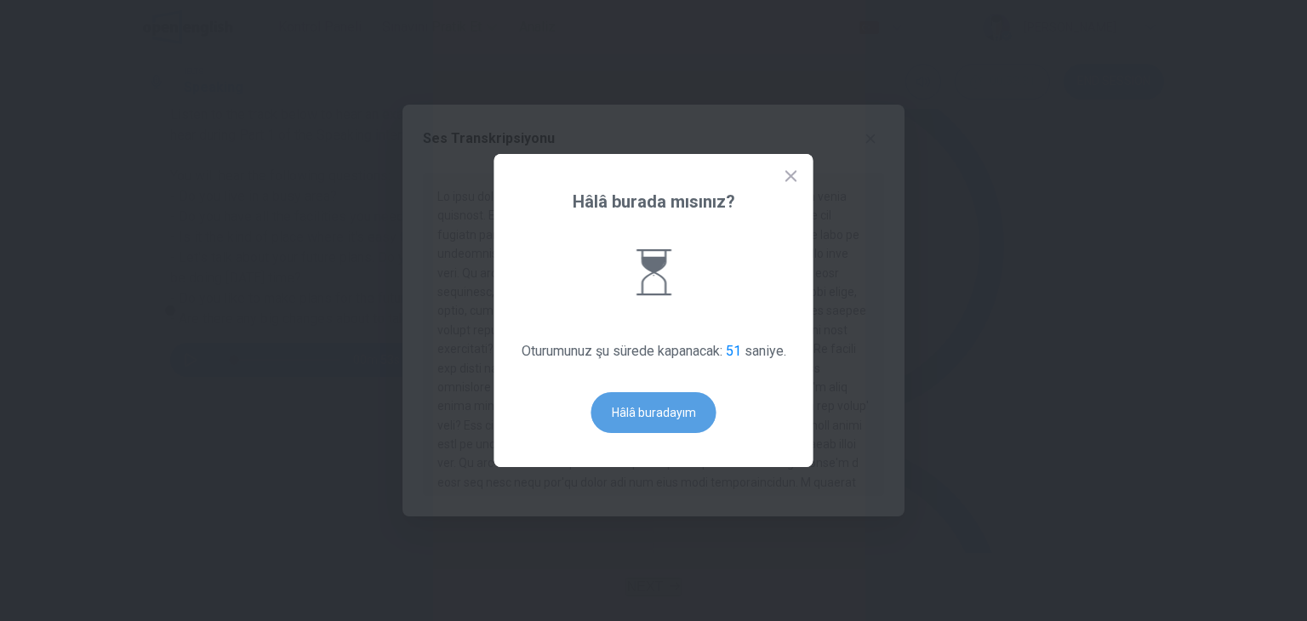
click at [659, 417] on button "Hâlâ buradayım" at bounding box center [653, 412] width 125 height 41
click at [660, 416] on button "Hâlâ buradayım" at bounding box center [653, 412] width 125 height 41
click at [680, 414] on button "Hâlâ buradayım" at bounding box center [653, 412] width 125 height 41
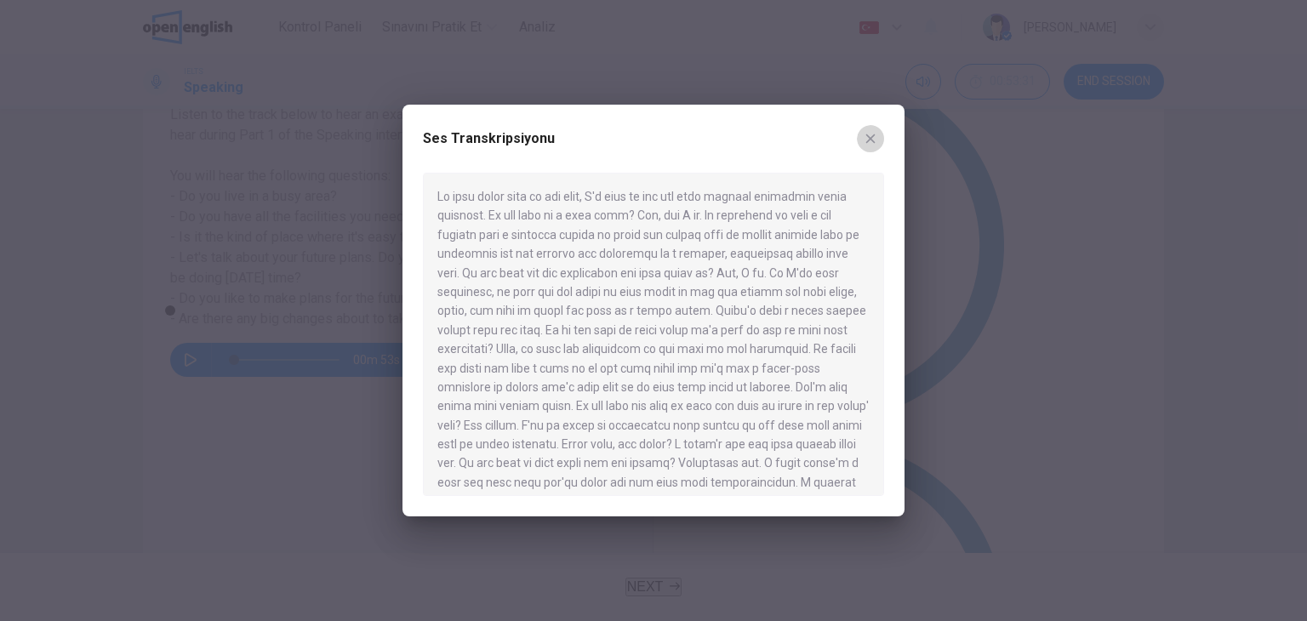
click at [871, 138] on icon "button" at bounding box center [870, 138] width 9 height 9
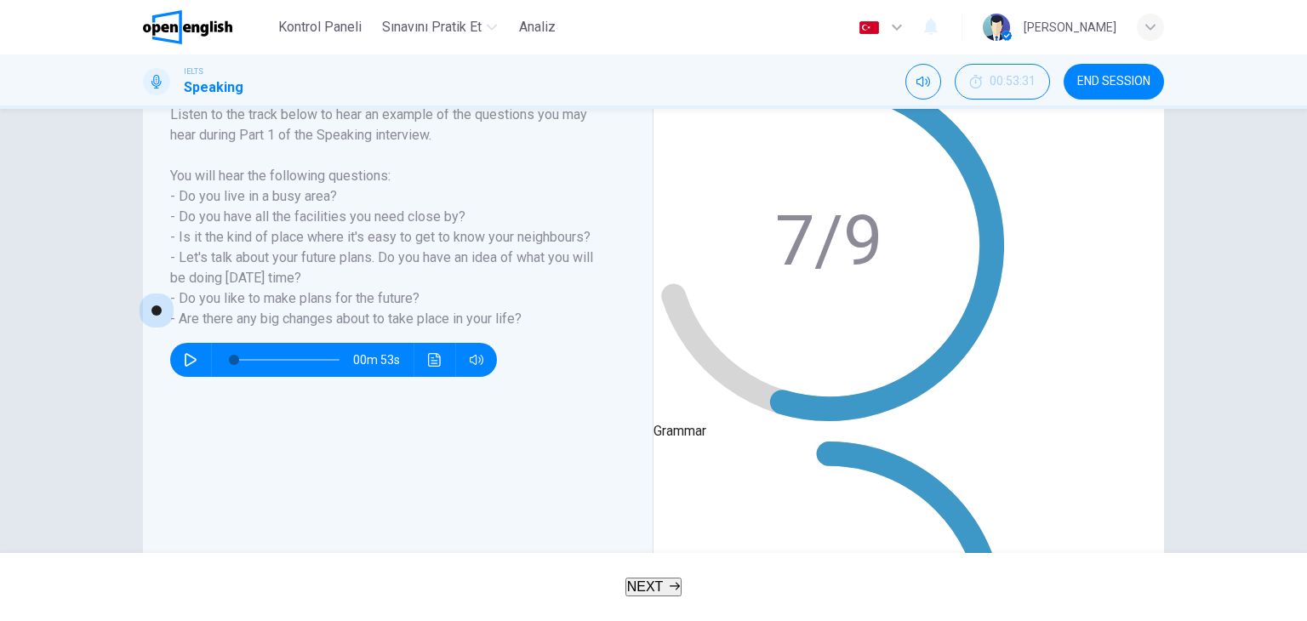
type input "*"
drag, startPoint x: 772, startPoint y: 390, endPoint x: 737, endPoint y: 391, distance: 34.9
drag, startPoint x: 324, startPoint y: 263, endPoint x: 452, endPoint y: 363, distance: 162.4
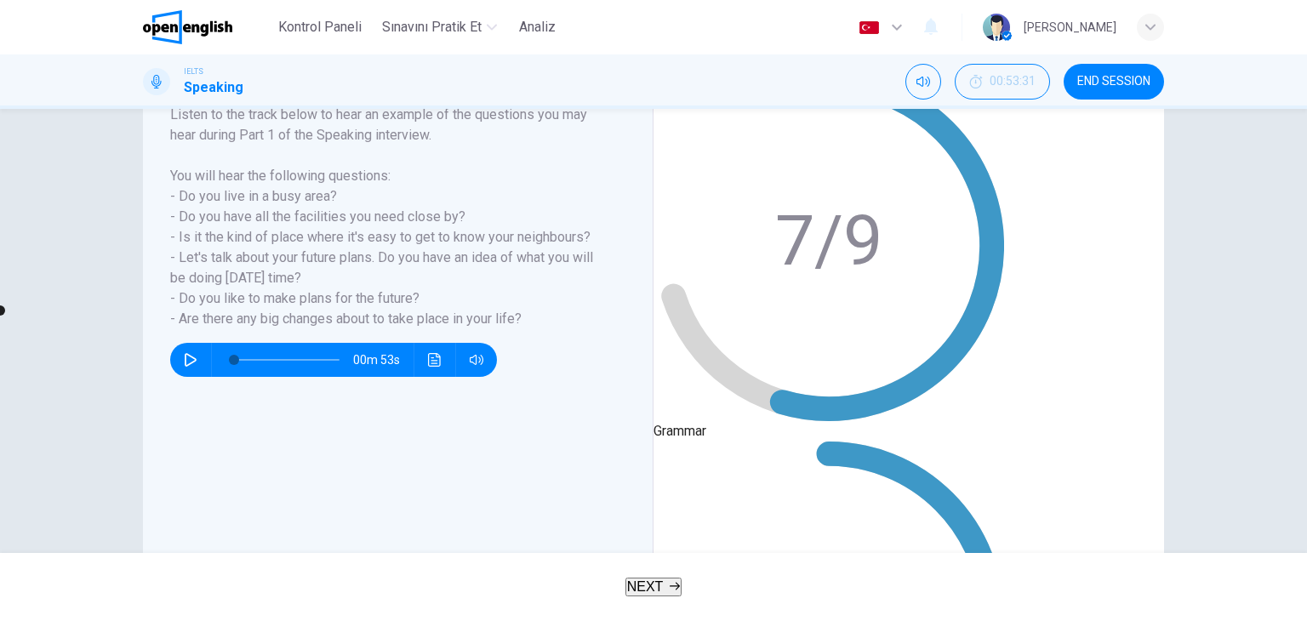
click at [452, 329] on h6 "Listen to the track below to hear an example of the questions you may hear duri…" at bounding box center [387, 217] width 435 height 225
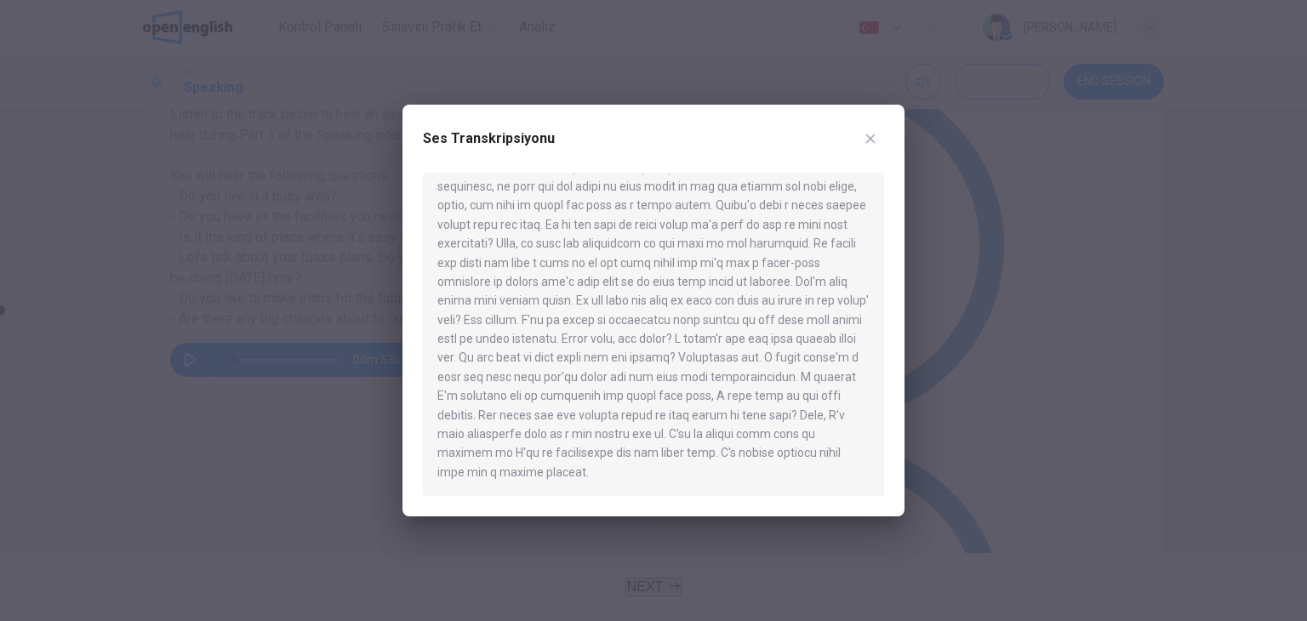
drag, startPoint x: 506, startPoint y: 475, endPoint x: 487, endPoint y: 340, distance: 136.7
click at [487, 342] on div at bounding box center [653, 334] width 461 height 323
click at [871, 134] on icon "button" at bounding box center [871, 139] width 14 height 14
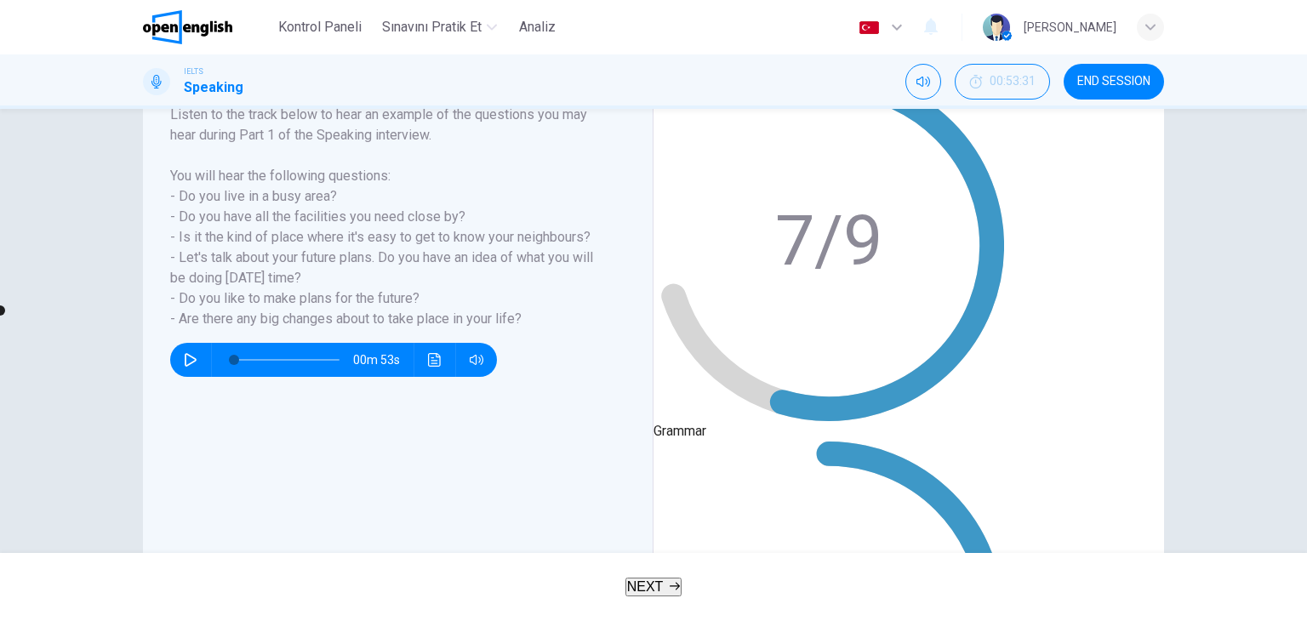
click at [654, 580] on span "NEXT" at bounding box center [645, 587] width 37 height 14
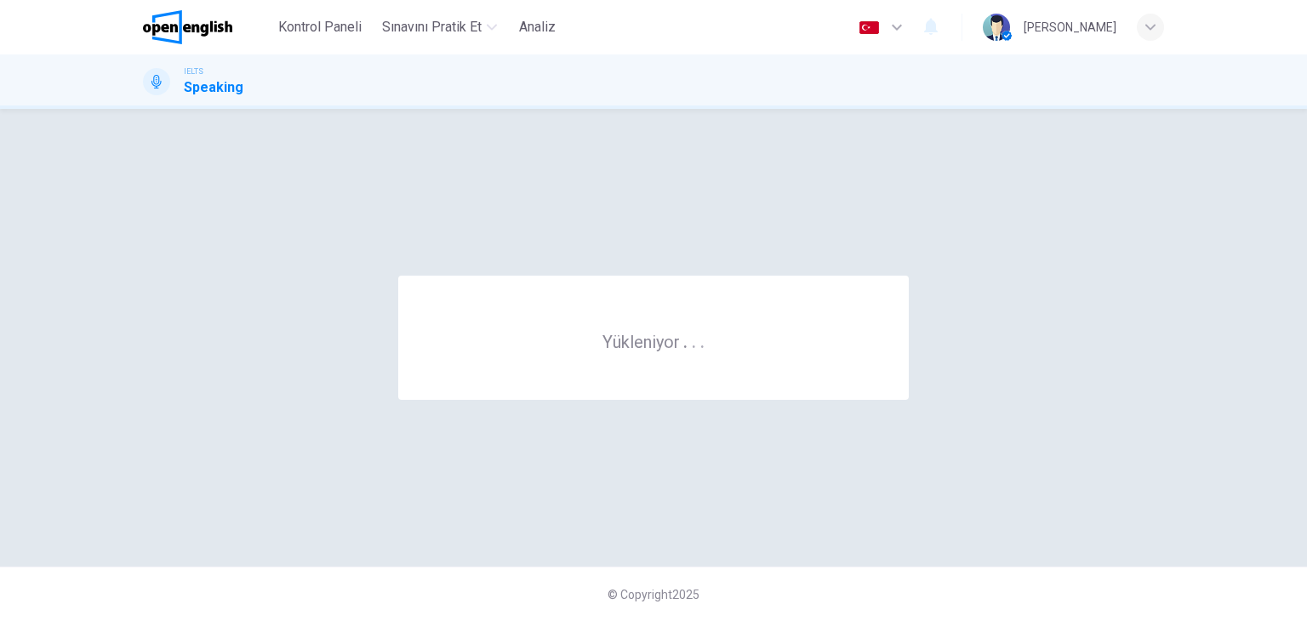
scroll to position [0, 0]
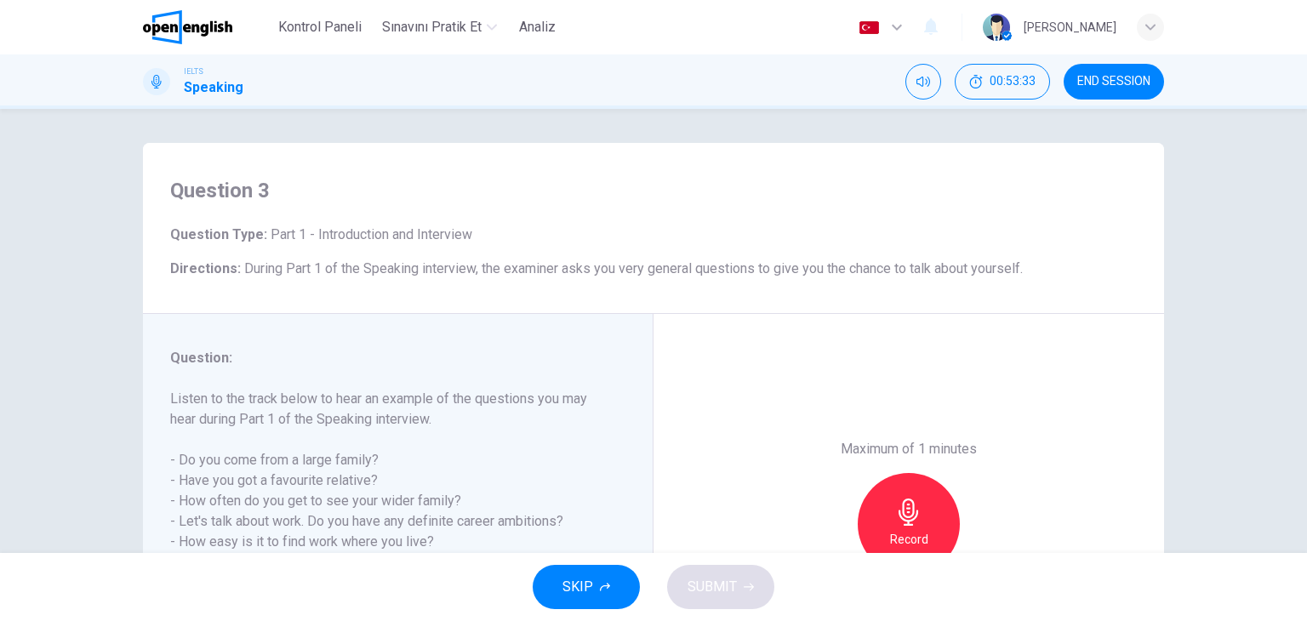
drag, startPoint x: 264, startPoint y: 231, endPoint x: 394, endPoint y: 240, distance: 130.5
click at [394, 240] on span "Part 1 - Introduction and Interview" at bounding box center [369, 234] width 205 height 16
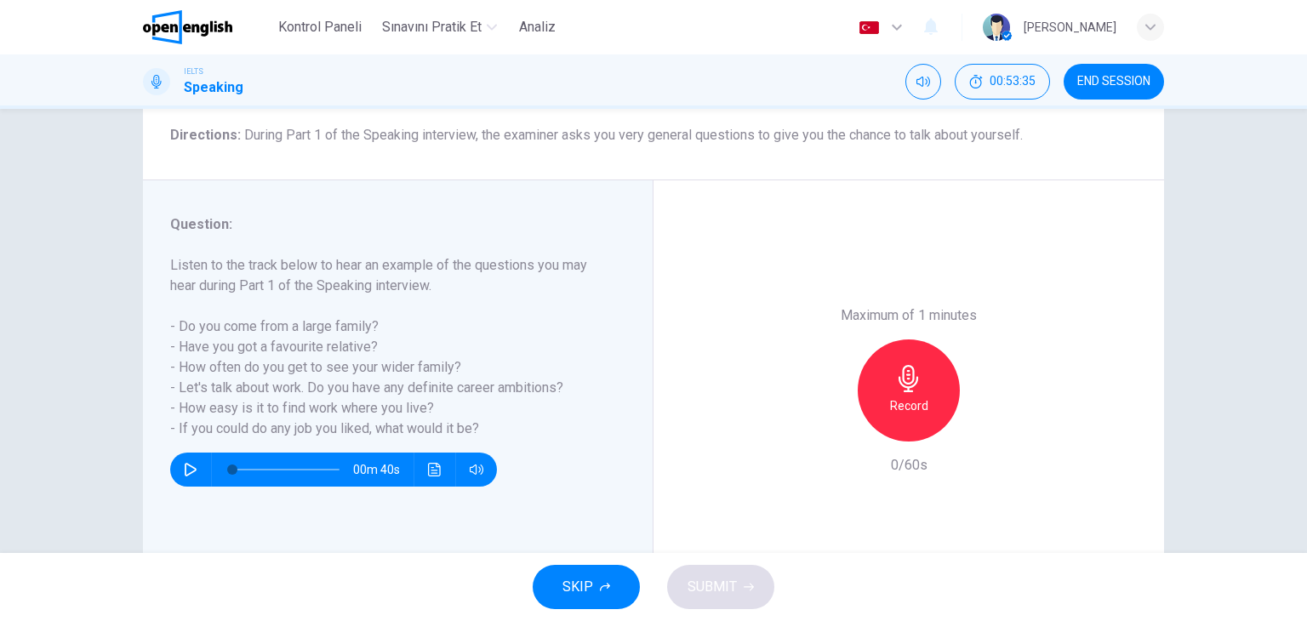
scroll to position [130, 0]
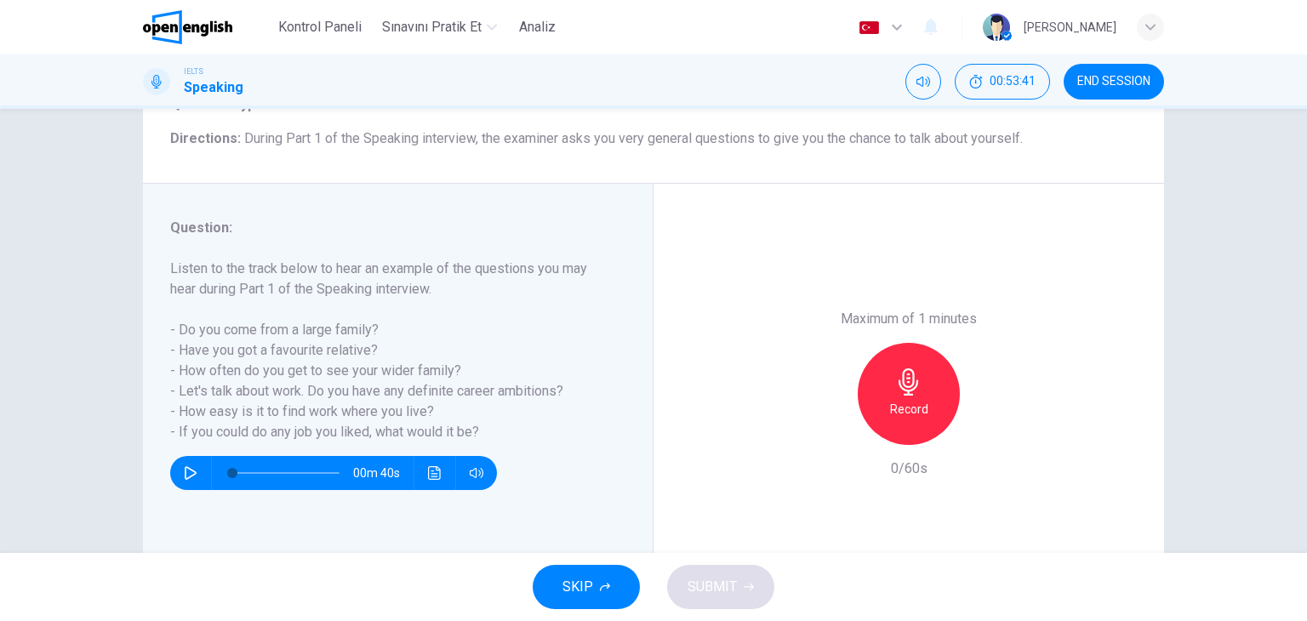
click at [921, 400] on h6 "Record" at bounding box center [909, 409] width 38 height 20
click at [934, 375] on div "Stop" at bounding box center [909, 394] width 102 height 102
click at [833, 428] on icon "button" at bounding box center [830, 431] width 15 height 15
click at [922, 383] on div "Record" at bounding box center [909, 394] width 102 height 102
click at [910, 375] on icon "button" at bounding box center [908, 381] width 27 height 27
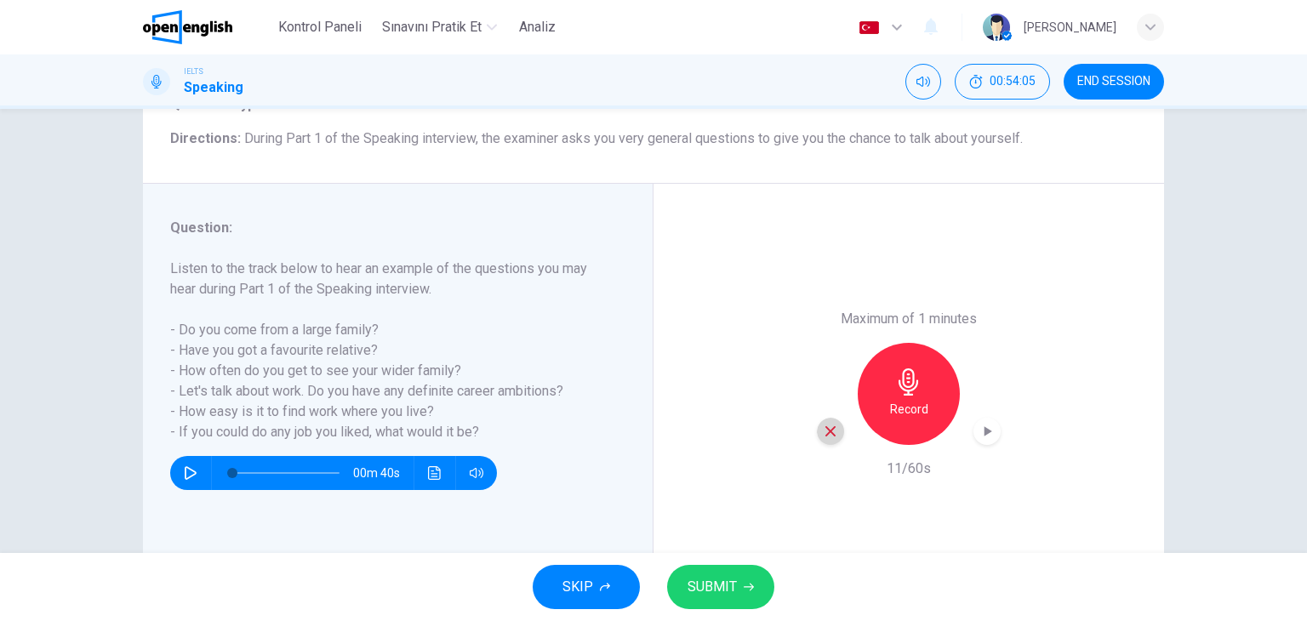
click at [827, 431] on icon "button" at bounding box center [830, 431] width 15 height 15
click at [905, 400] on h6 "Record" at bounding box center [909, 409] width 38 height 20
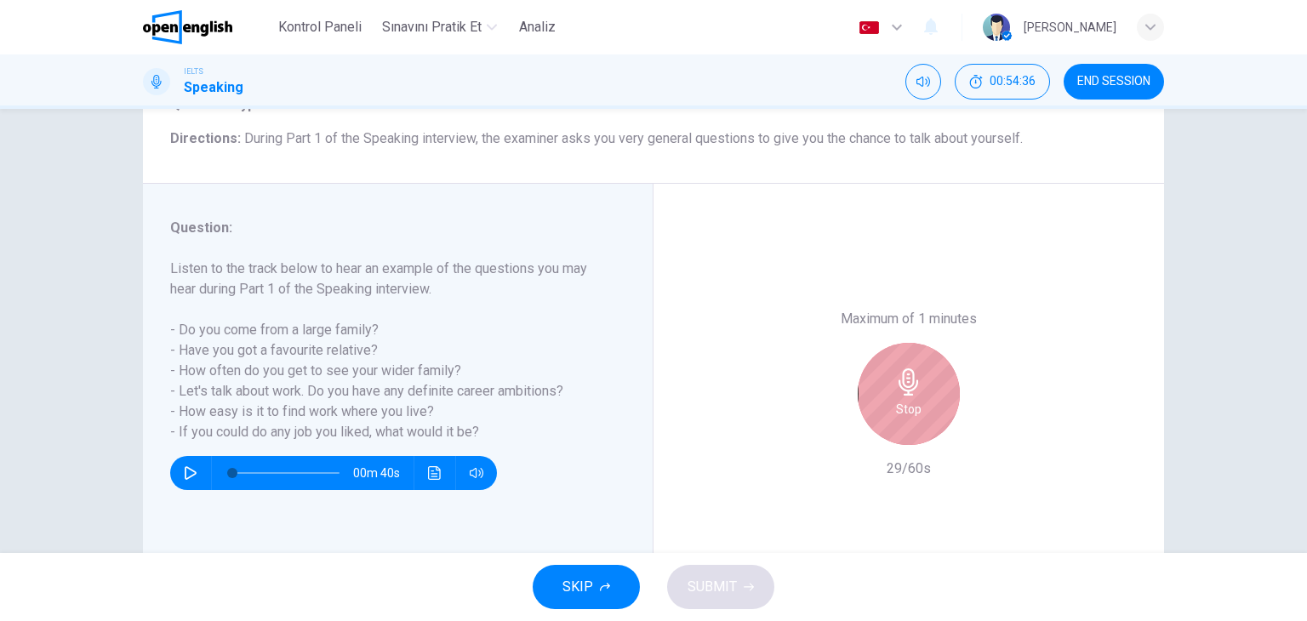
click at [909, 397] on div "Stop" at bounding box center [909, 394] width 102 height 102
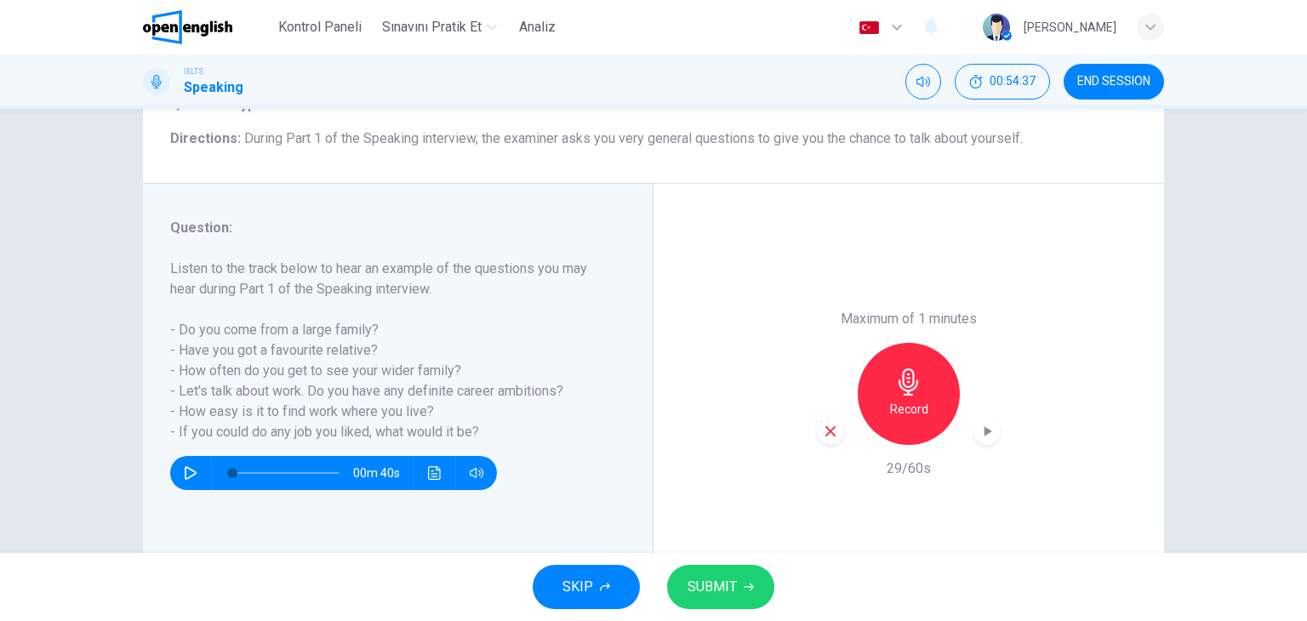
click at [824, 426] on icon "button" at bounding box center [830, 431] width 15 height 15
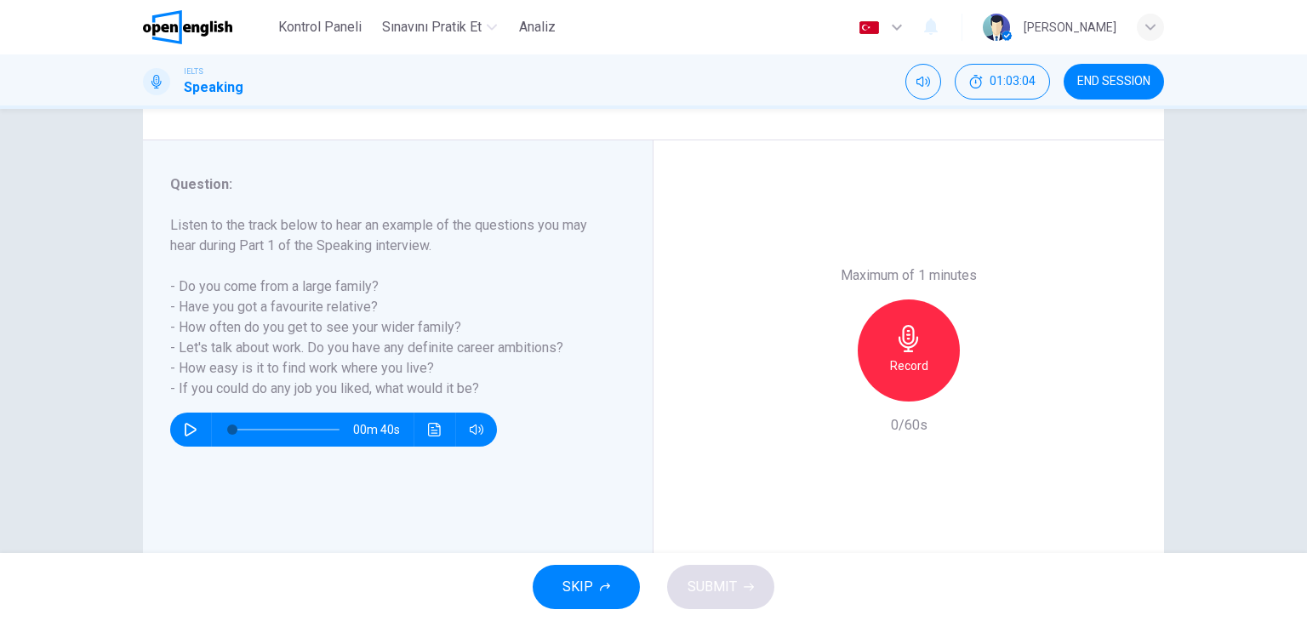
scroll to position [215, 0]
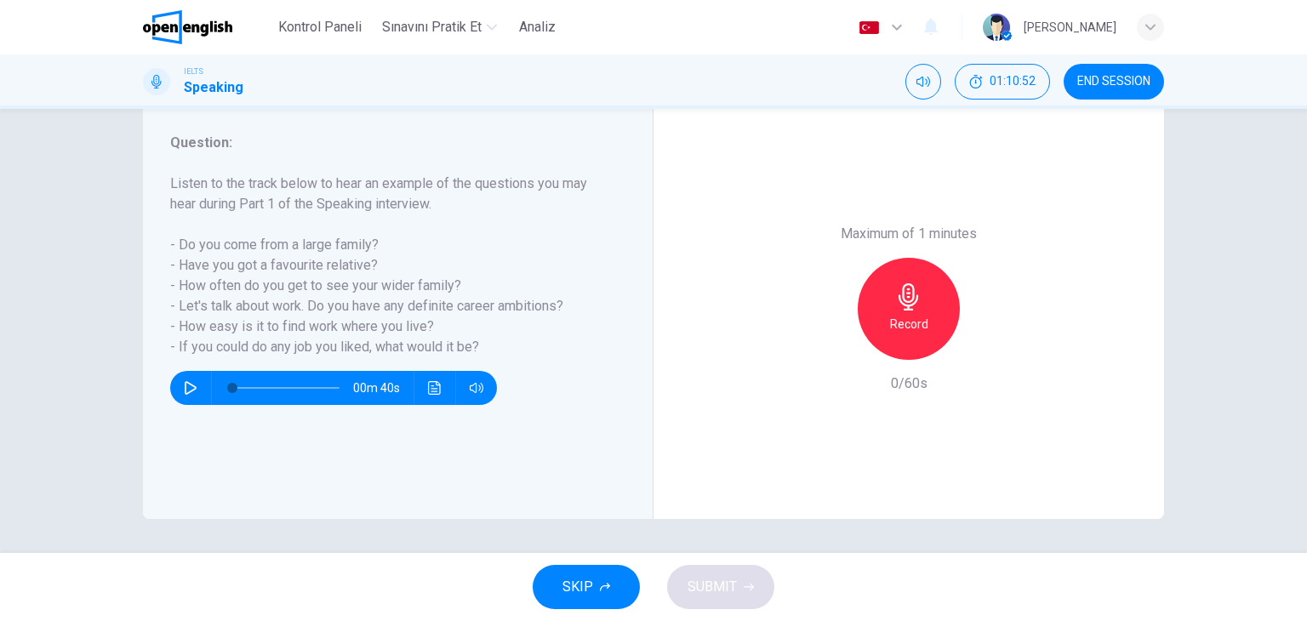
click at [910, 292] on icon "button" at bounding box center [908, 296] width 27 height 27
click at [926, 301] on div "Stop" at bounding box center [909, 309] width 102 height 102
click at [834, 340] on div "button" at bounding box center [830, 346] width 27 height 27
click at [917, 290] on icon "button" at bounding box center [908, 296] width 27 height 27
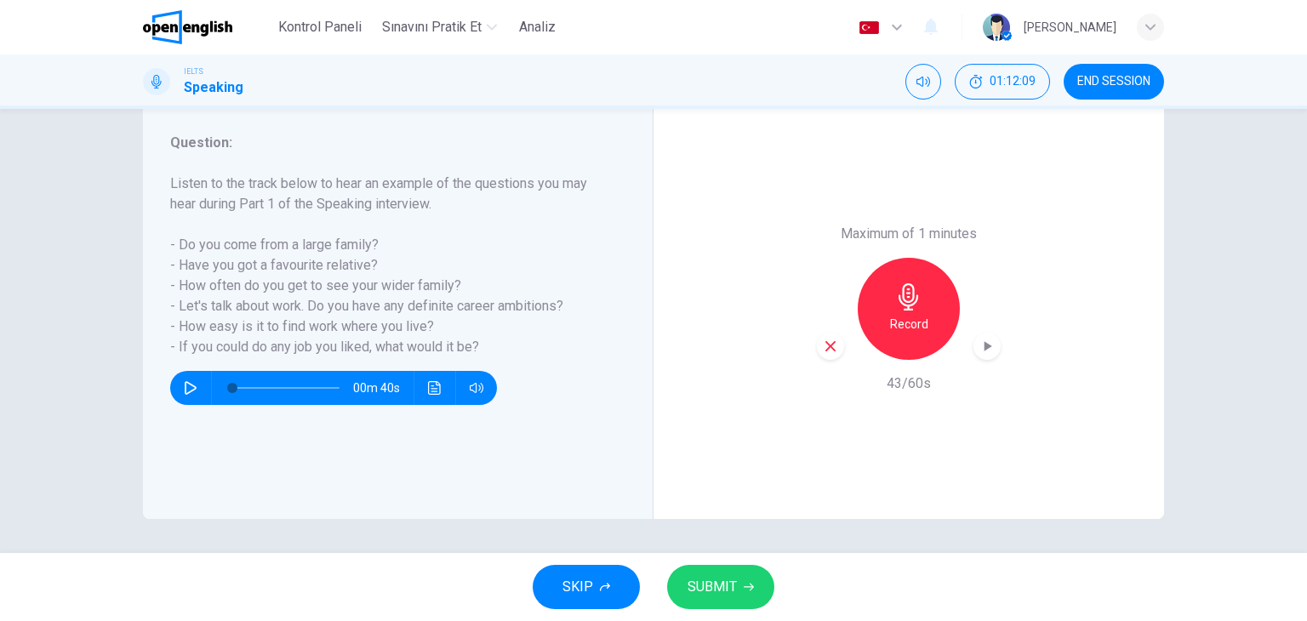
click at [837, 355] on div "Record" at bounding box center [909, 309] width 184 height 102
click at [831, 348] on icon "button" at bounding box center [830, 346] width 15 height 15
click at [880, 294] on div "Record" at bounding box center [909, 309] width 102 height 102
click at [823, 339] on icon "button" at bounding box center [830, 346] width 15 height 15
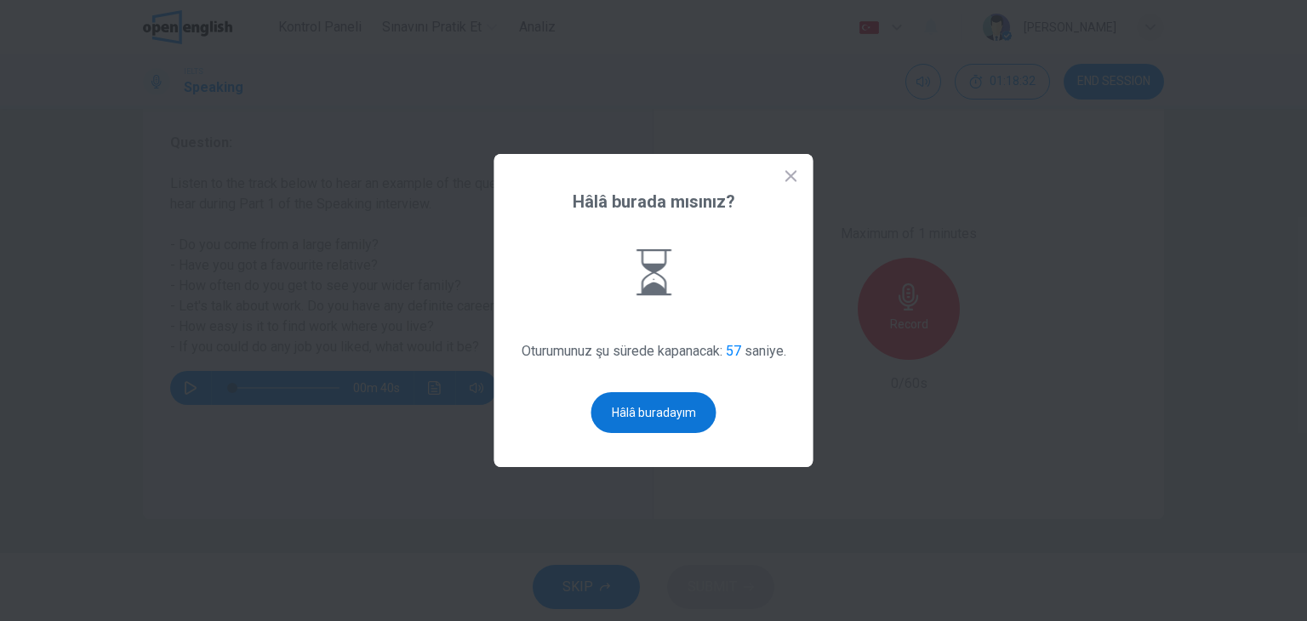
click at [686, 420] on button "Hâlâ buradayım" at bounding box center [653, 412] width 125 height 41
click at [645, 409] on button "Hâlâ buradayım" at bounding box center [653, 412] width 125 height 41
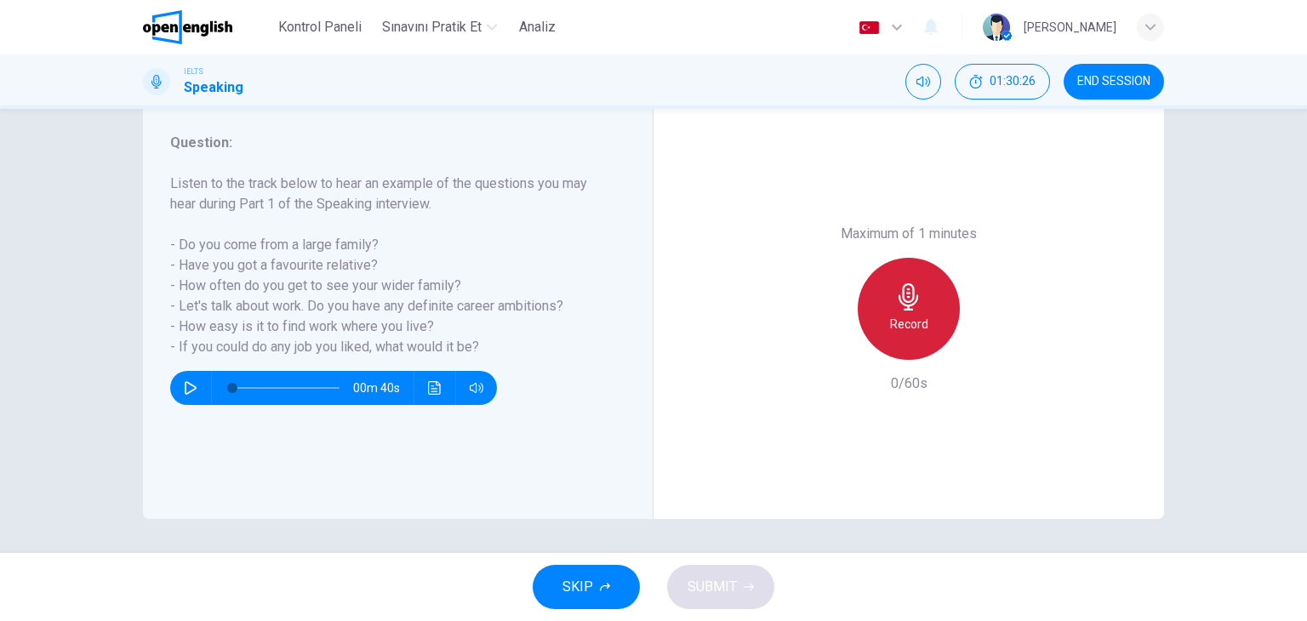
click at [903, 328] on h6 "Record" at bounding box center [909, 324] width 38 height 20
click at [903, 328] on h6 "Stop" at bounding box center [909, 324] width 26 height 20
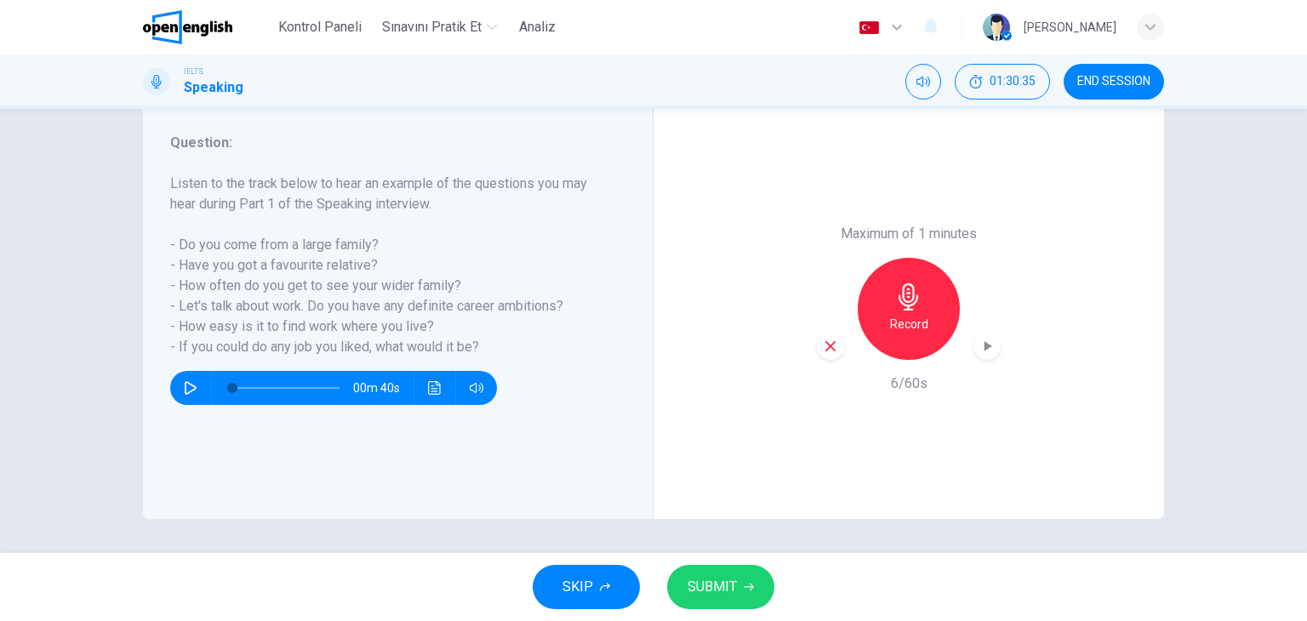
click at [833, 345] on icon "button" at bounding box center [830, 346] width 15 height 15
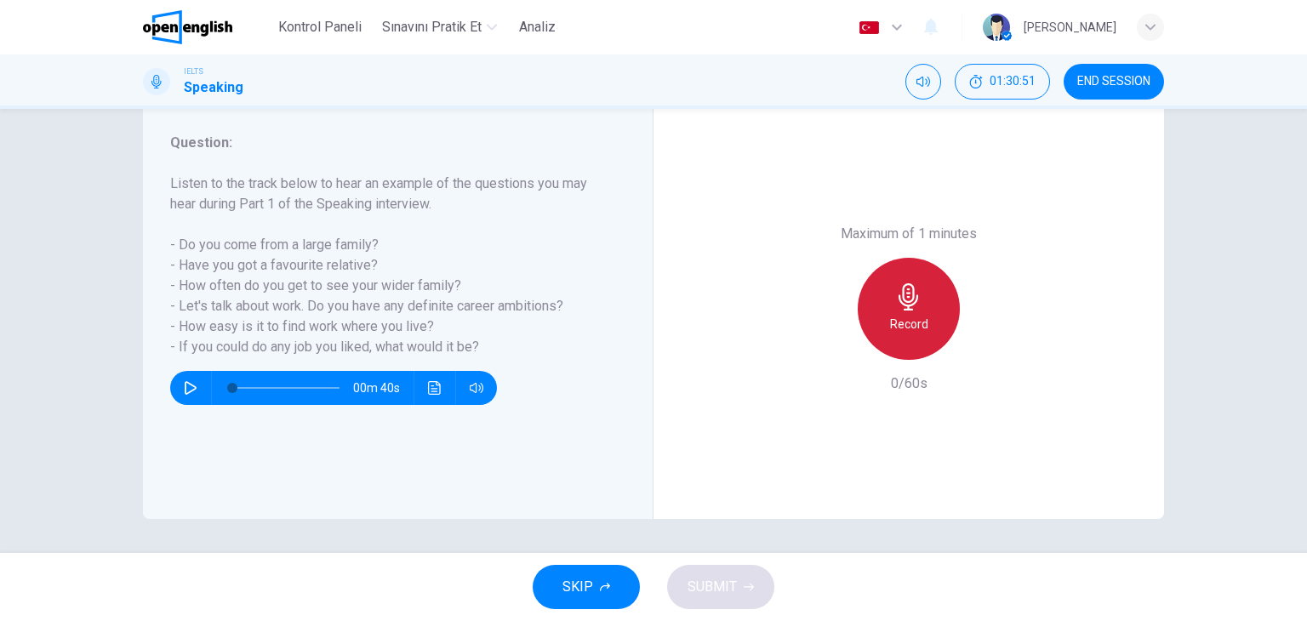
click at [904, 300] on icon "button" at bounding box center [909, 296] width 20 height 27
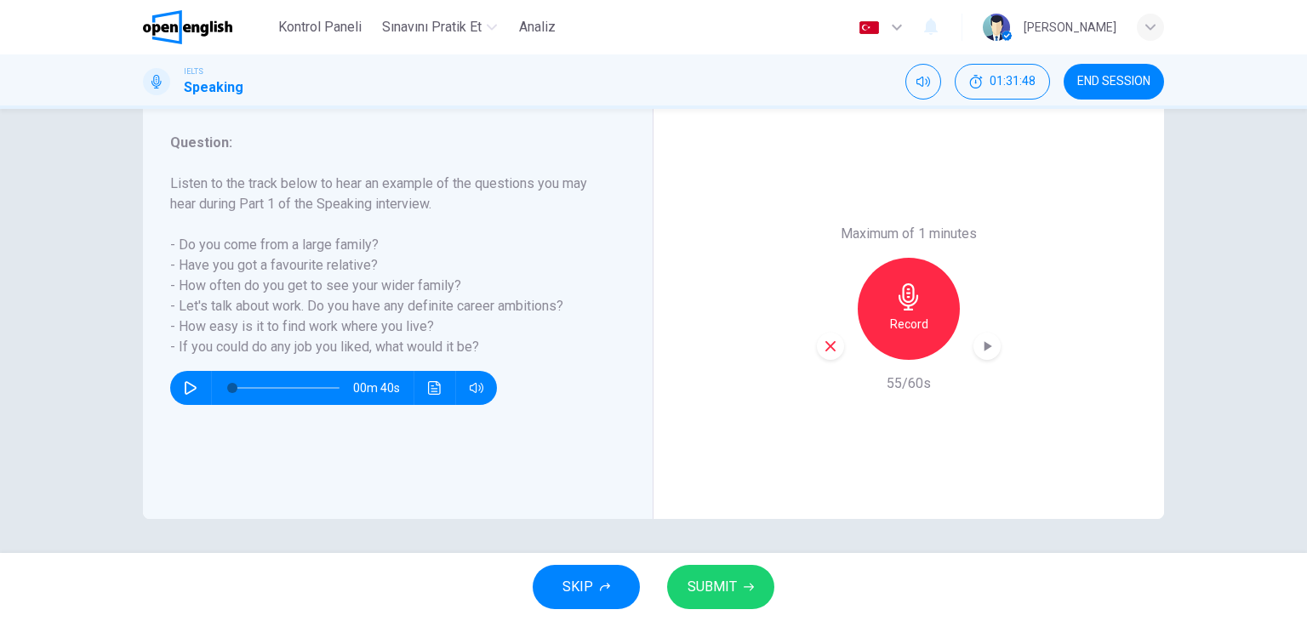
click at [829, 343] on icon "button" at bounding box center [830, 346] width 10 height 10
click at [892, 319] on h6 "Record" at bounding box center [909, 324] width 38 height 20
click at [729, 570] on button "SUBMIT" at bounding box center [720, 587] width 107 height 44
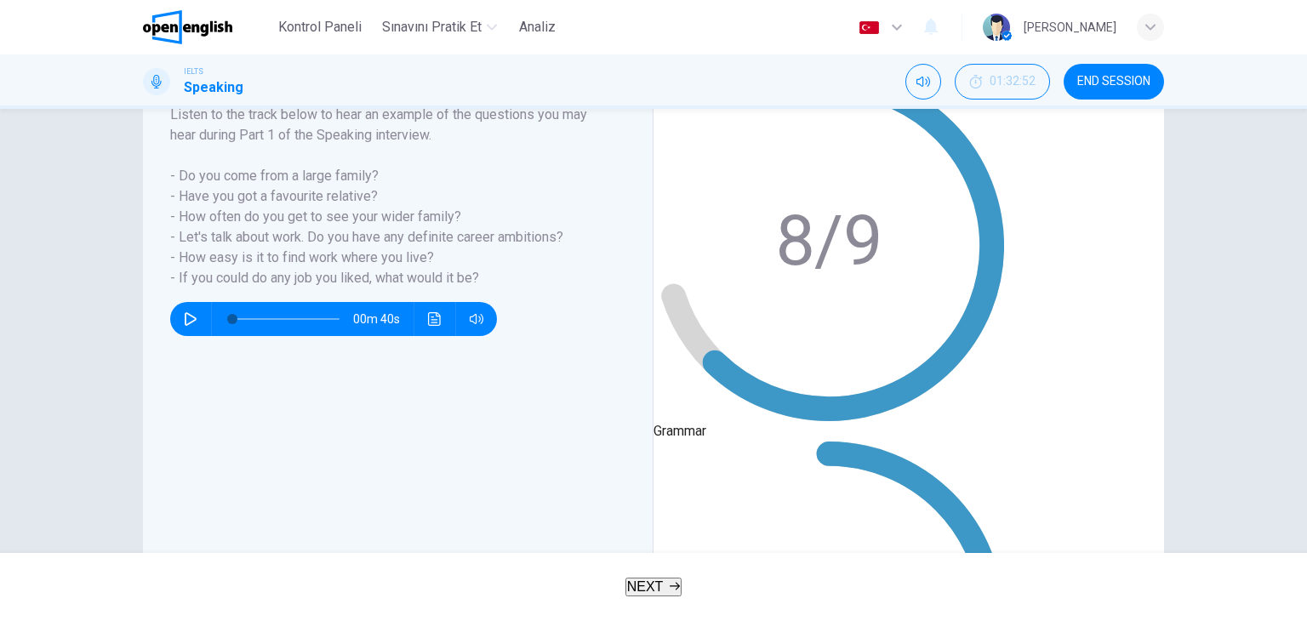
drag, startPoint x: 908, startPoint y: 201, endPoint x: 968, endPoint y: 198, distance: 59.6
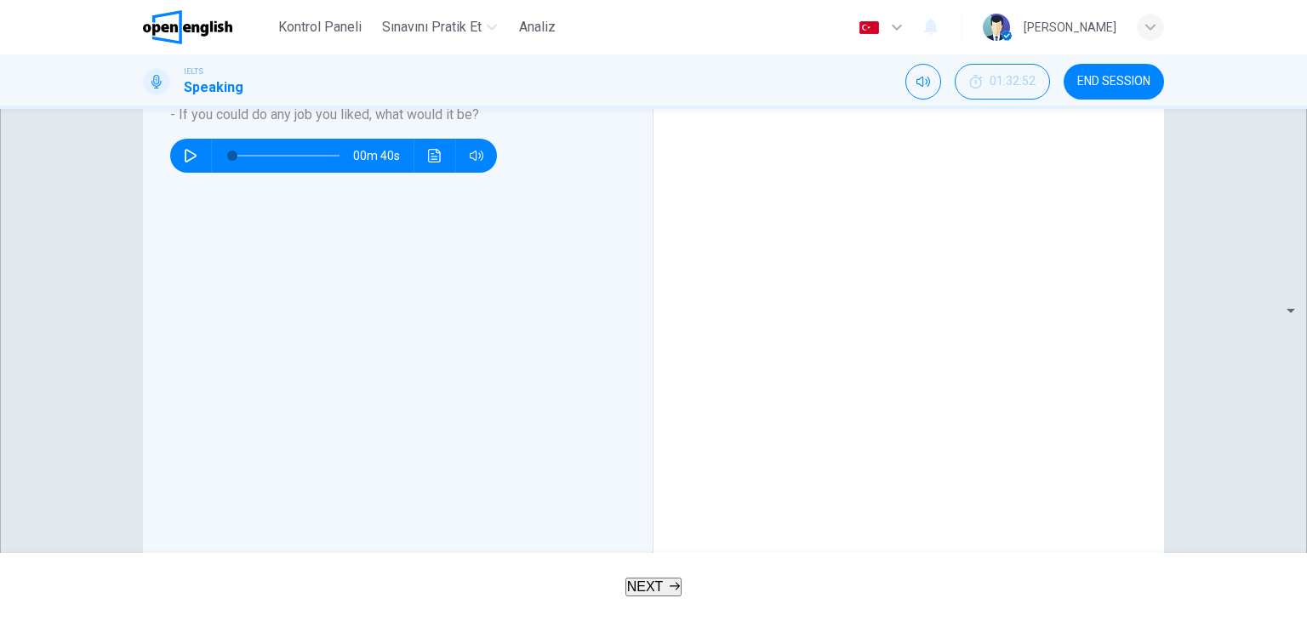
scroll to position [385, 0]
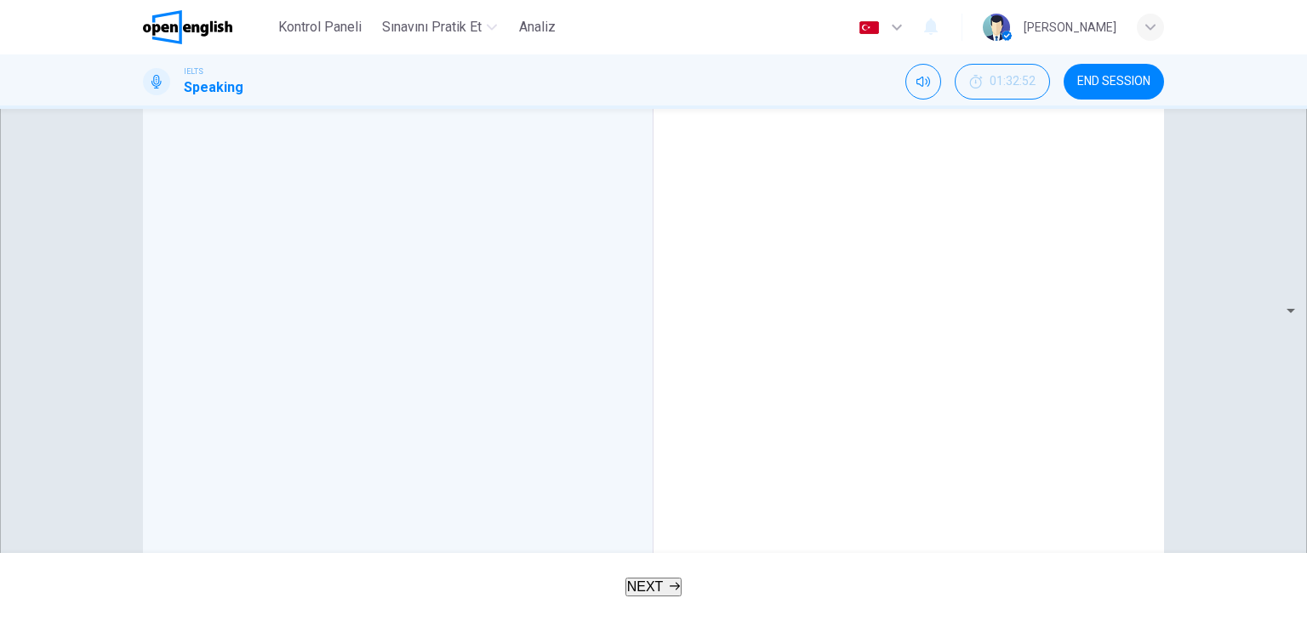
scroll to position [528, 0]
drag, startPoint x: 735, startPoint y: 368, endPoint x: 702, endPoint y: 328, distance: 52.6
drag, startPoint x: 701, startPoint y: 303, endPoint x: 759, endPoint y: 355, distance: 77.7
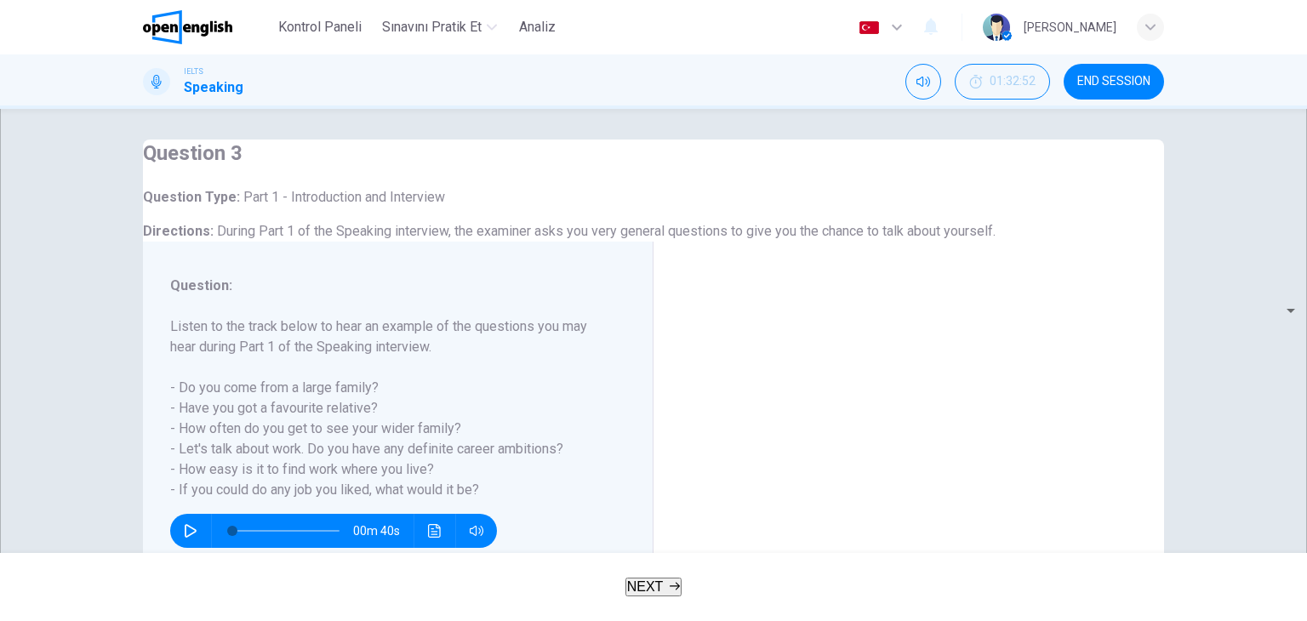
scroll to position [0, 0]
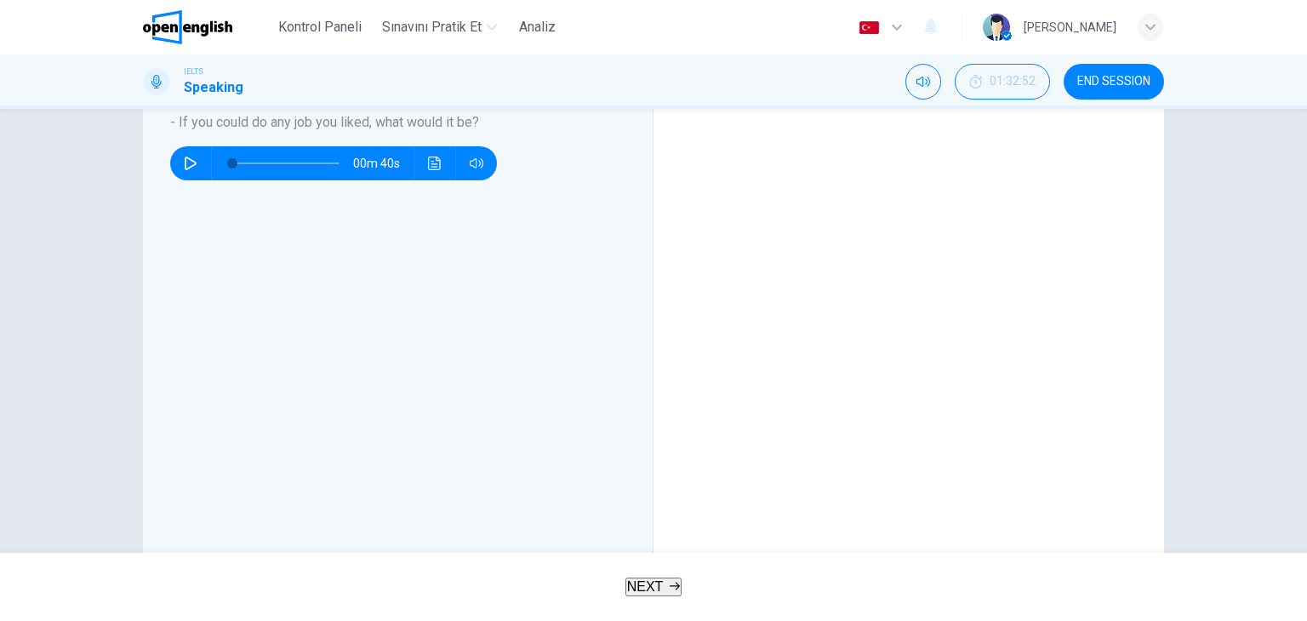
scroll to position [385, 0]
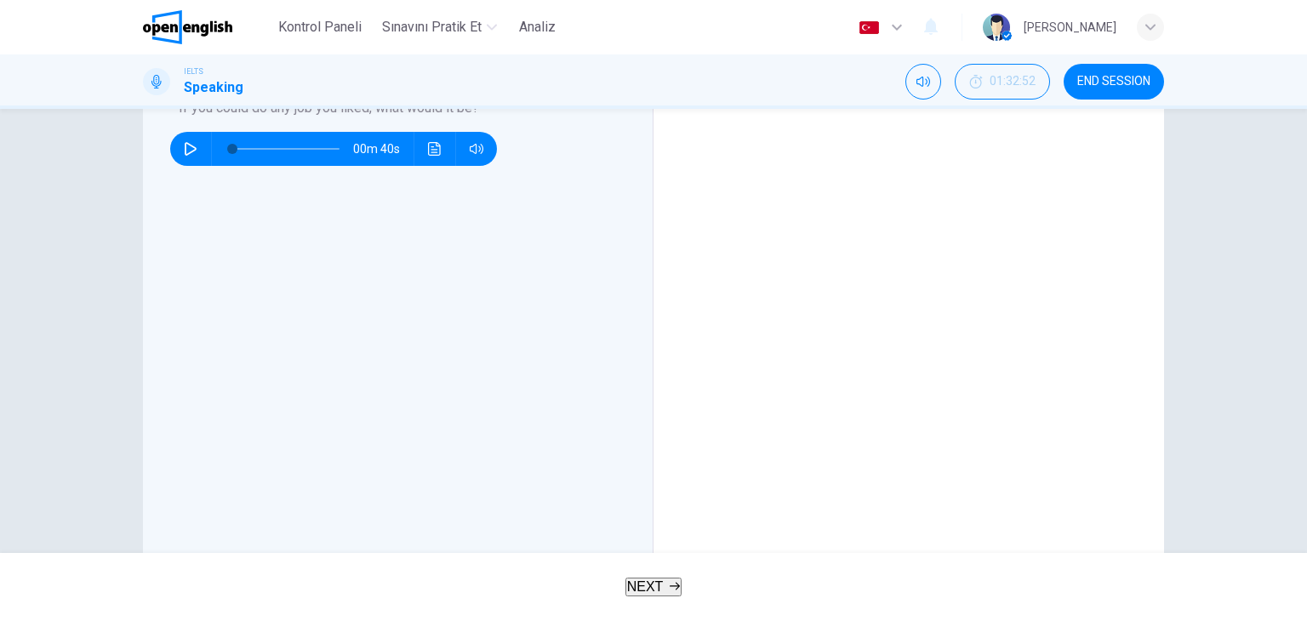
drag, startPoint x: 792, startPoint y: 216, endPoint x: 848, endPoint y: 352, distance: 147.0
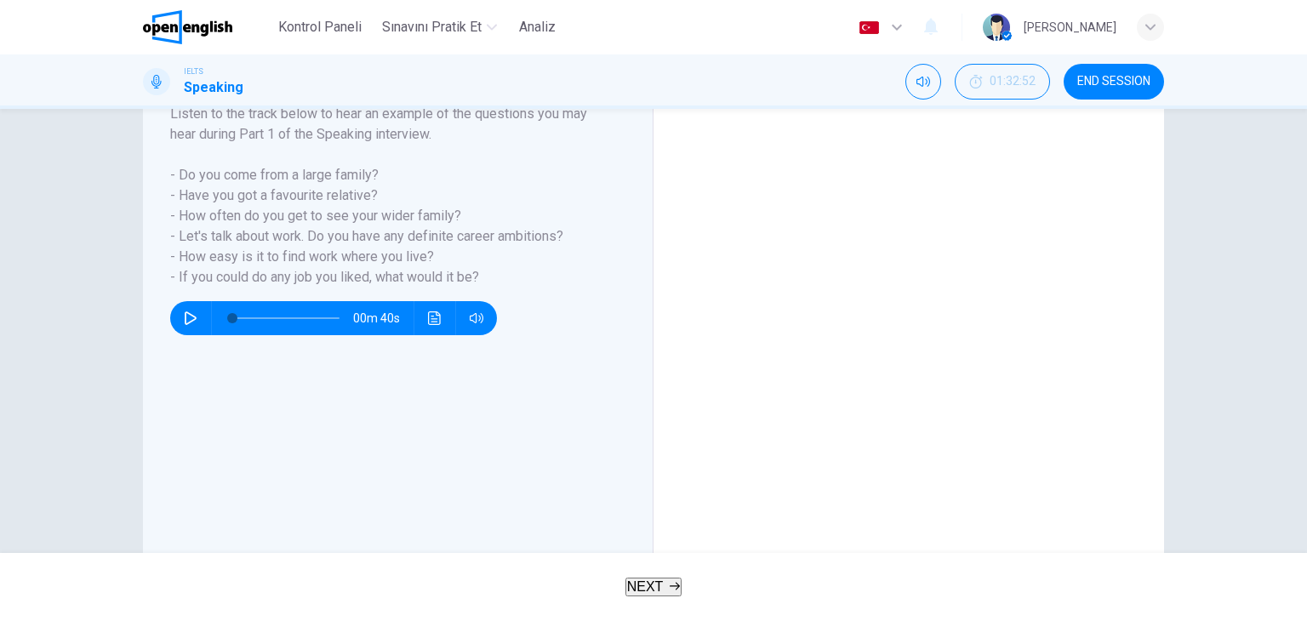
scroll to position [215, 0]
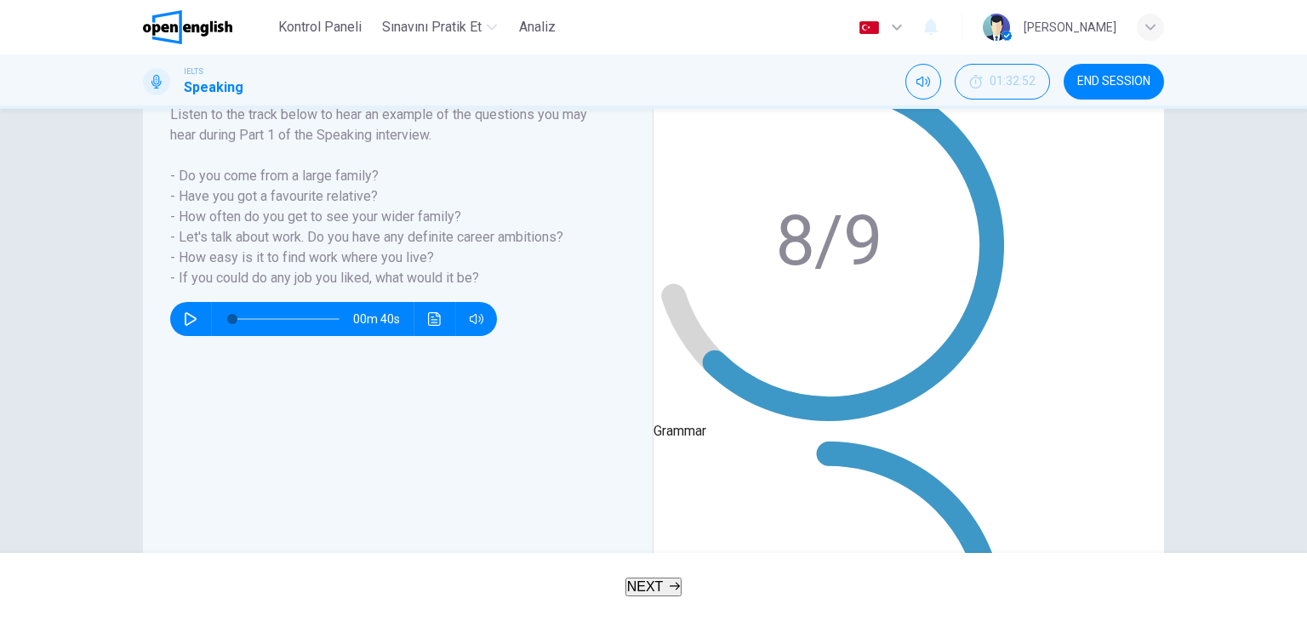
scroll to position [0, 0]
type input "**"
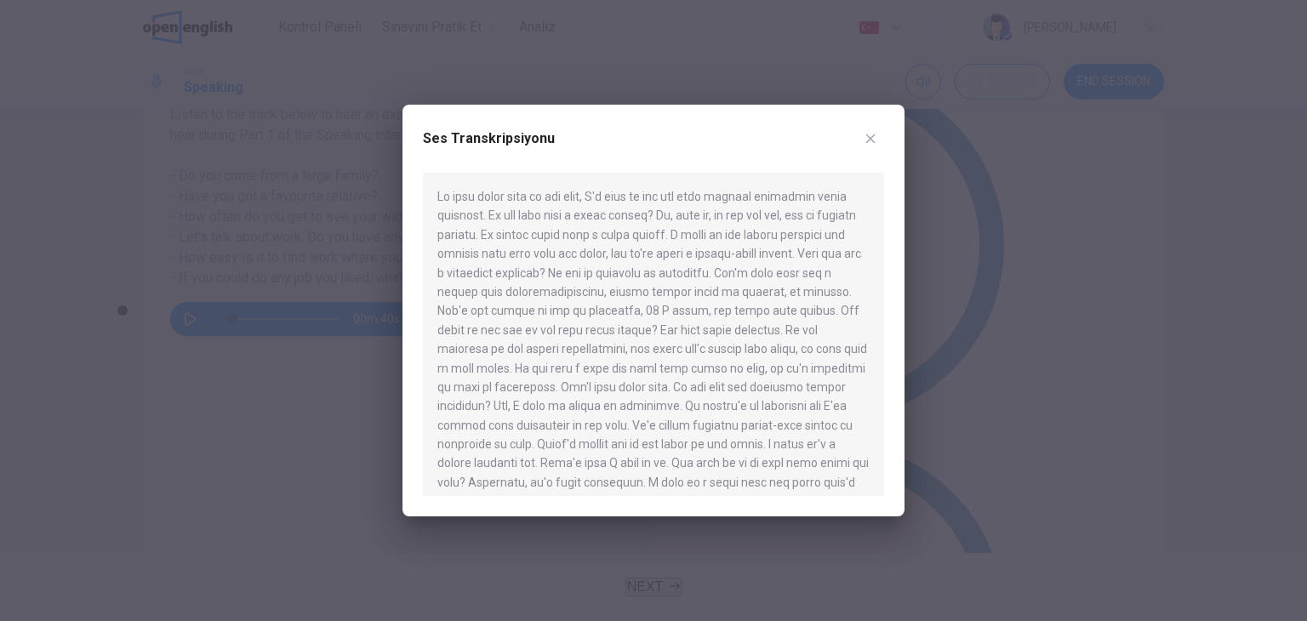
click at [866, 125] on button "button" at bounding box center [870, 138] width 27 height 27
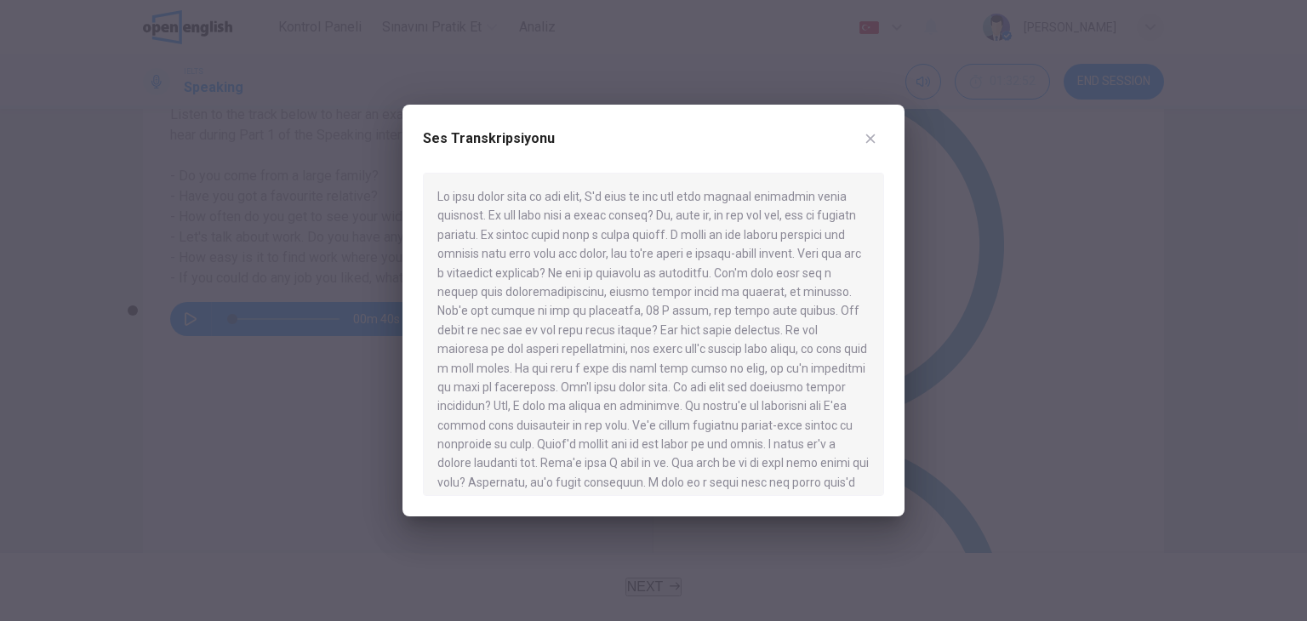
drag, startPoint x: 564, startPoint y: 248, endPoint x: 578, endPoint y: 274, distance: 28.9
click at [578, 274] on div at bounding box center [653, 334] width 461 height 323
drag, startPoint x: 654, startPoint y: 270, endPoint x: 694, endPoint y: 268, distance: 40.0
click at [694, 268] on div at bounding box center [653, 334] width 461 height 323
click at [871, 134] on icon "button" at bounding box center [871, 139] width 14 height 14
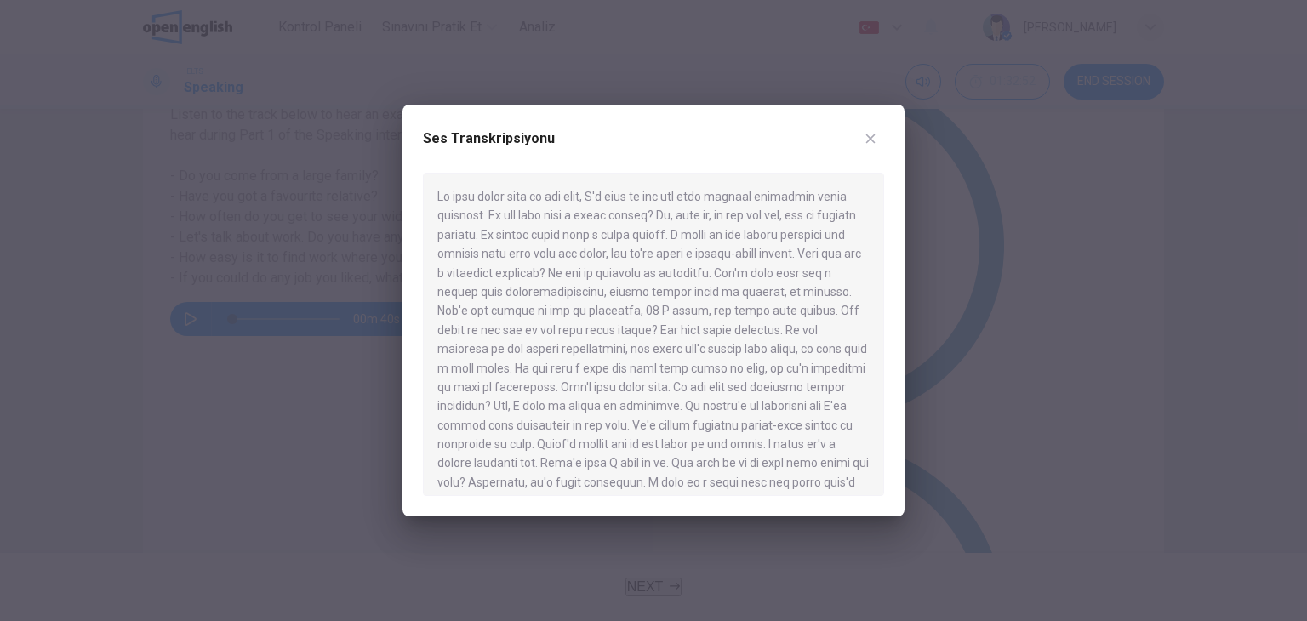
scroll to position [85, 0]
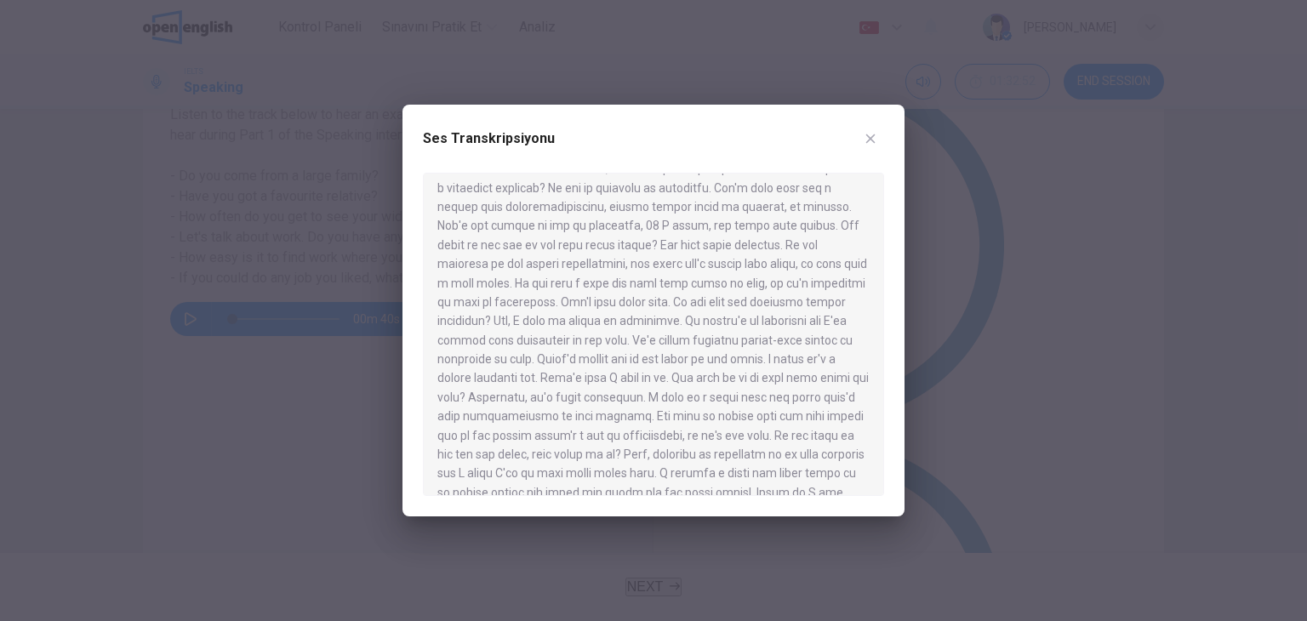
drag, startPoint x: 485, startPoint y: 320, endPoint x: 503, endPoint y: 320, distance: 17.9
click at [503, 320] on div at bounding box center [653, 334] width 461 height 323
click at [864, 142] on icon "button" at bounding box center [871, 139] width 14 height 14
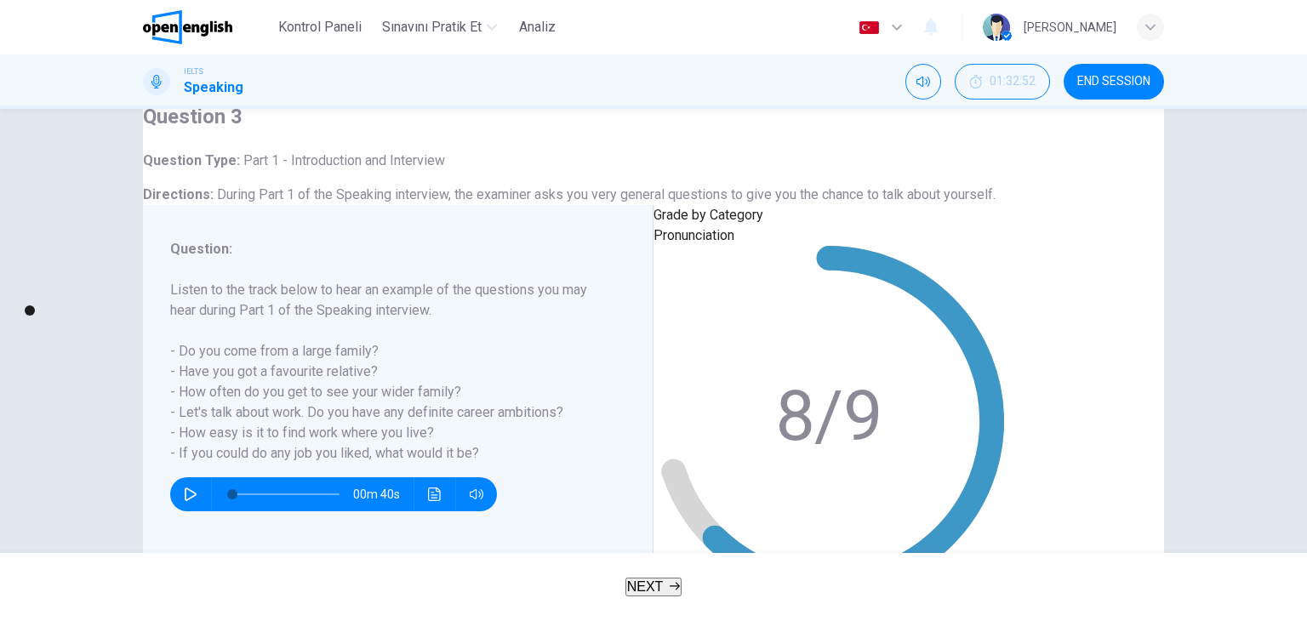
scroll to position [0, 0]
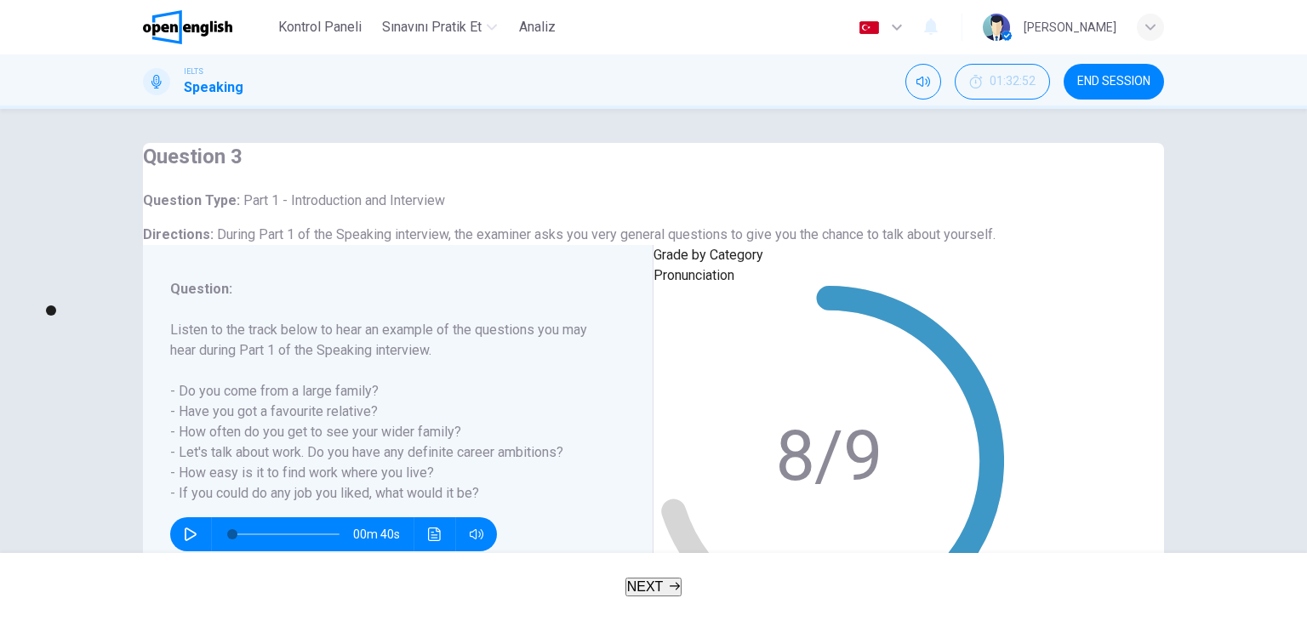
drag, startPoint x: 160, startPoint y: 191, endPoint x: 337, endPoint y: 237, distance: 182.9
click at [337, 237] on div "Question 3 Question Type : Part 1 - Introduction and Interview Directions : Dur…" at bounding box center [569, 194] width 853 height 102
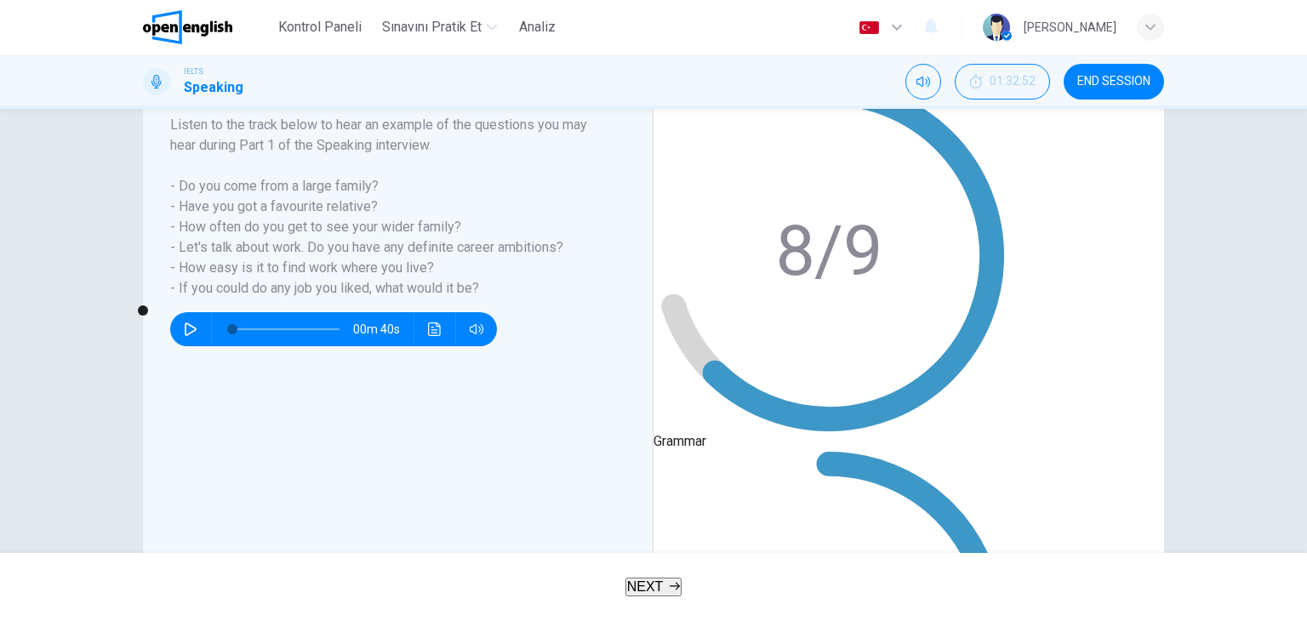
scroll to position [215, 0]
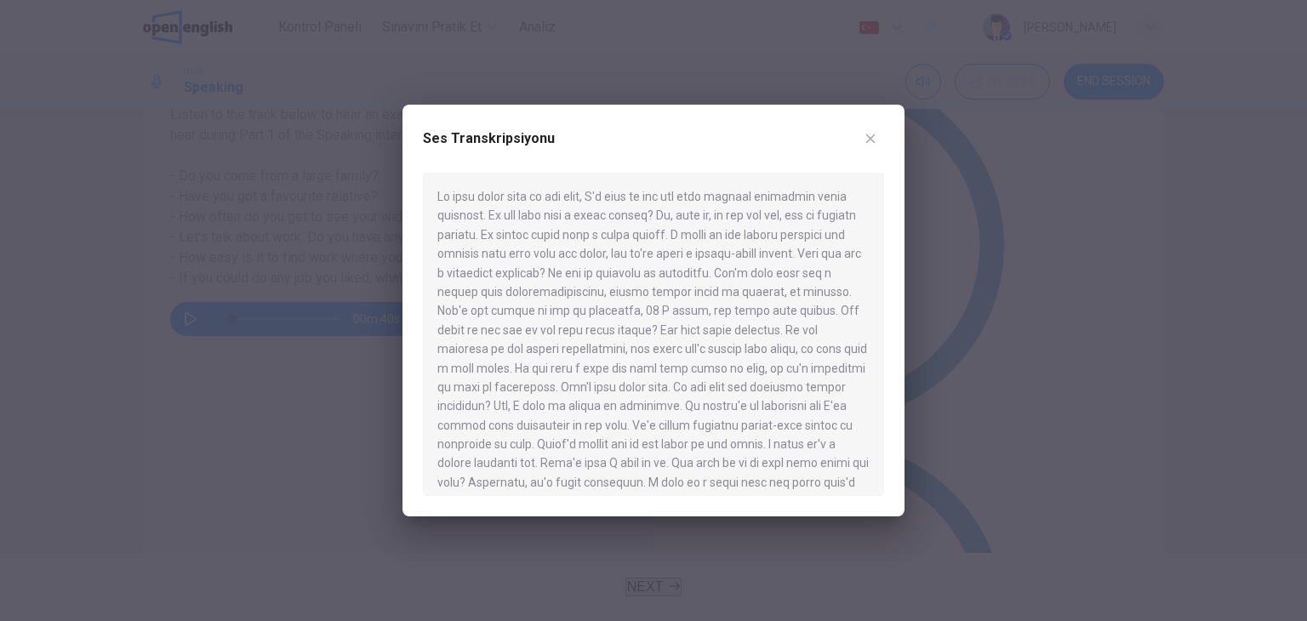
click at [885, 133] on div "Ses Transkripsiyonu" at bounding box center [654, 311] width 502 height 412
click at [877, 138] on icon "button" at bounding box center [871, 139] width 14 height 14
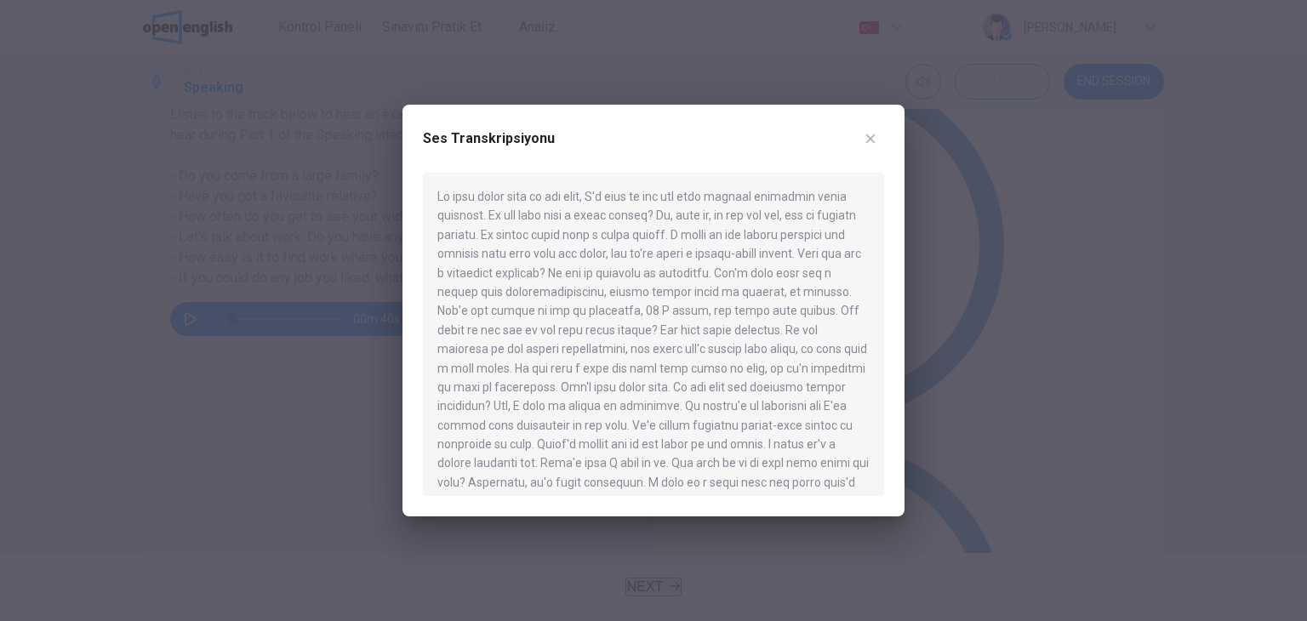
click at [877, 148] on button "button" at bounding box center [870, 138] width 27 height 27
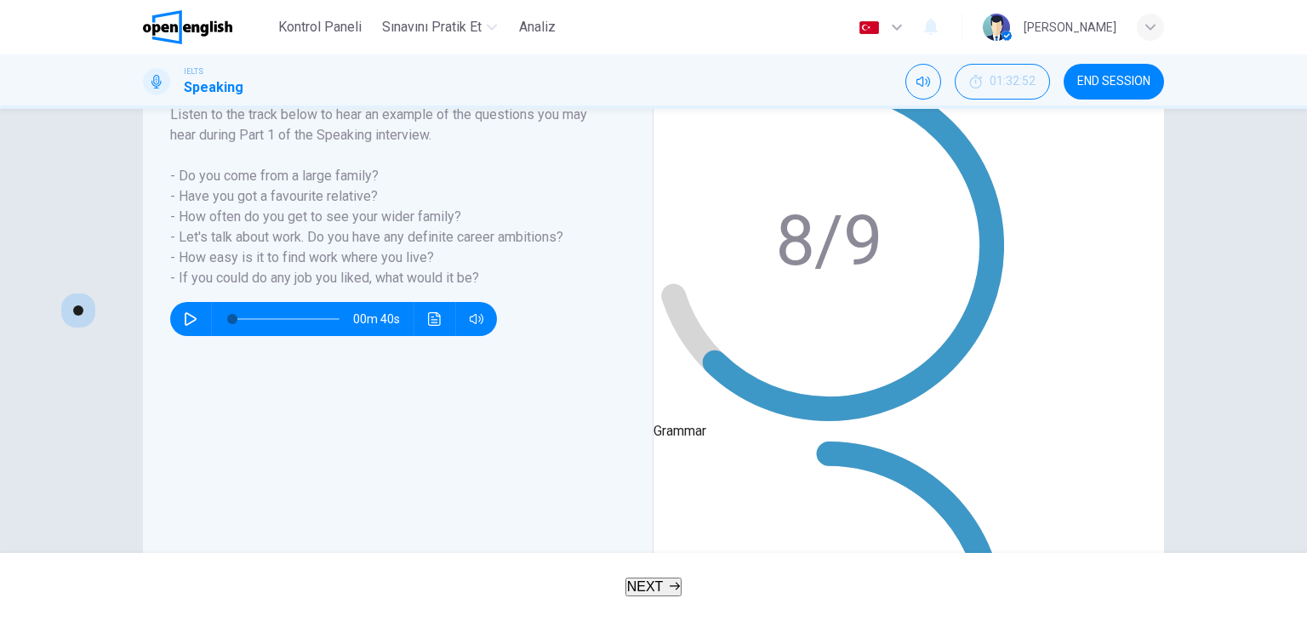
drag, startPoint x: 766, startPoint y: 395, endPoint x: 753, endPoint y: 397, distance: 12.9
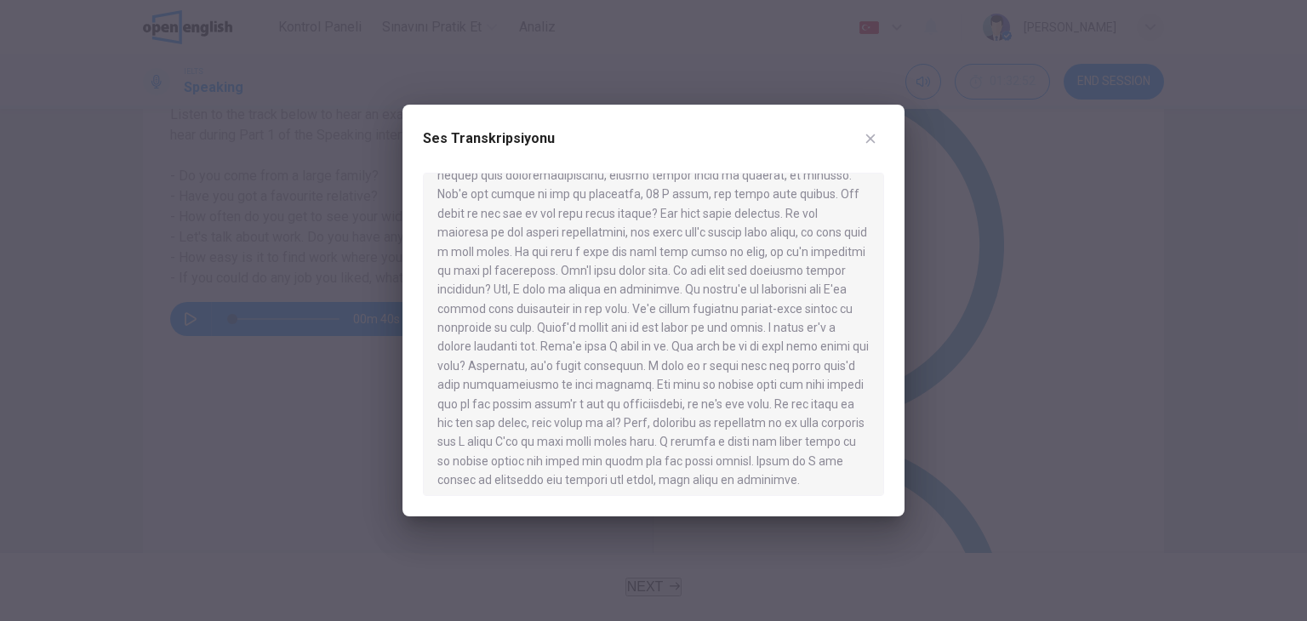
scroll to position [124, 0]
drag, startPoint x: 548, startPoint y: 319, endPoint x: 570, endPoint y: 329, distance: 24.4
click at [570, 329] on div at bounding box center [653, 334] width 461 height 323
drag, startPoint x: 534, startPoint y: 336, endPoint x: 596, endPoint y: 361, distance: 66.1
click at [596, 361] on div at bounding box center [653, 334] width 461 height 323
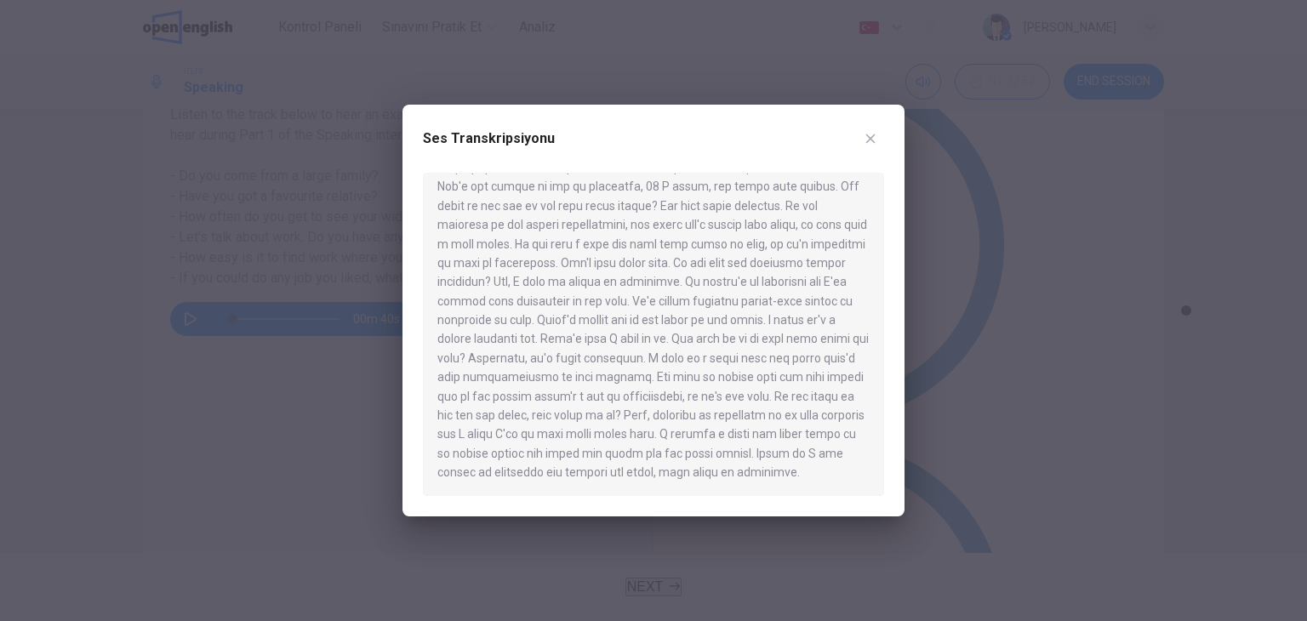
drag, startPoint x: 875, startPoint y: 132, endPoint x: 819, endPoint y: 163, distance: 63.6
click at [819, 163] on div "Ses Transkripsiyonu" at bounding box center [653, 149] width 461 height 48
click at [874, 130] on button "button" at bounding box center [870, 138] width 27 height 27
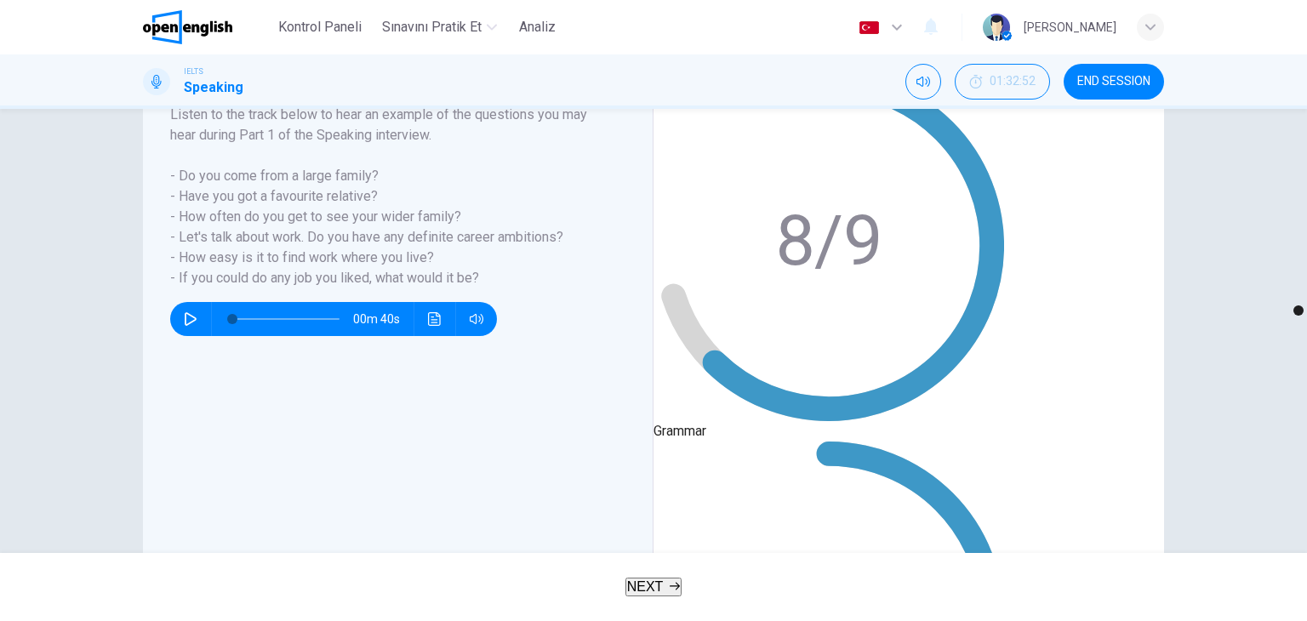
type input "*"
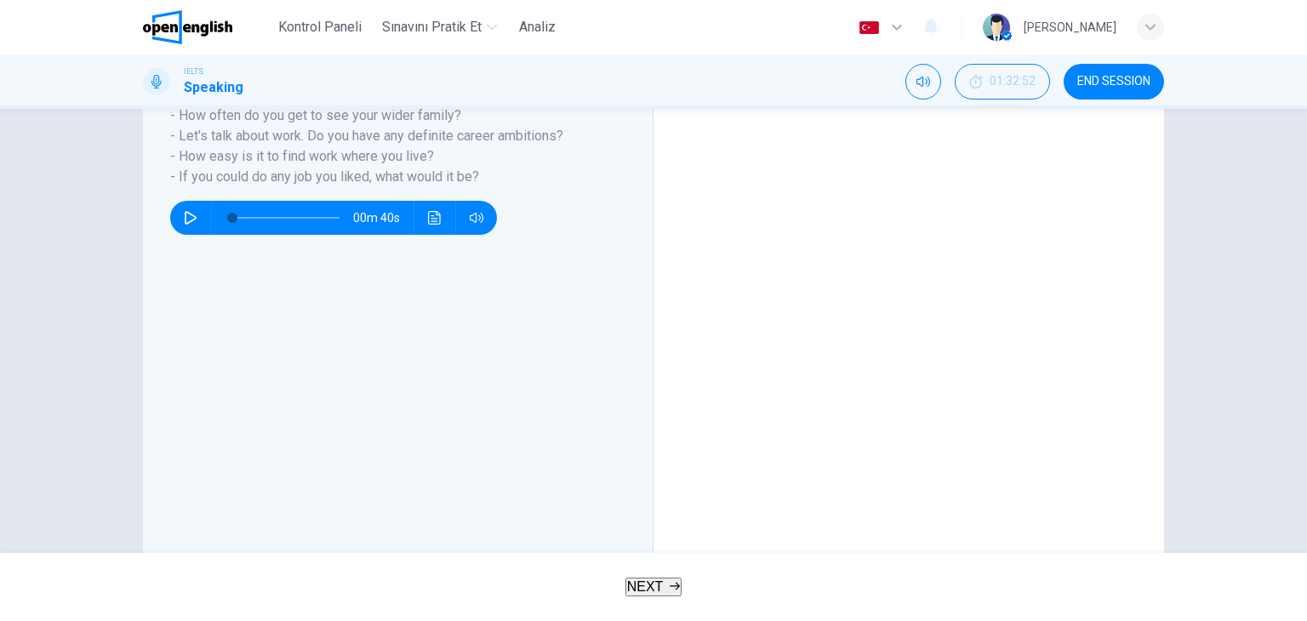
scroll to position [385, 0]
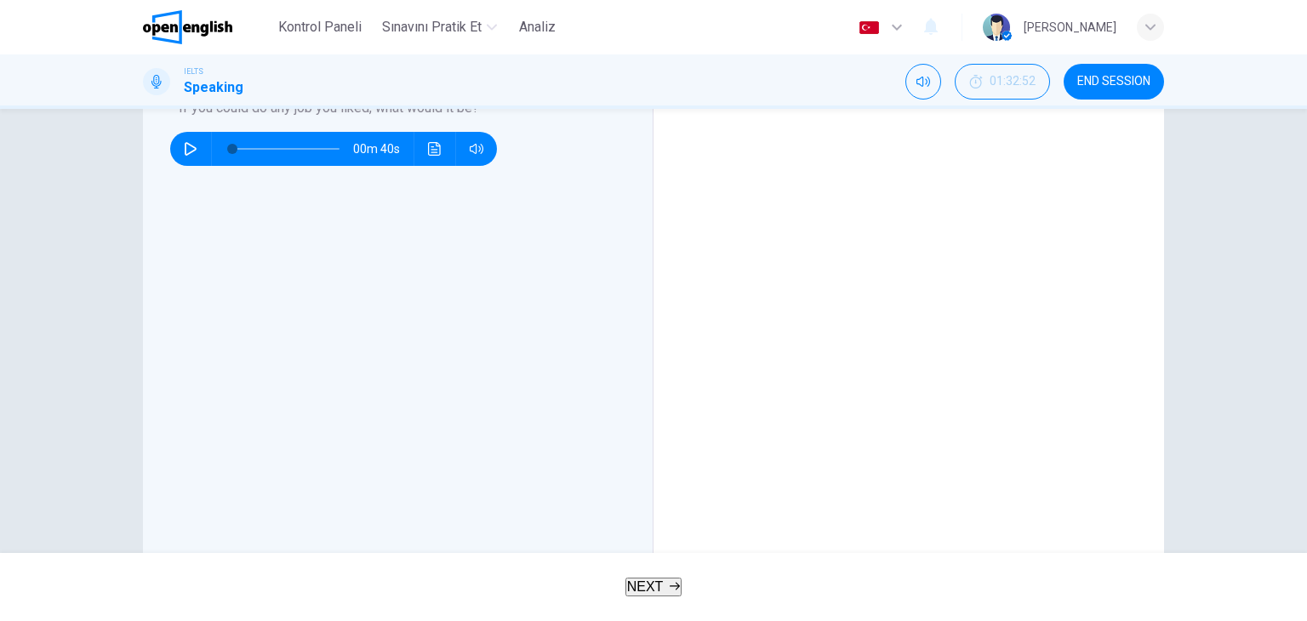
drag, startPoint x: 752, startPoint y: 216, endPoint x: 772, endPoint y: 266, distance: 53.9
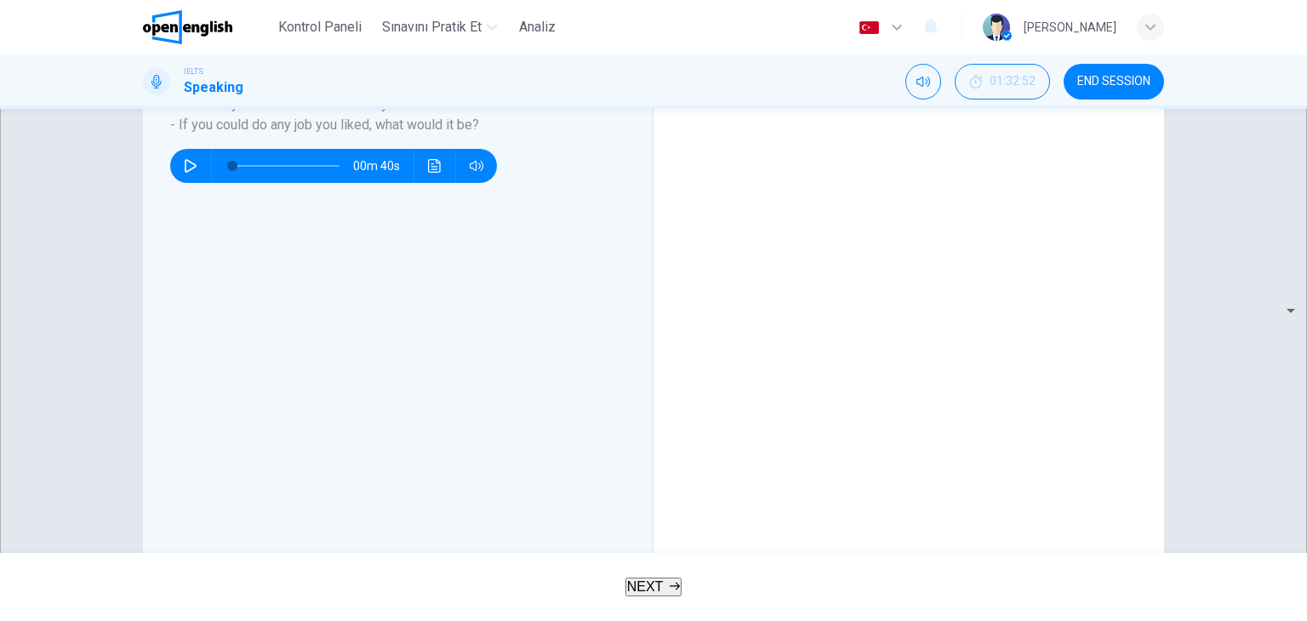
scroll to position [272, 0]
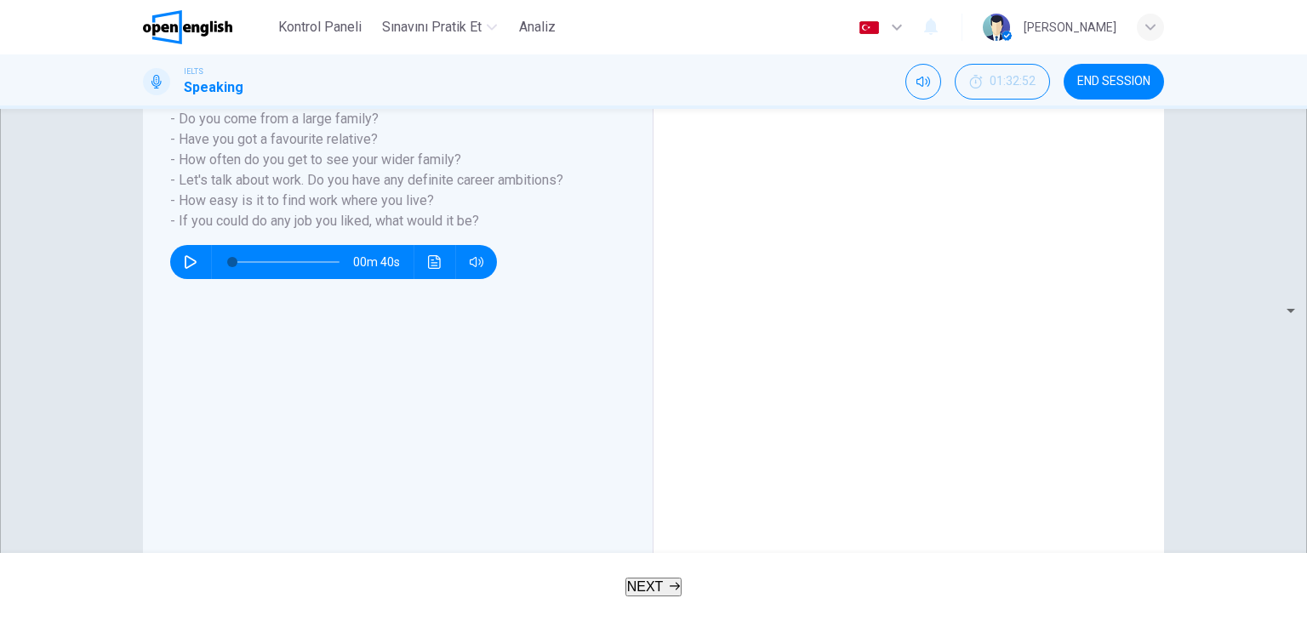
click at [1101, 342] on body "This site uses cookies, as explained in our Privacy Policy . If you agree to th…" at bounding box center [653, 310] width 1307 height 621
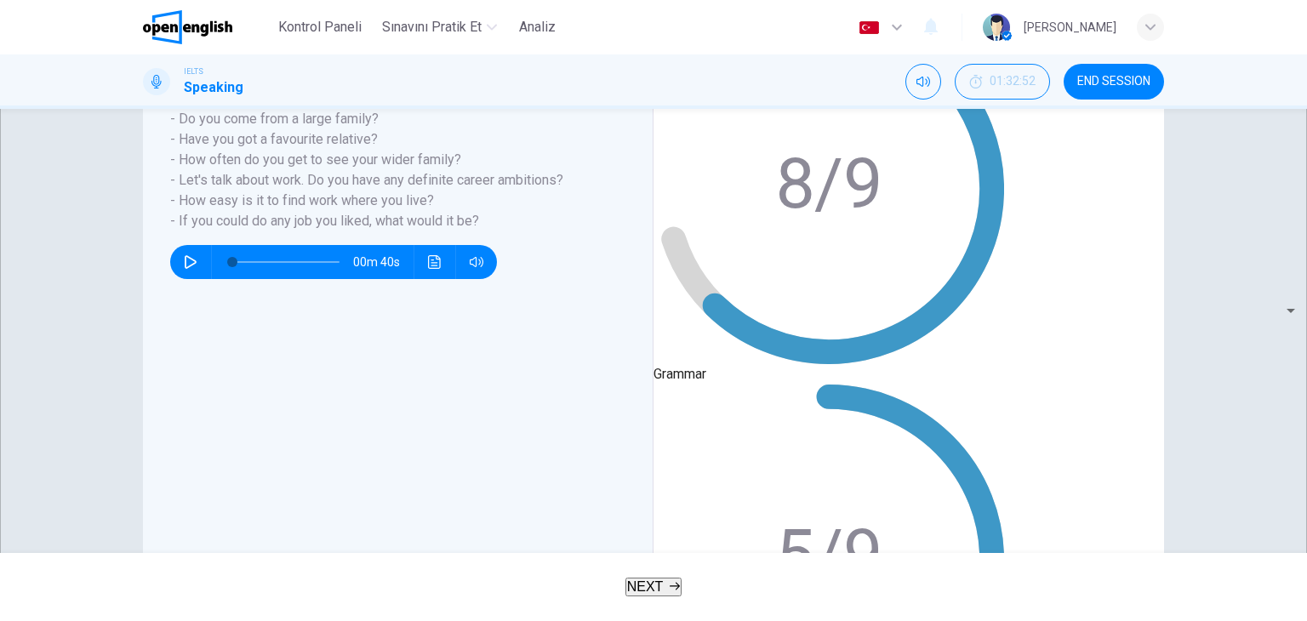
scroll to position [260, 0]
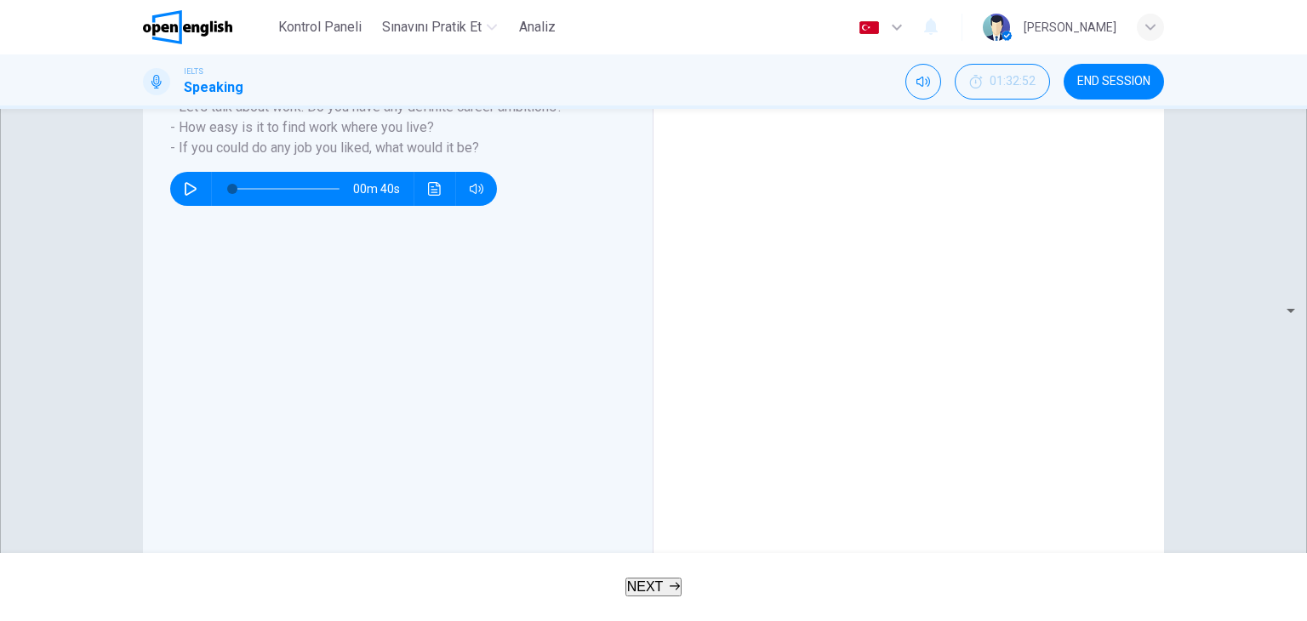
scroll to position [431, 0]
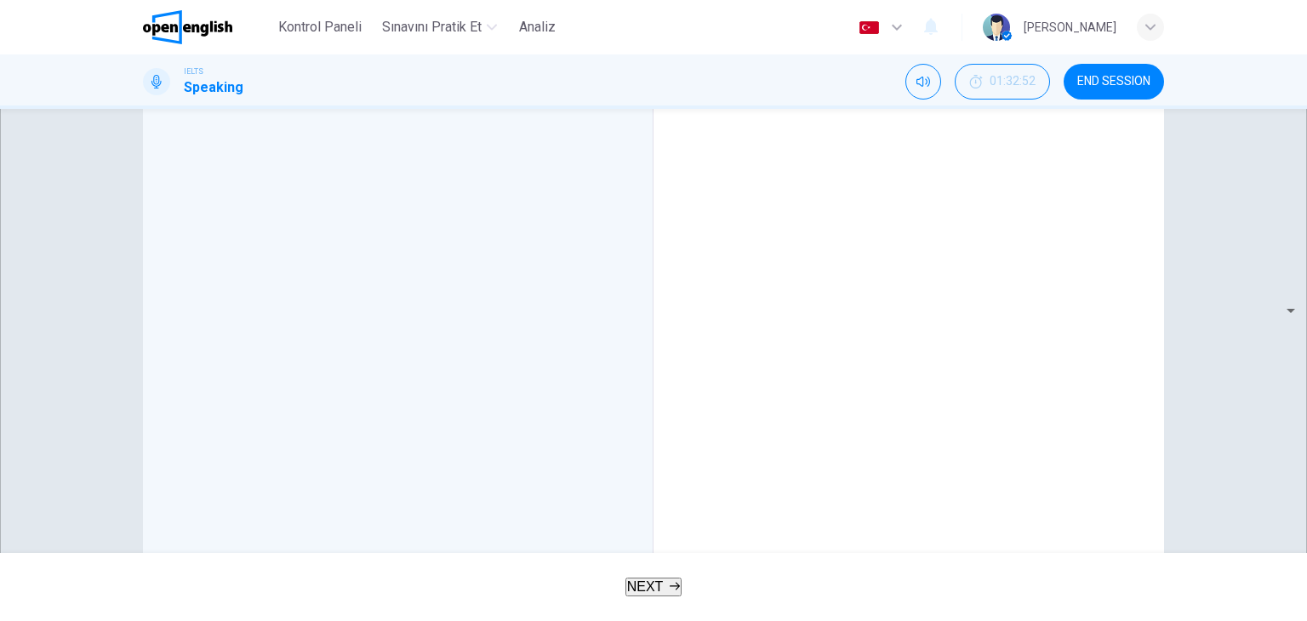
scroll to position [507, 0]
drag, startPoint x: 762, startPoint y: 285, endPoint x: 825, endPoint y: 335, distance: 79.9
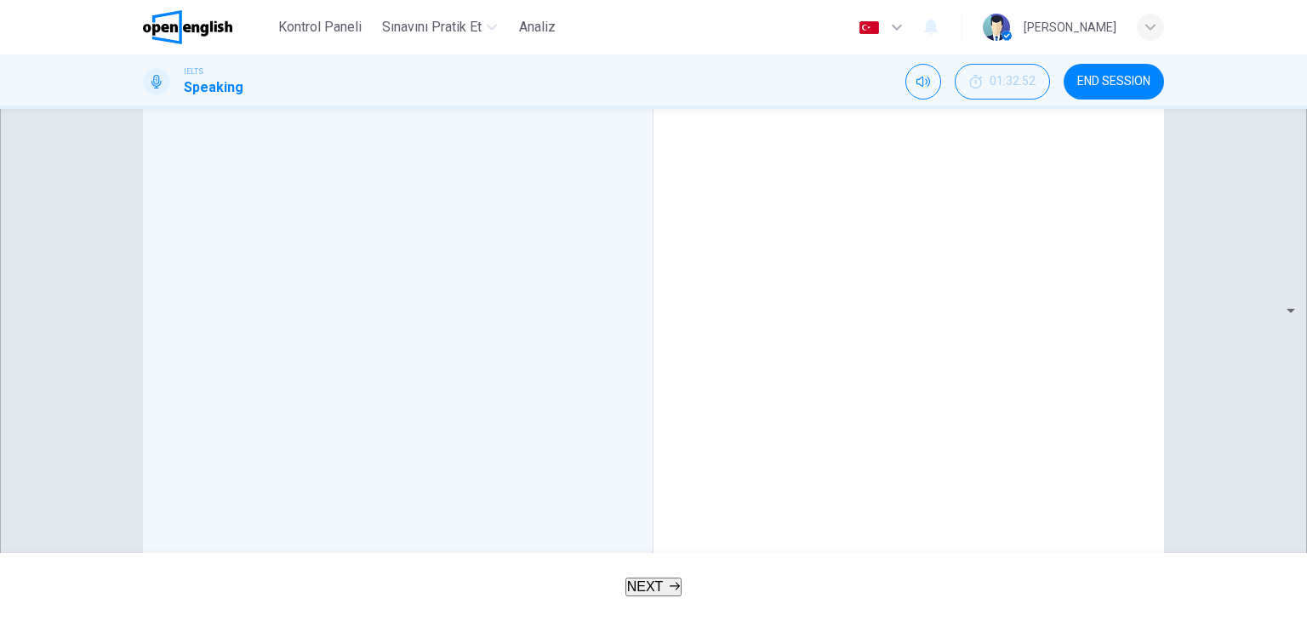
drag, startPoint x: 963, startPoint y: 390, endPoint x: 799, endPoint y: 364, distance: 166.2
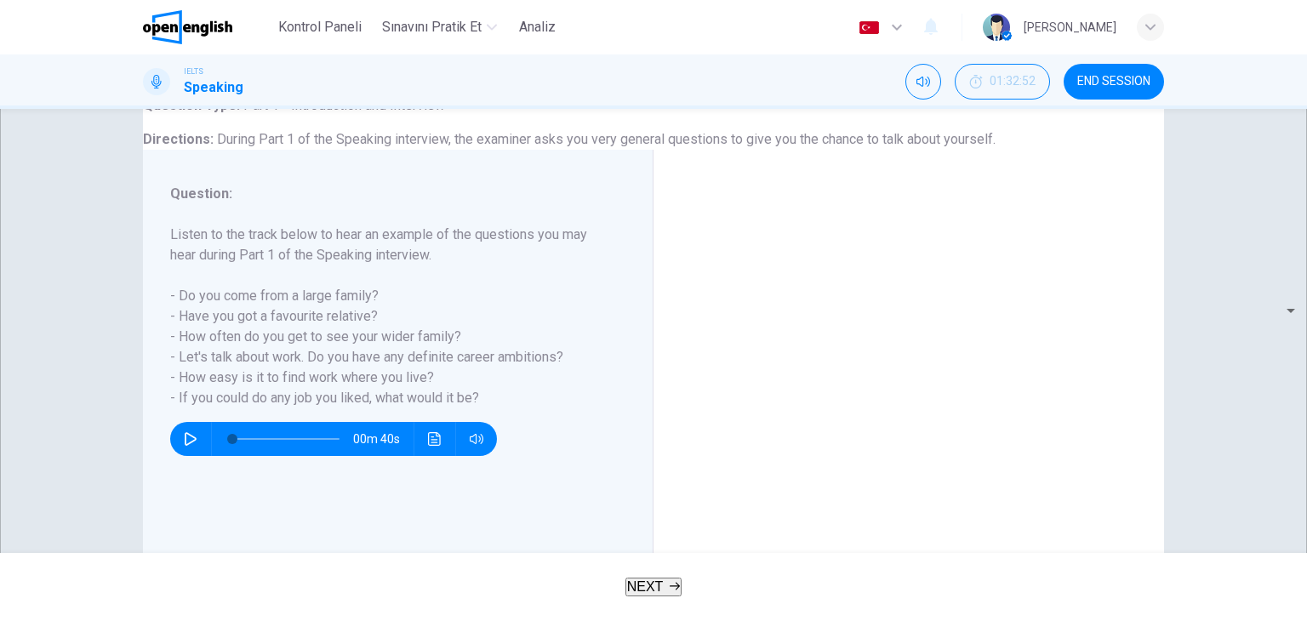
scroll to position [82, 0]
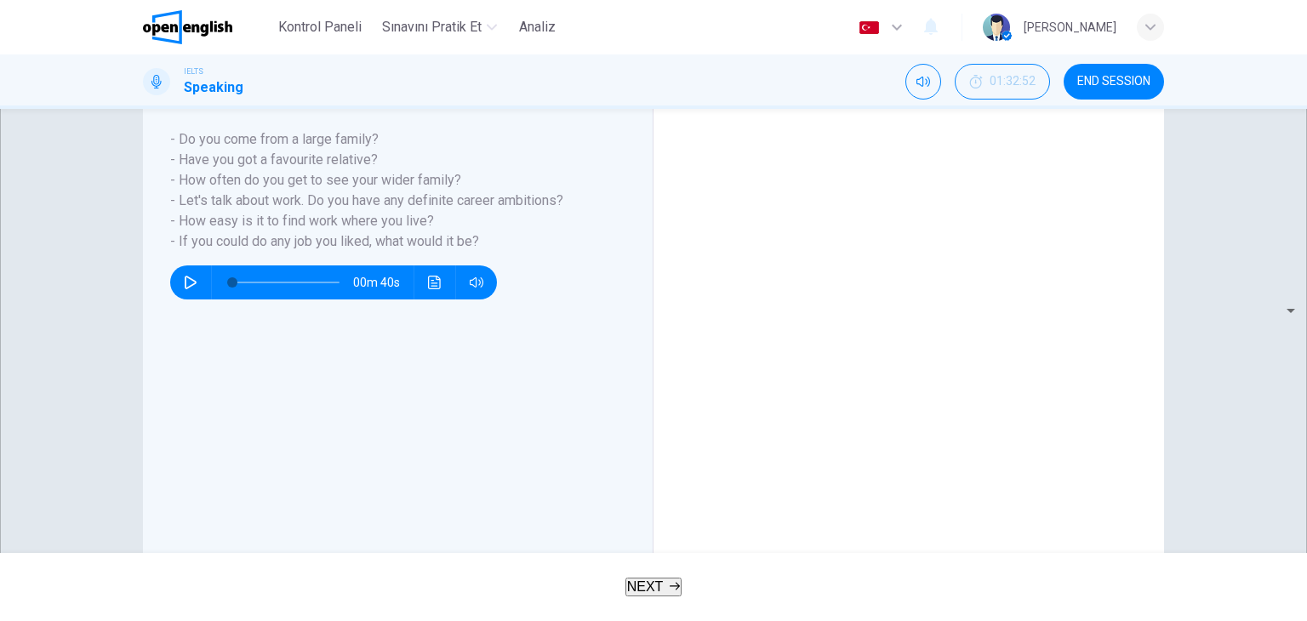
click at [1059, 368] on body "This site uses cookies, as explained in our Privacy Policy . If you agree to th…" at bounding box center [653, 310] width 1307 height 621
click at [880, 620] on div at bounding box center [653, 621] width 1307 height 0
click at [973, 372] on body "This site uses cookies, as explained in our Privacy Policy . If you agree to th…" at bounding box center [653, 310] width 1307 height 621
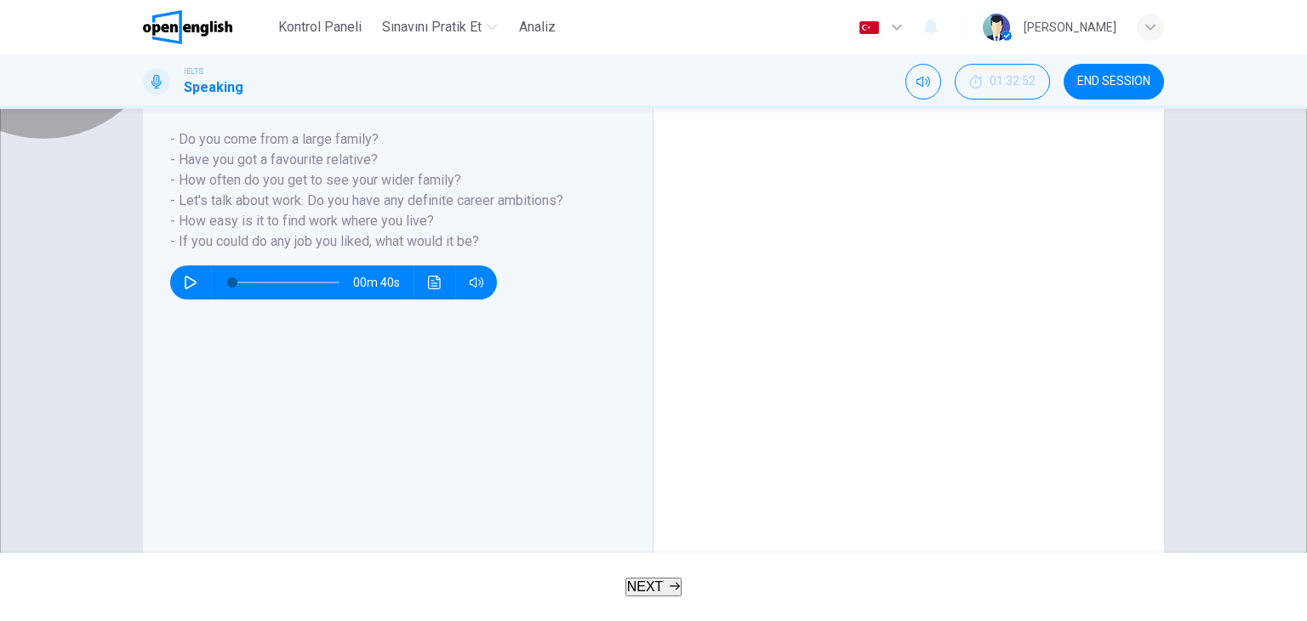
click at [1084, 355] on body "This site uses cookies, as explained in our Privacy Policy . If you agree to th…" at bounding box center [653, 310] width 1307 height 621
type input "**"
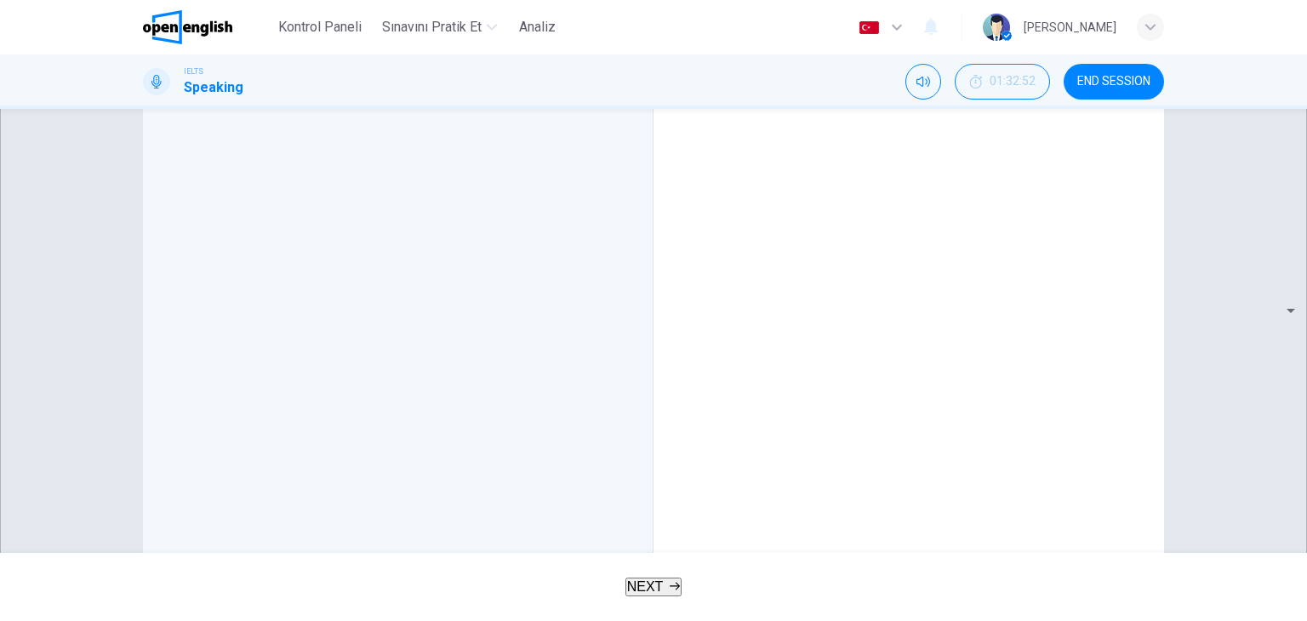
scroll to position [507, 0]
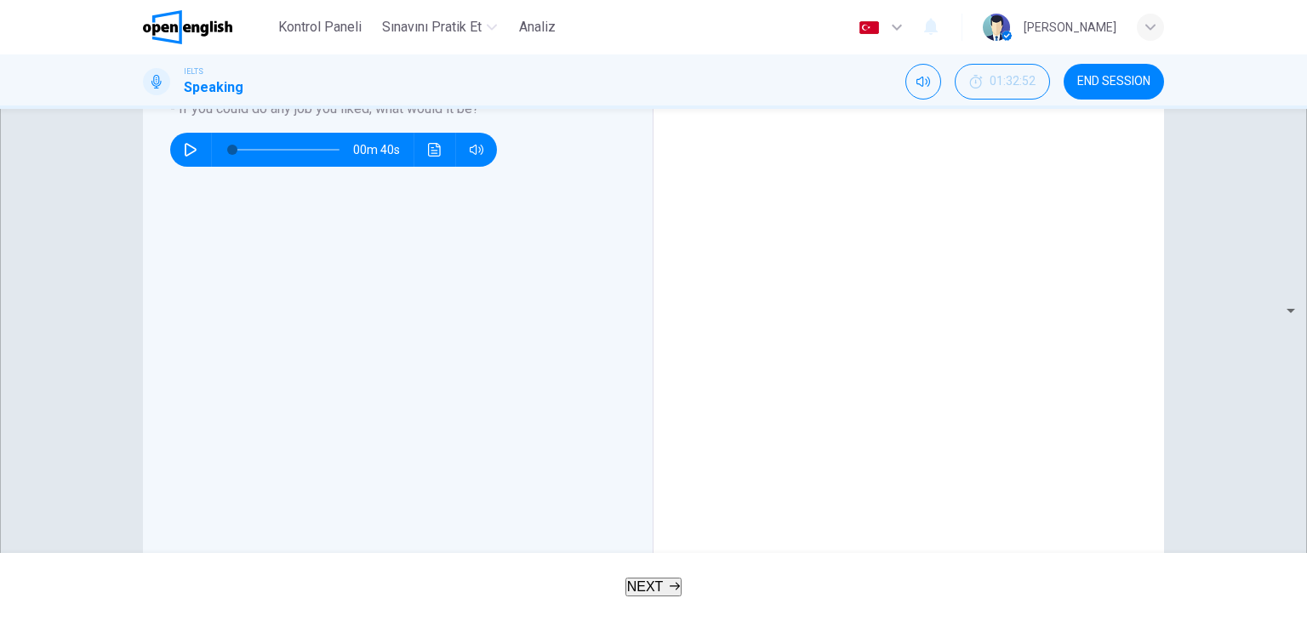
scroll to position [422, 0]
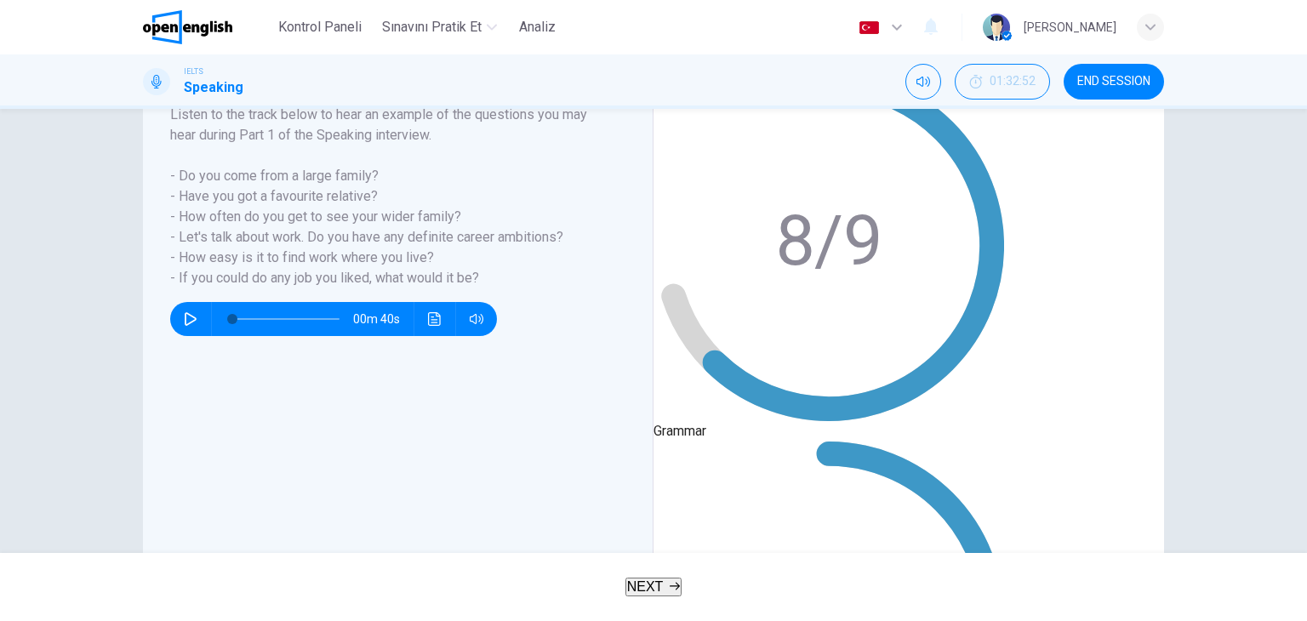
scroll to position [0, 0]
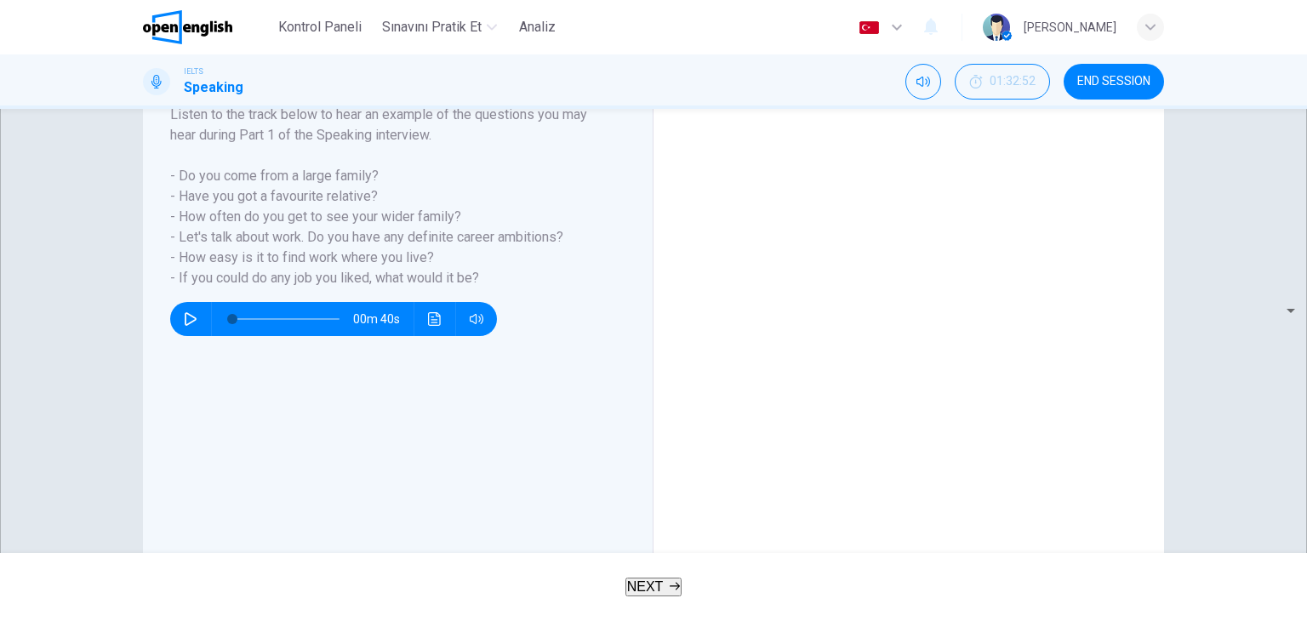
scroll to position [385, 0]
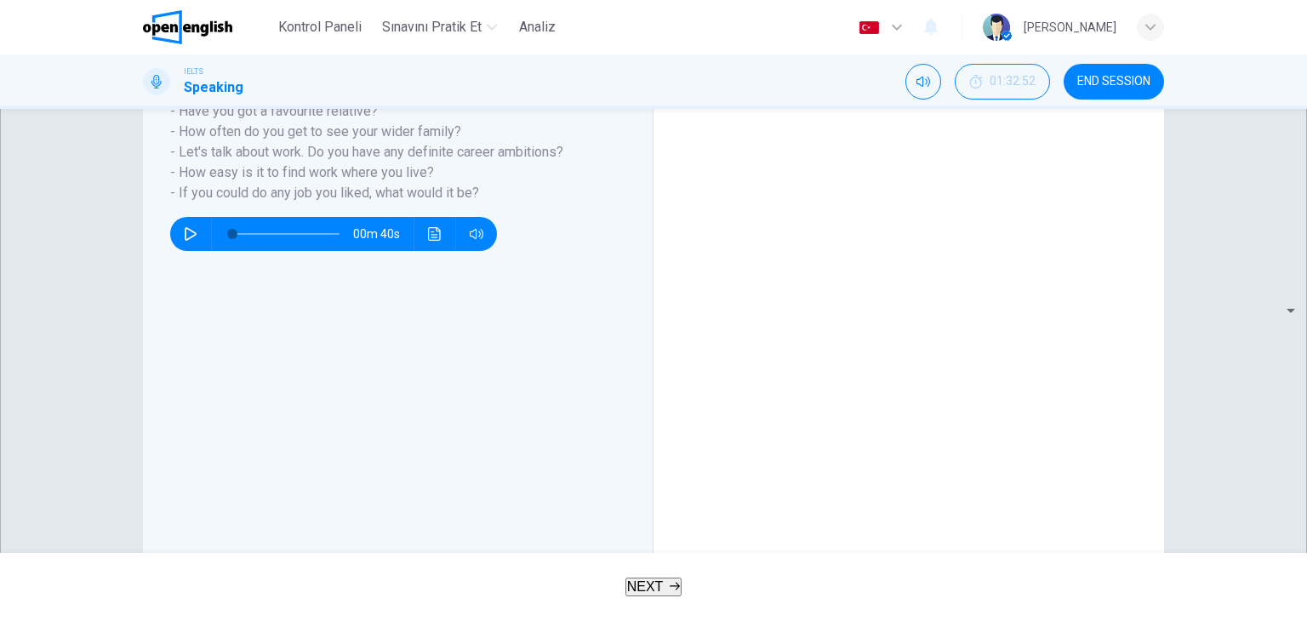
scroll to position [215, 0]
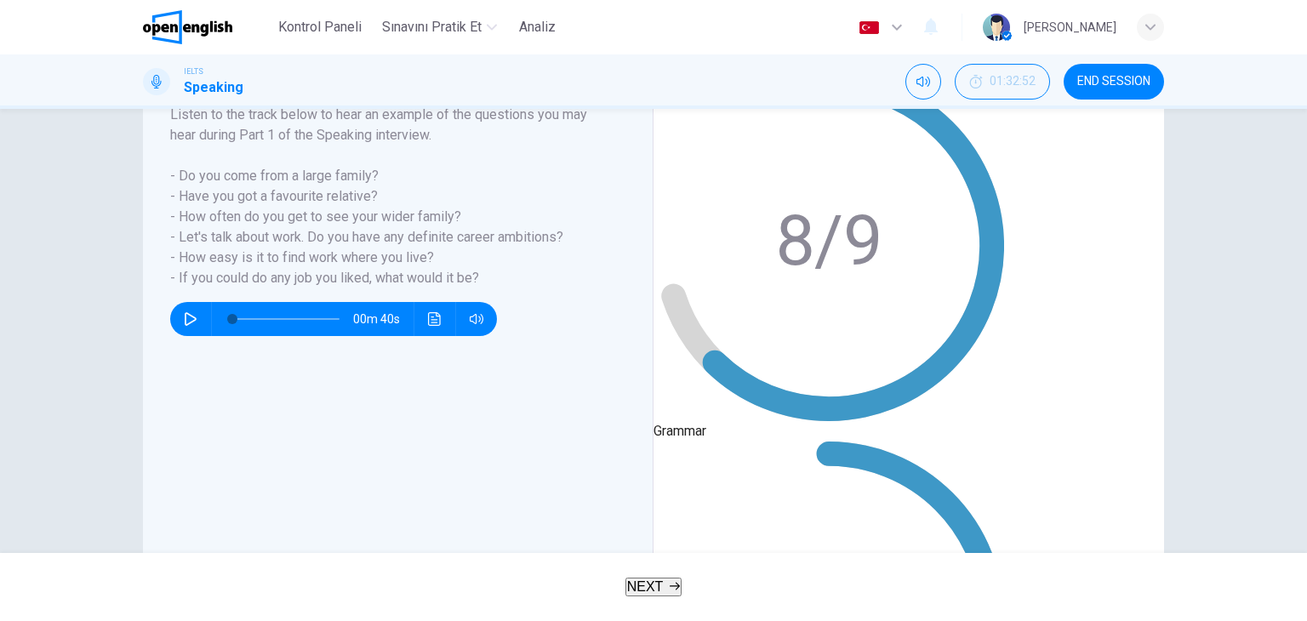
drag, startPoint x: 841, startPoint y: 393, endPoint x: 819, endPoint y: 395, distance: 21.3
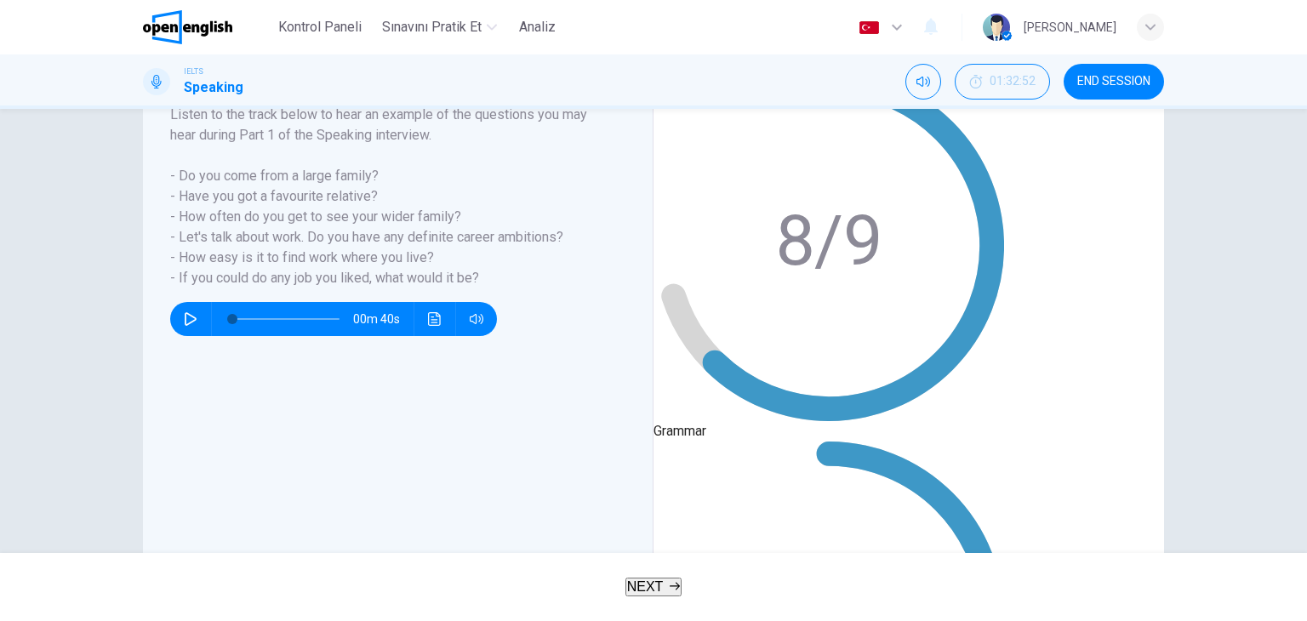
type input "*"
type input "**"
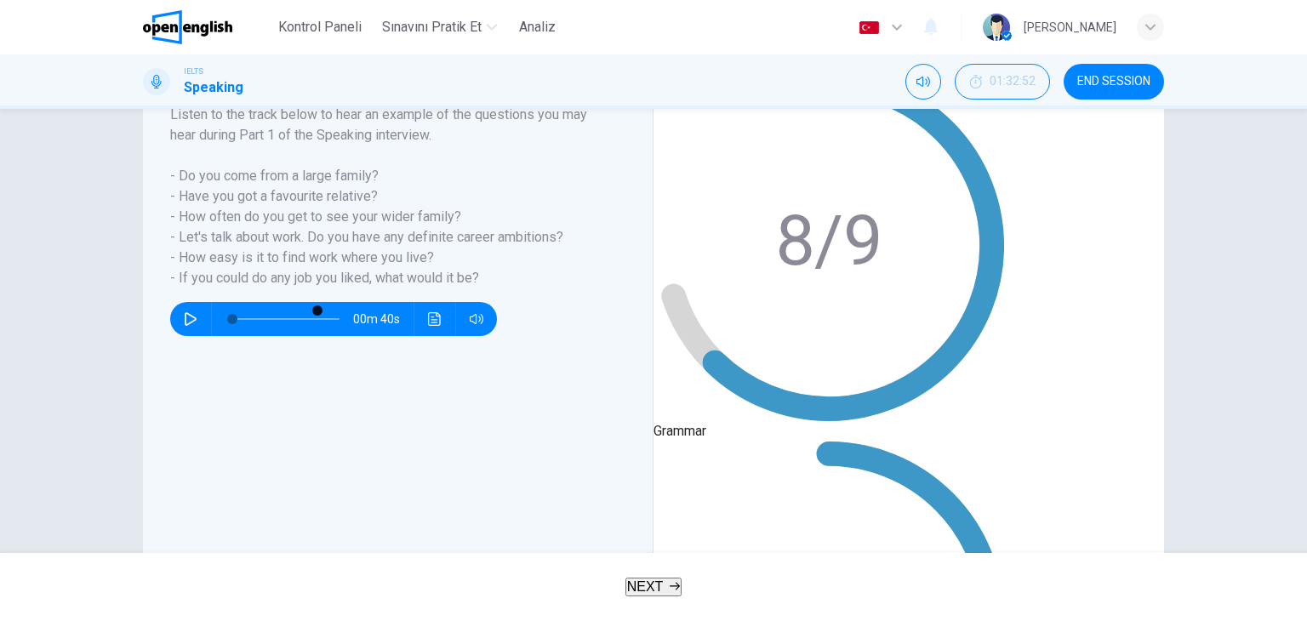
click at [664, 593] on button "NEXT" at bounding box center [653, 587] width 57 height 19
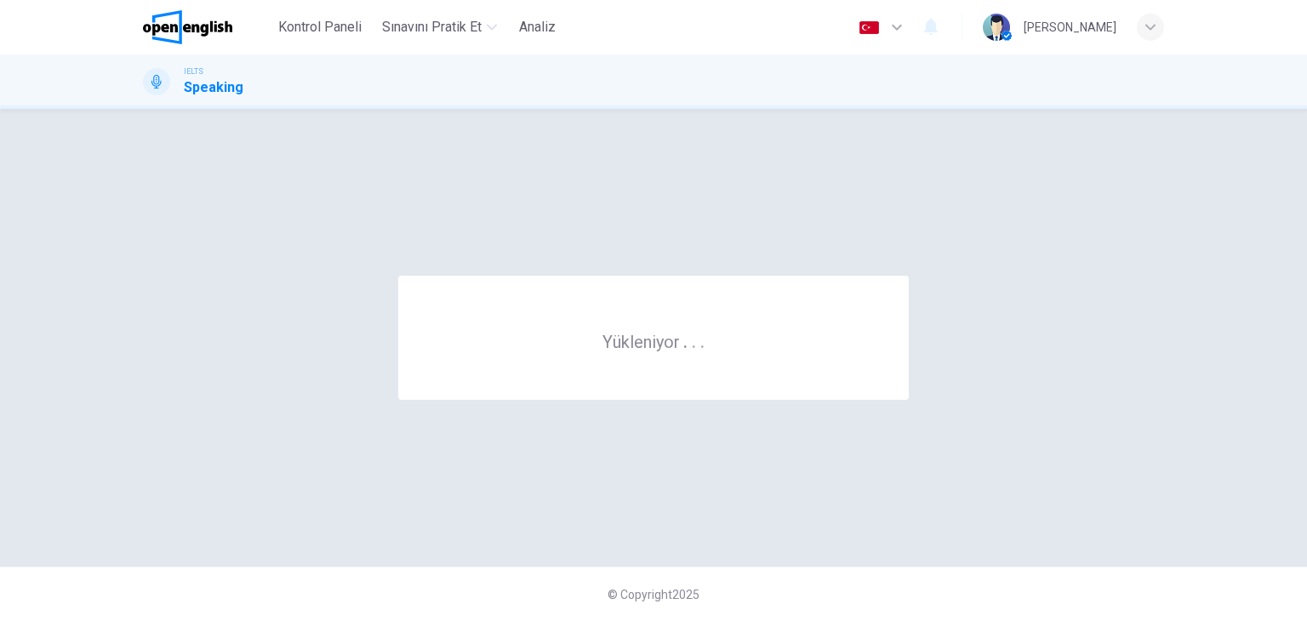
scroll to position [0, 0]
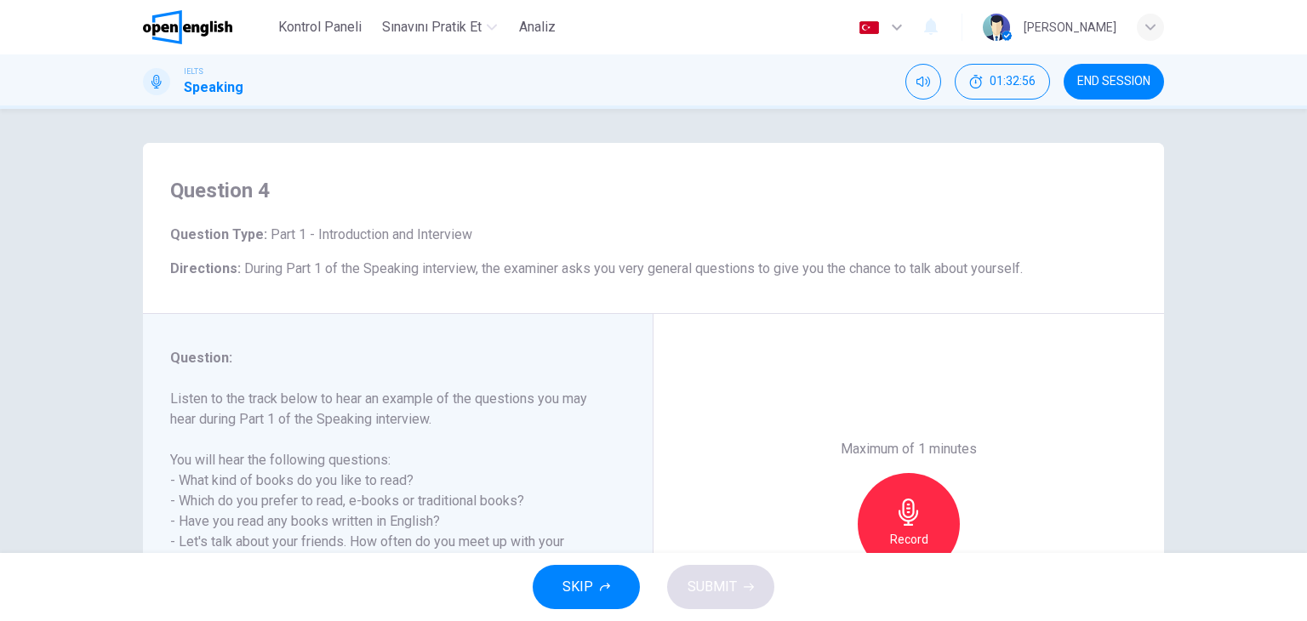
click at [208, 30] on img at bounding box center [187, 27] width 89 height 34
